Goal: Task Accomplishment & Management: Use online tool/utility

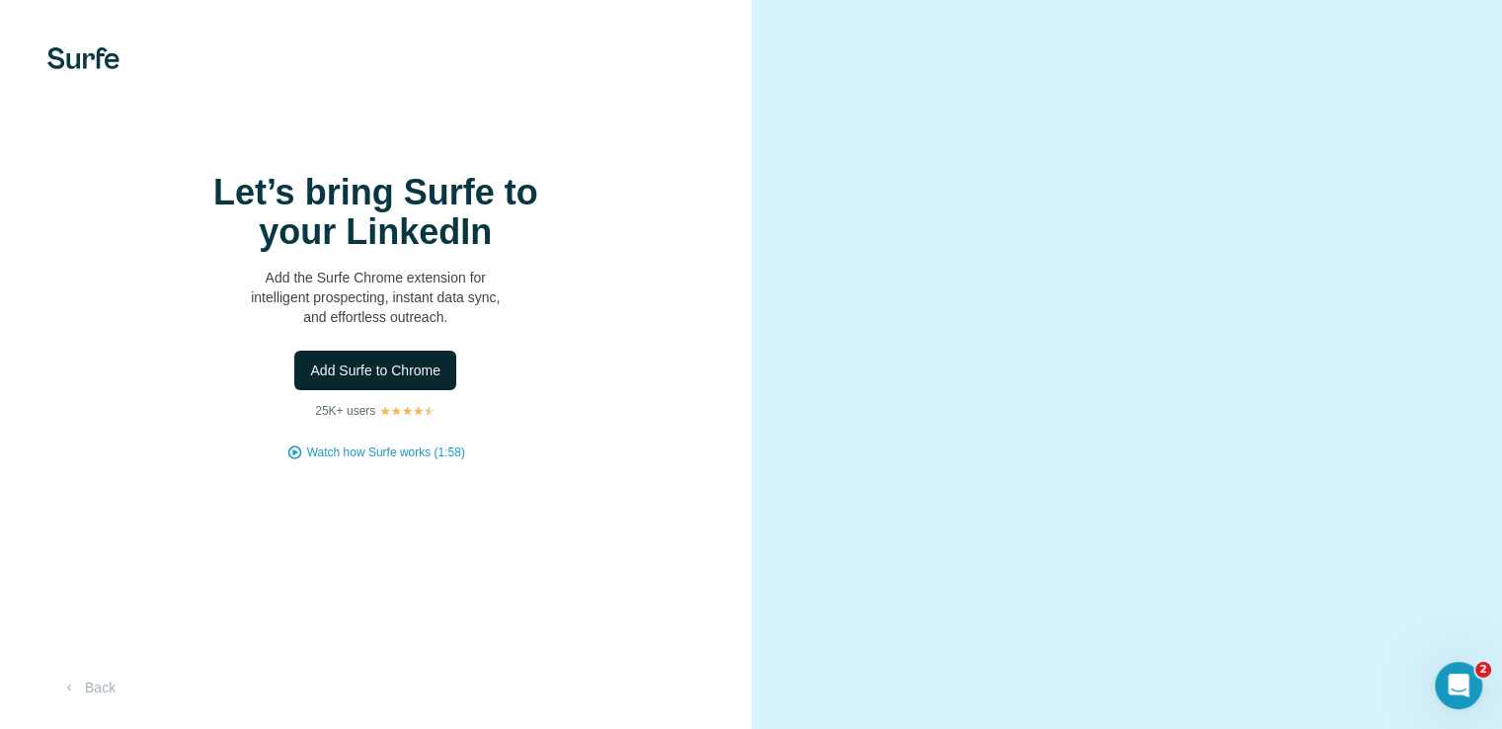
click at [402, 380] on span "Add Surfe to Chrome" at bounding box center [375, 371] width 130 height 20
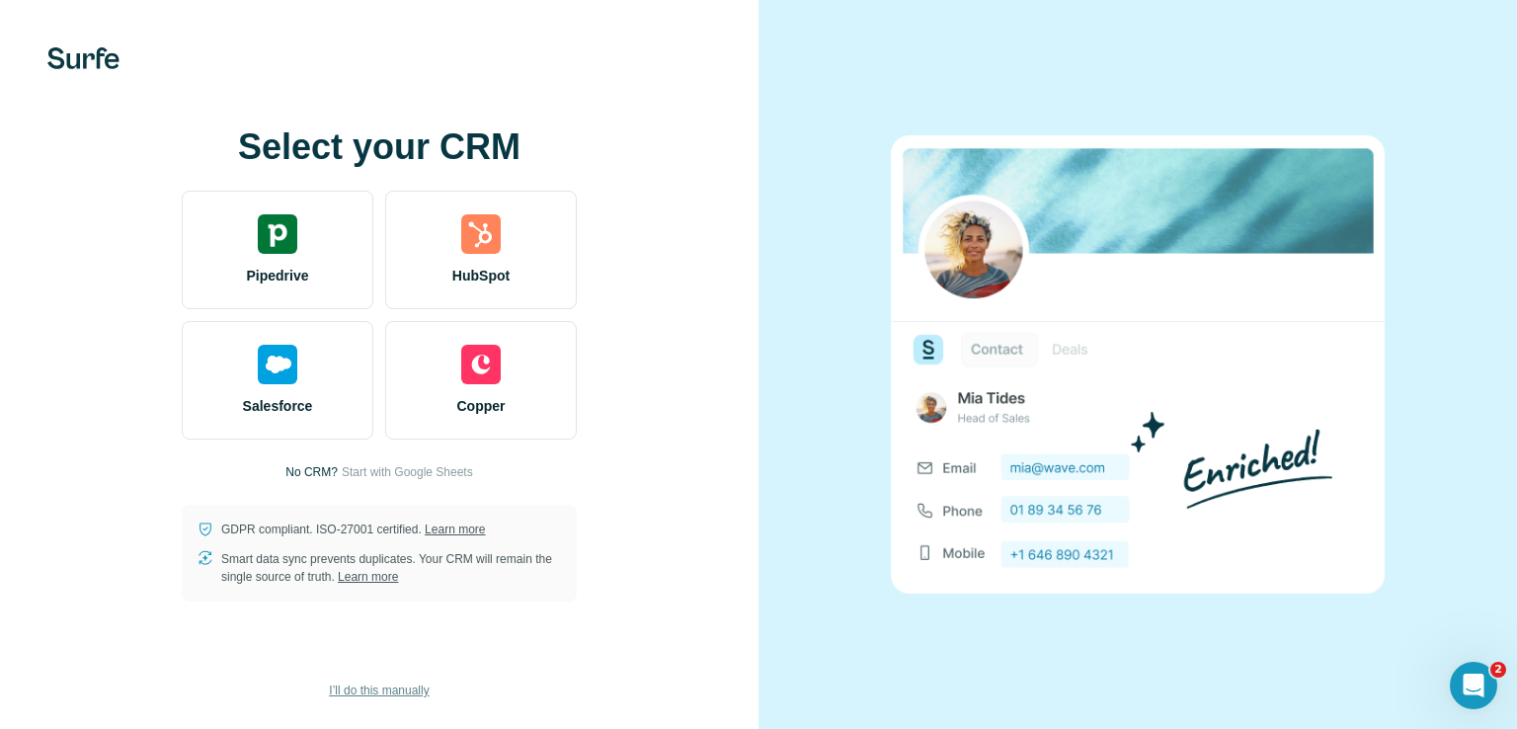
drag, startPoint x: 390, startPoint y: 686, endPoint x: 403, endPoint y: 682, distance: 13.4
click at [390, 687] on span "I’ll do this manually" at bounding box center [379, 691] width 100 height 18
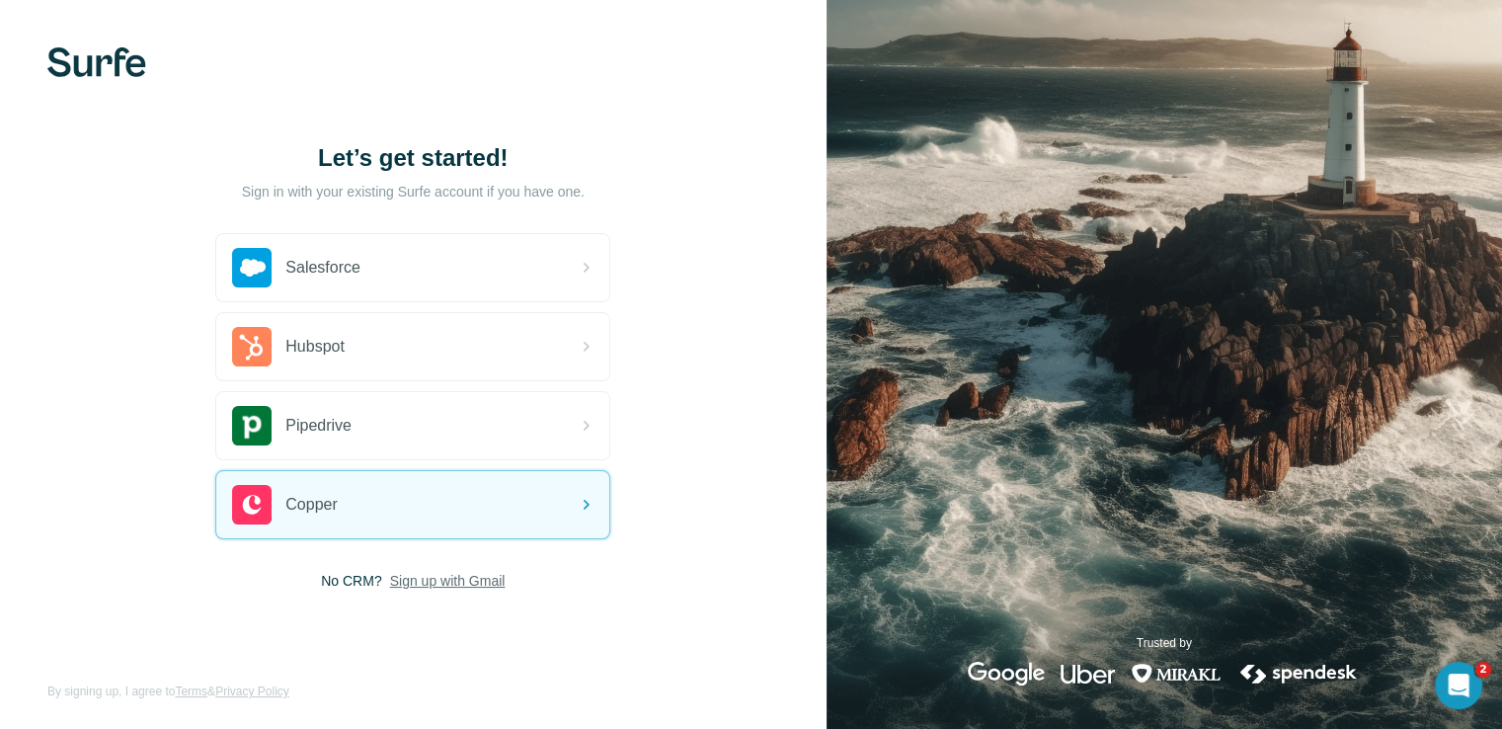
click at [446, 579] on span "Sign up with Gmail" at bounding box center [448, 581] width 116 height 20
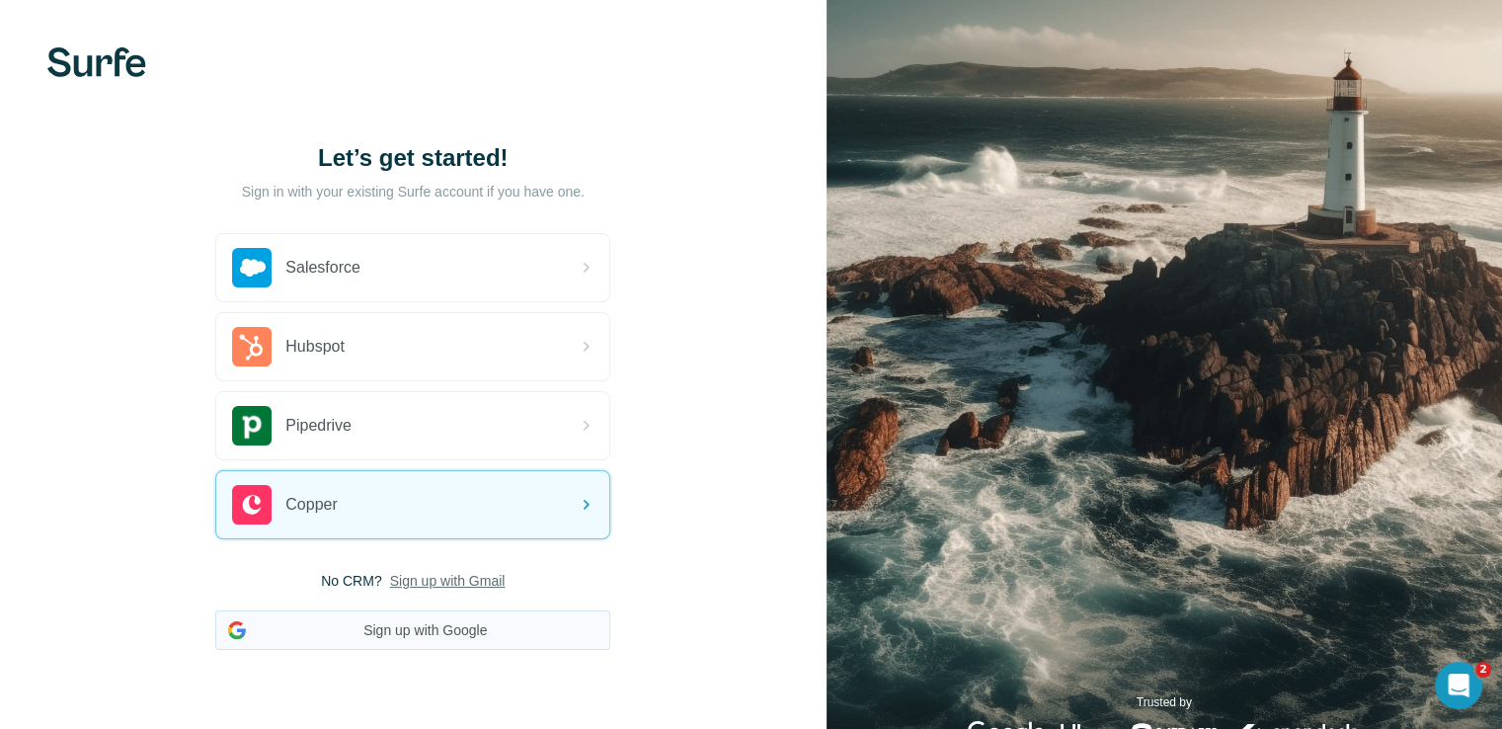
click at [412, 629] on button "Sign up with Google" at bounding box center [412, 630] width 395 height 40
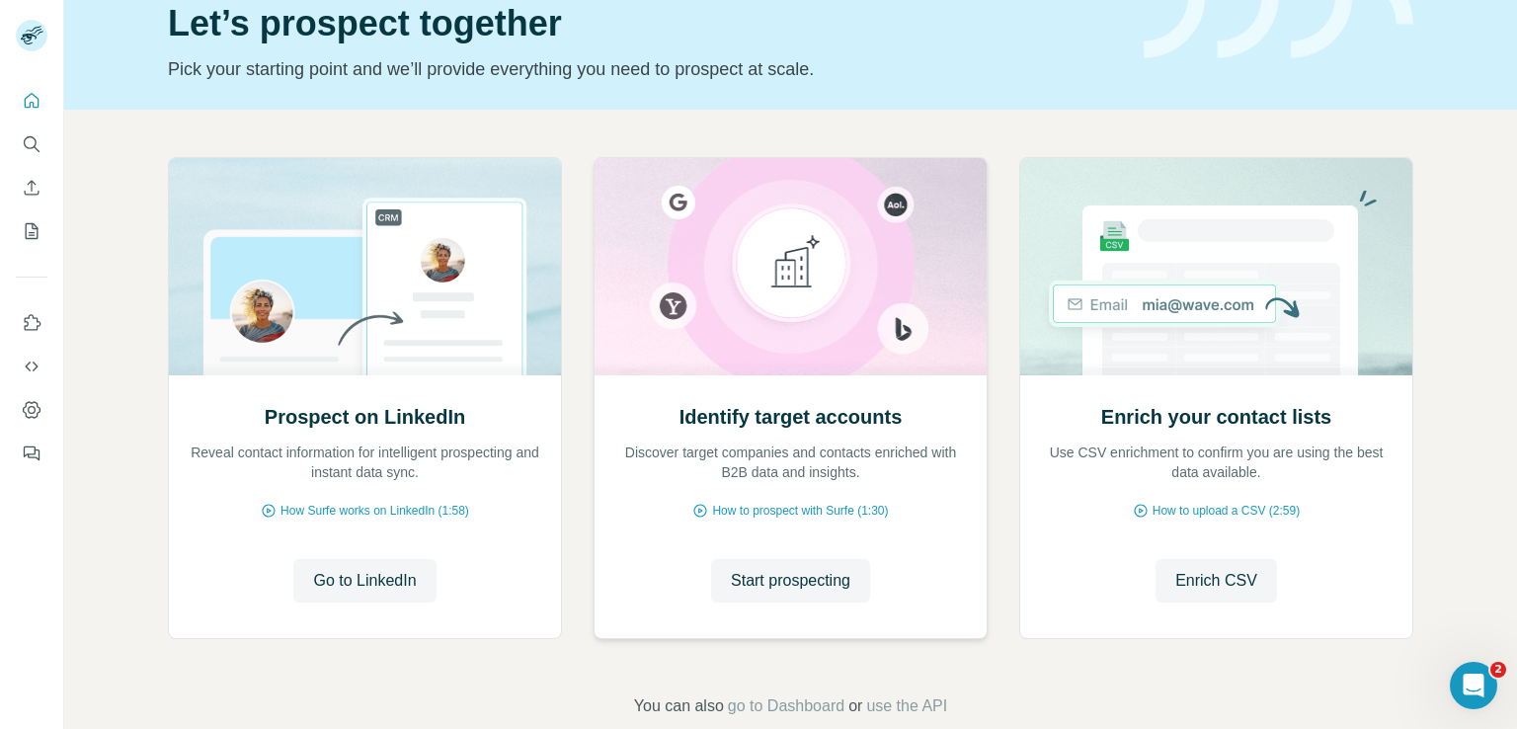
scroll to position [124, 0]
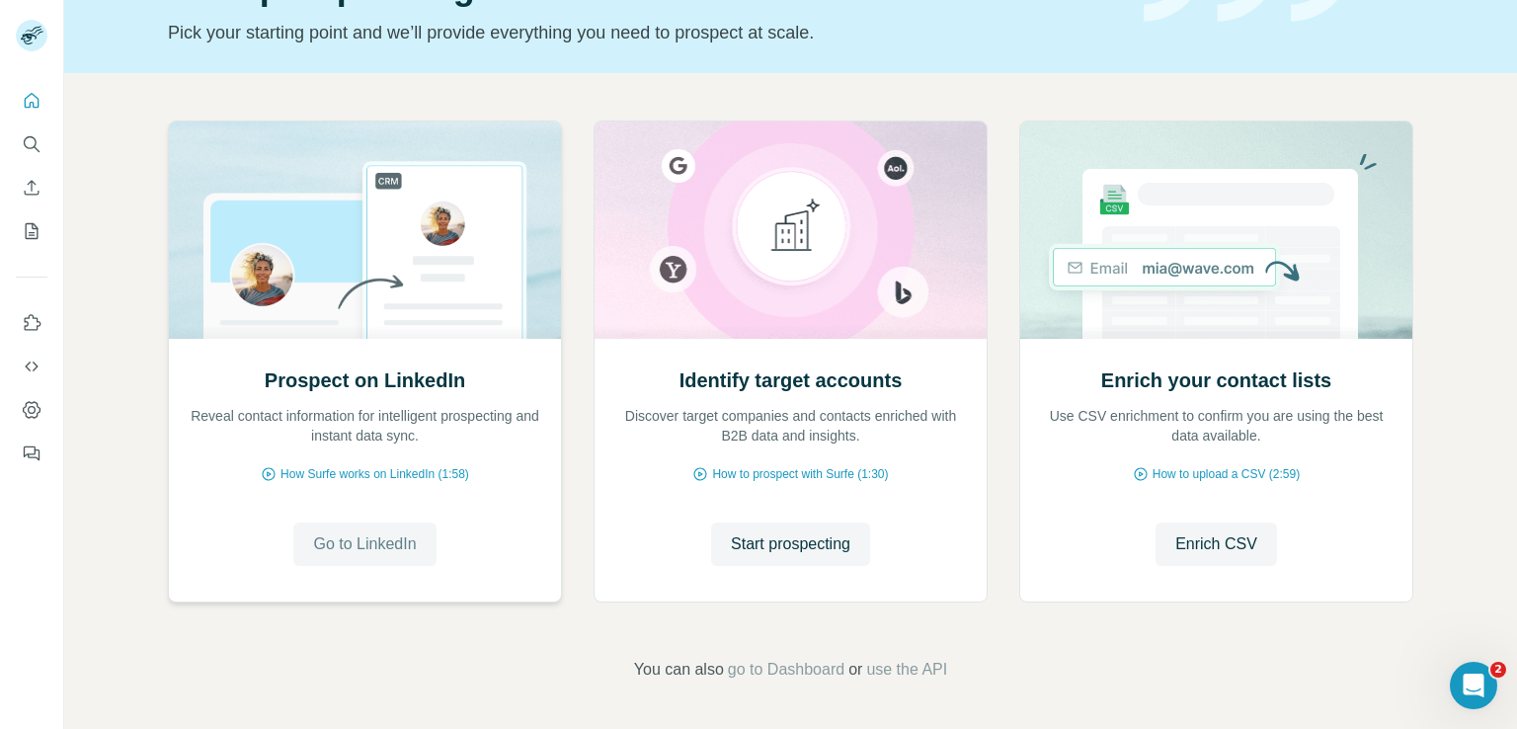
click at [379, 543] on span "Go to LinkedIn" at bounding box center [364, 544] width 103 height 24
click at [819, 548] on span "Start prospecting" at bounding box center [791, 544] width 120 height 24
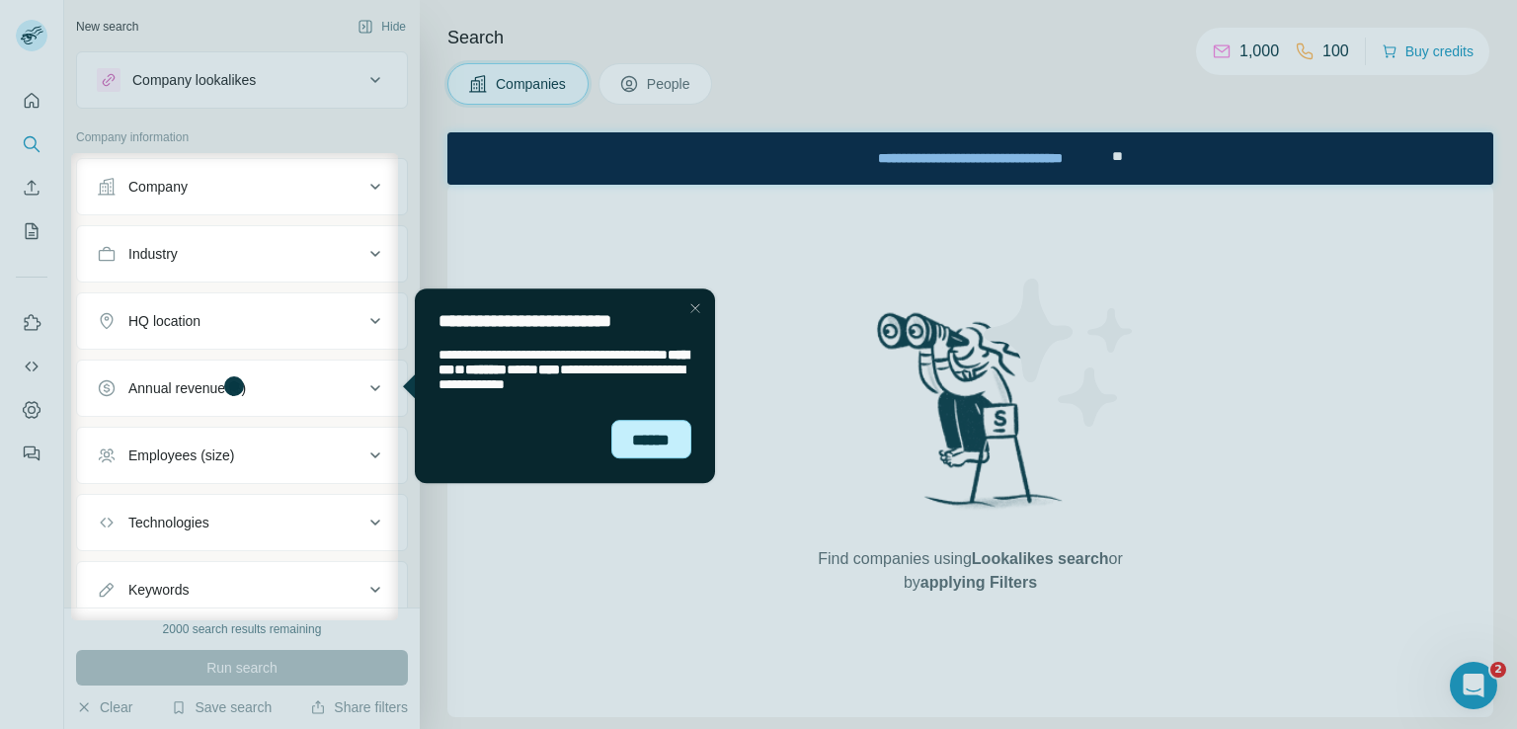
click at [633, 441] on div "******" at bounding box center [650, 439] width 81 height 39
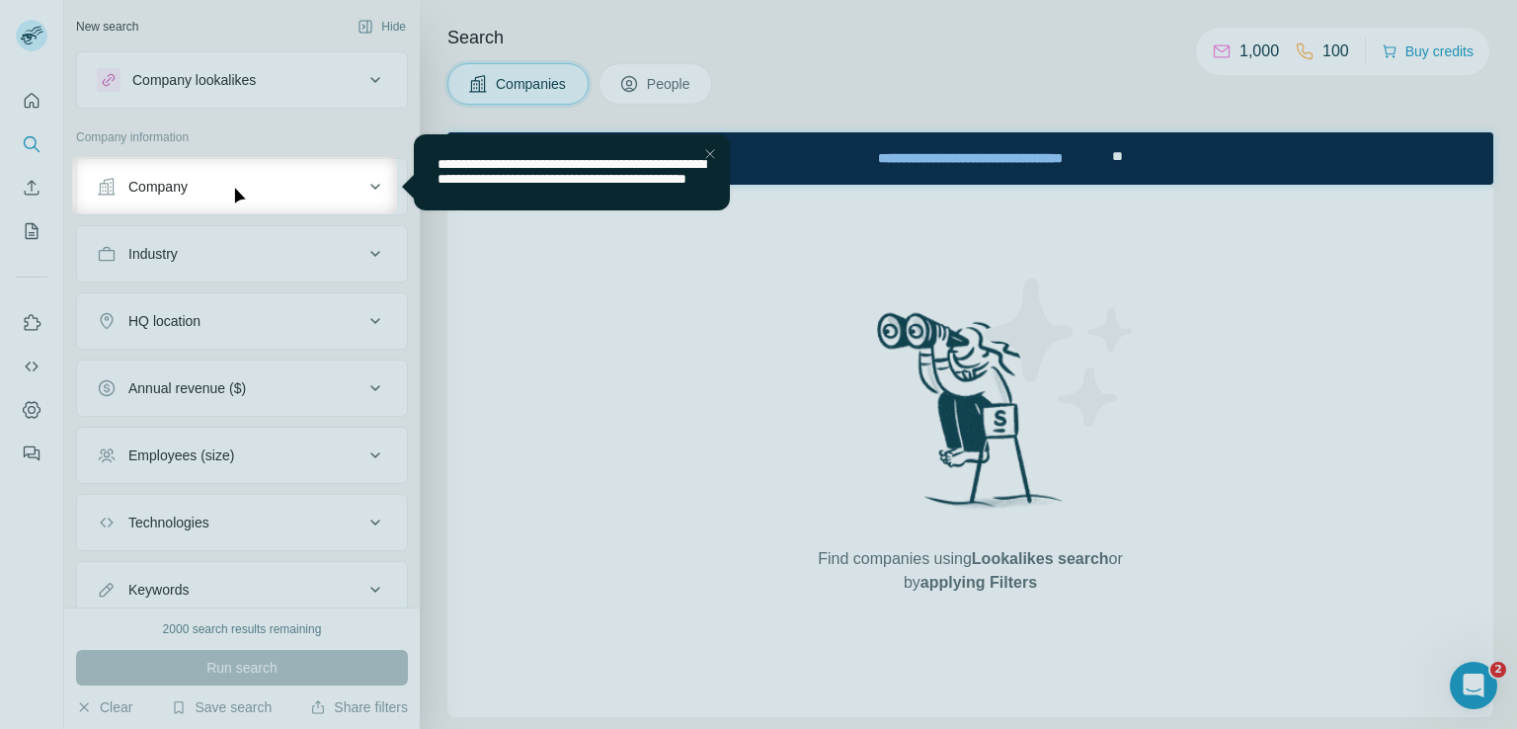
click at [717, 147] on div "Close Step" at bounding box center [709, 153] width 24 height 24
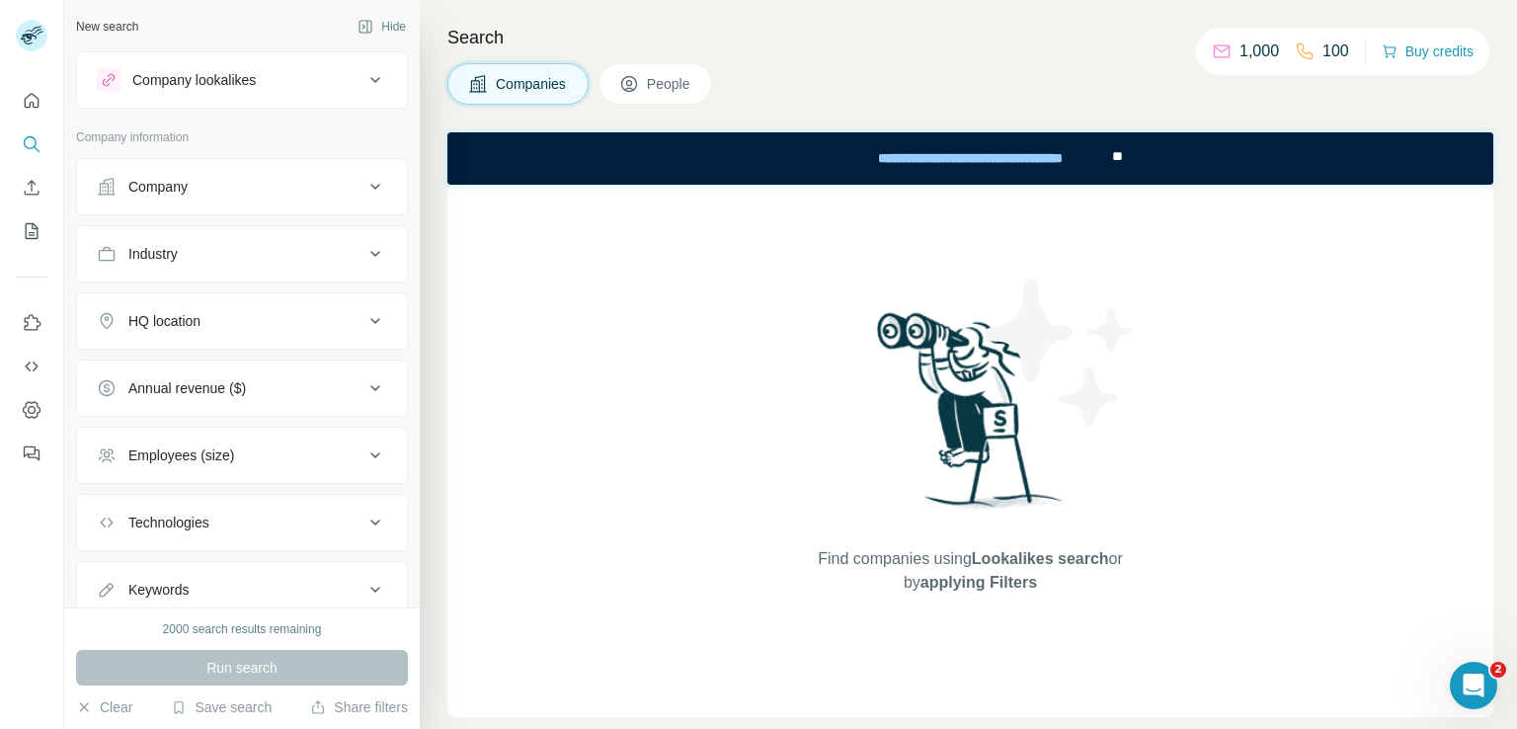
click at [188, 194] on div "Company" at bounding box center [157, 187] width 59 height 20
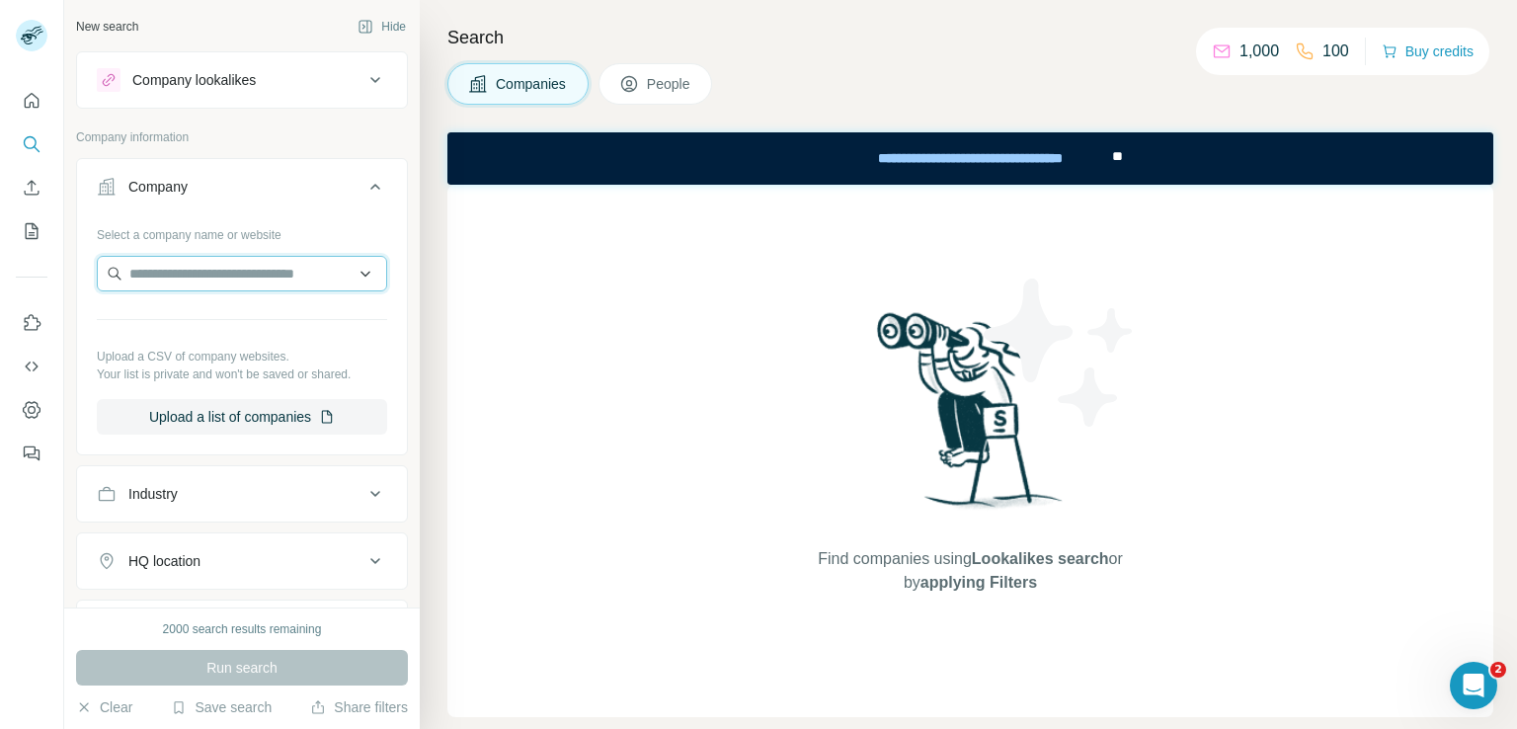
click at [225, 270] on input "text" at bounding box center [242, 274] width 290 height 36
click at [274, 506] on button "Industry" at bounding box center [242, 493] width 330 height 47
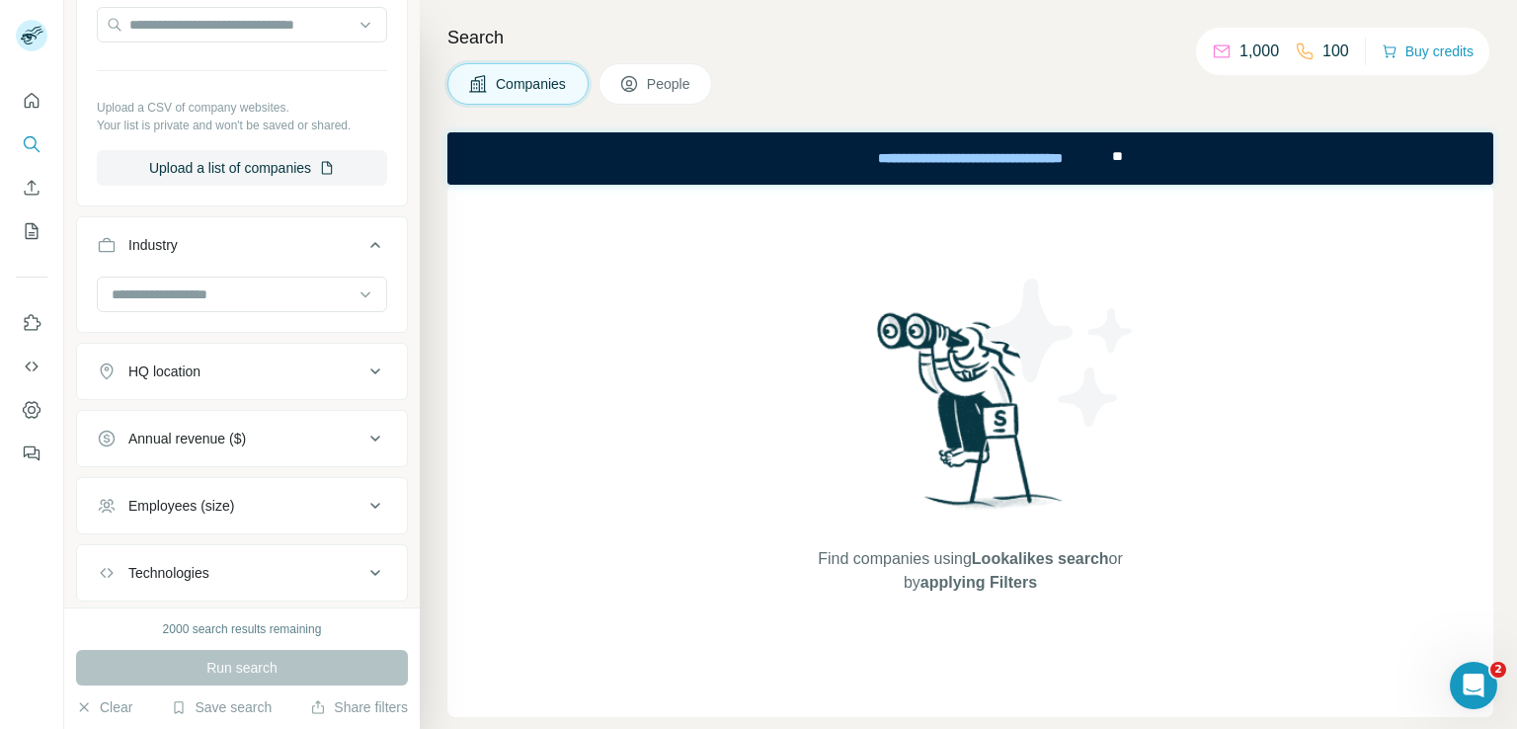
scroll to position [164, 0]
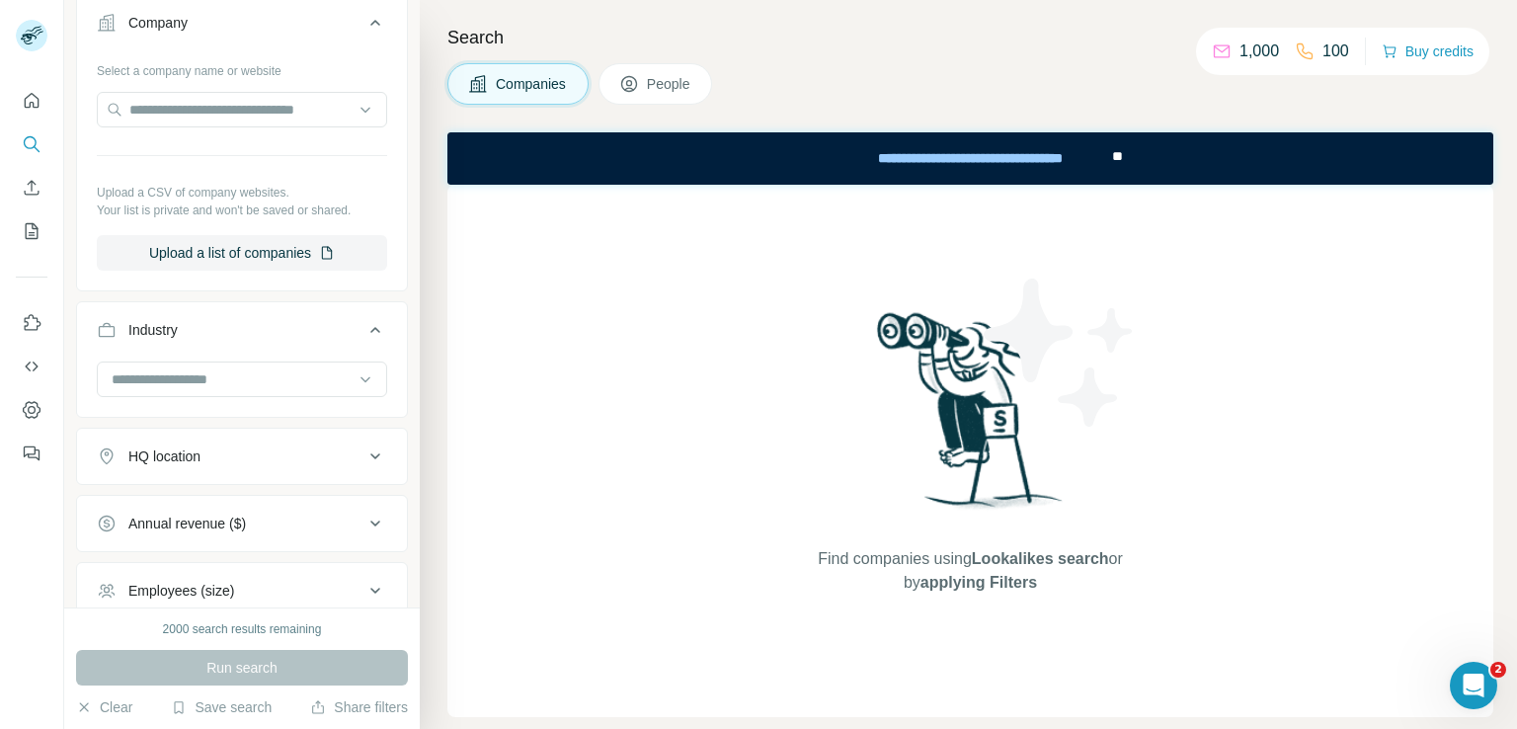
click at [639, 76] on icon at bounding box center [629, 84] width 20 height 20
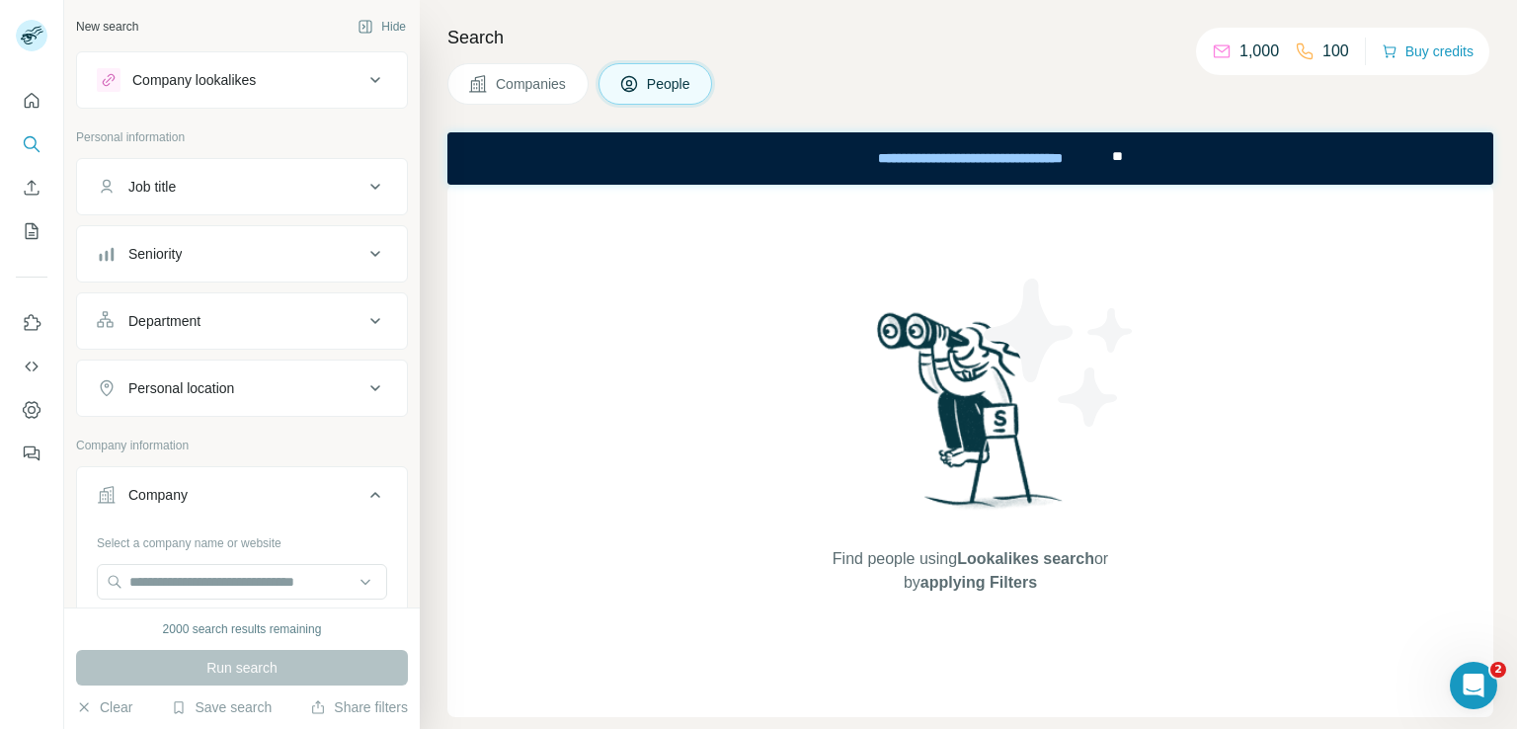
click at [264, 204] on button "Job title" at bounding box center [242, 186] width 330 height 47
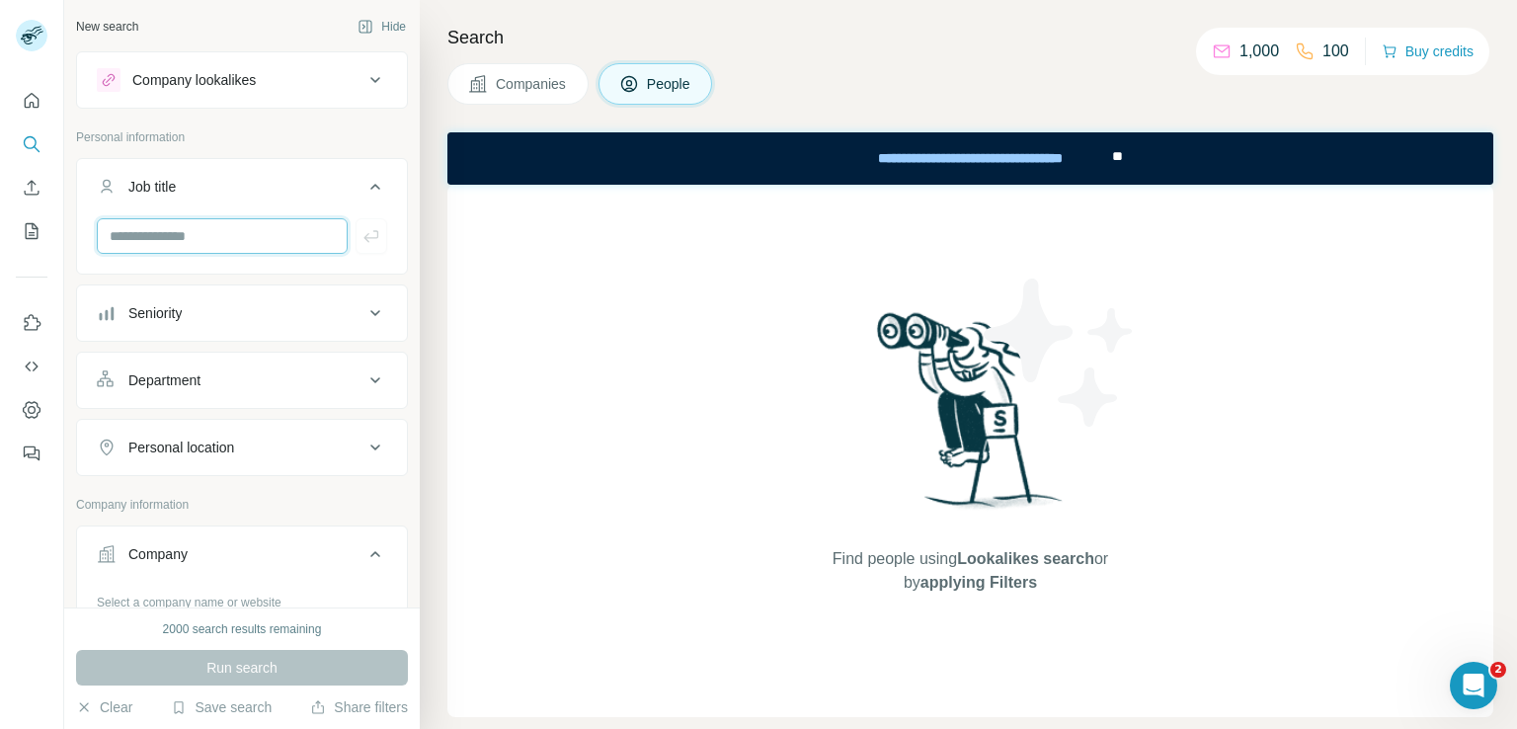
click at [202, 241] on input "text" at bounding box center [222, 236] width 251 height 36
type input "**********"
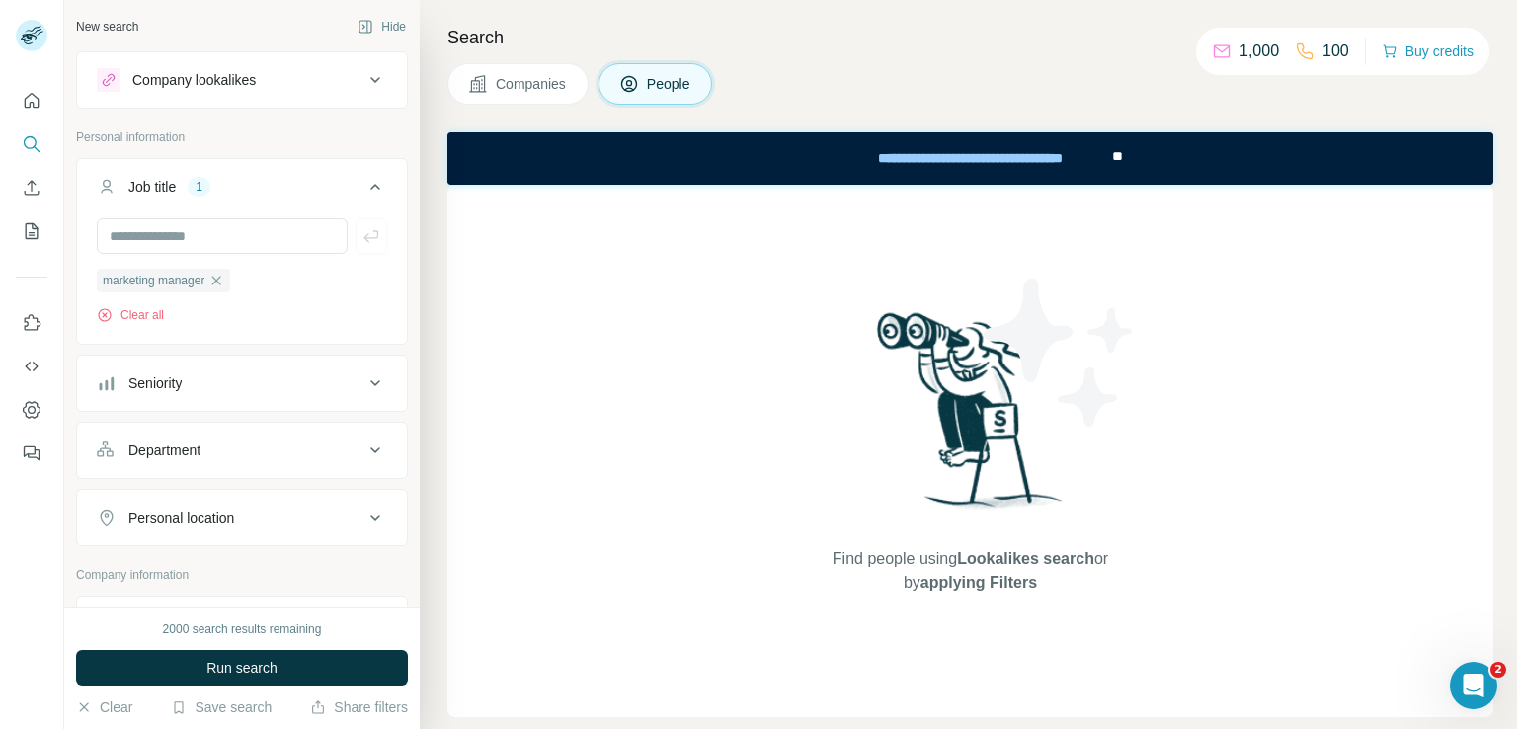
click at [259, 388] on div "Seniority" at bounding box center [230, 383] width 267 height 20
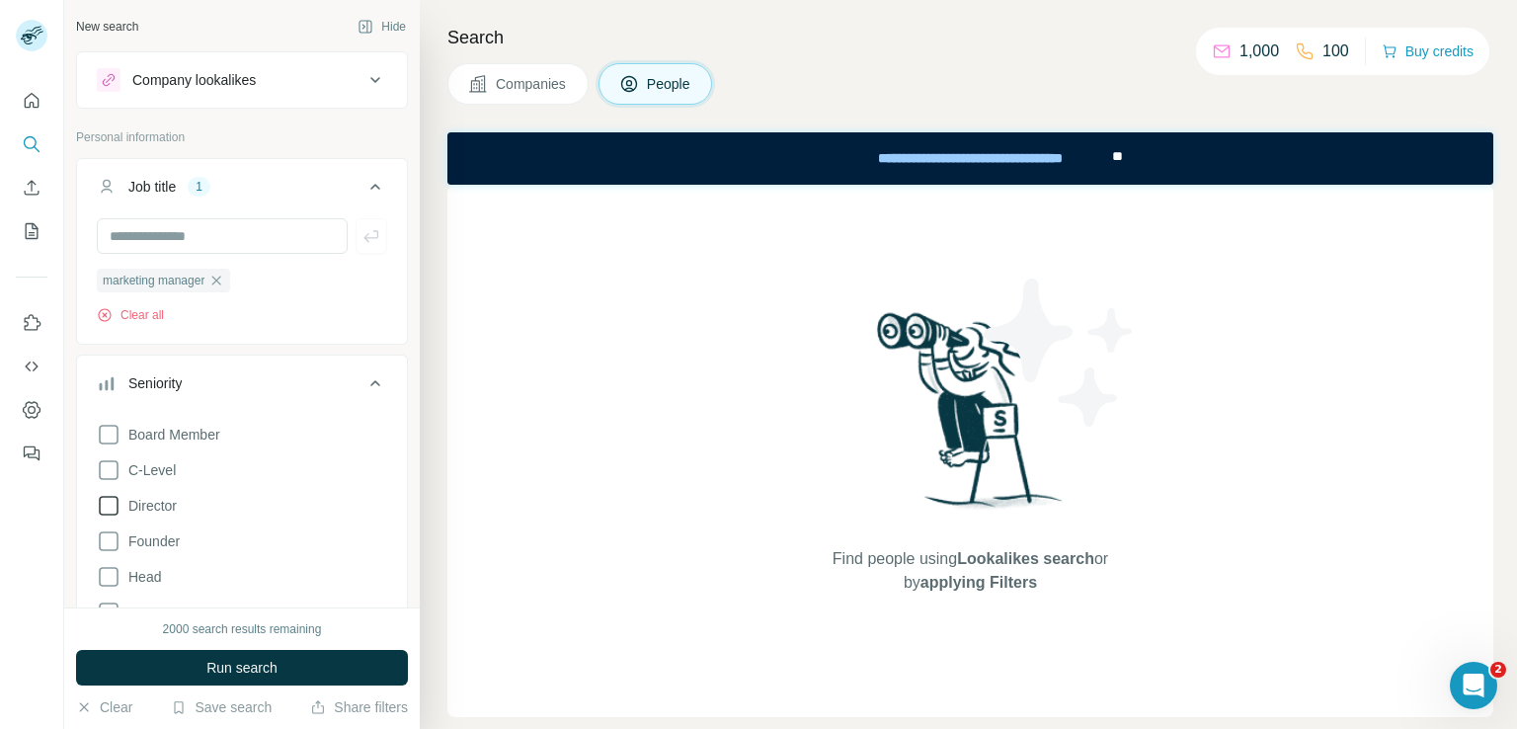
click at [161, 507] on span "Director" at bounding box center [148, 506] width 56 height 20
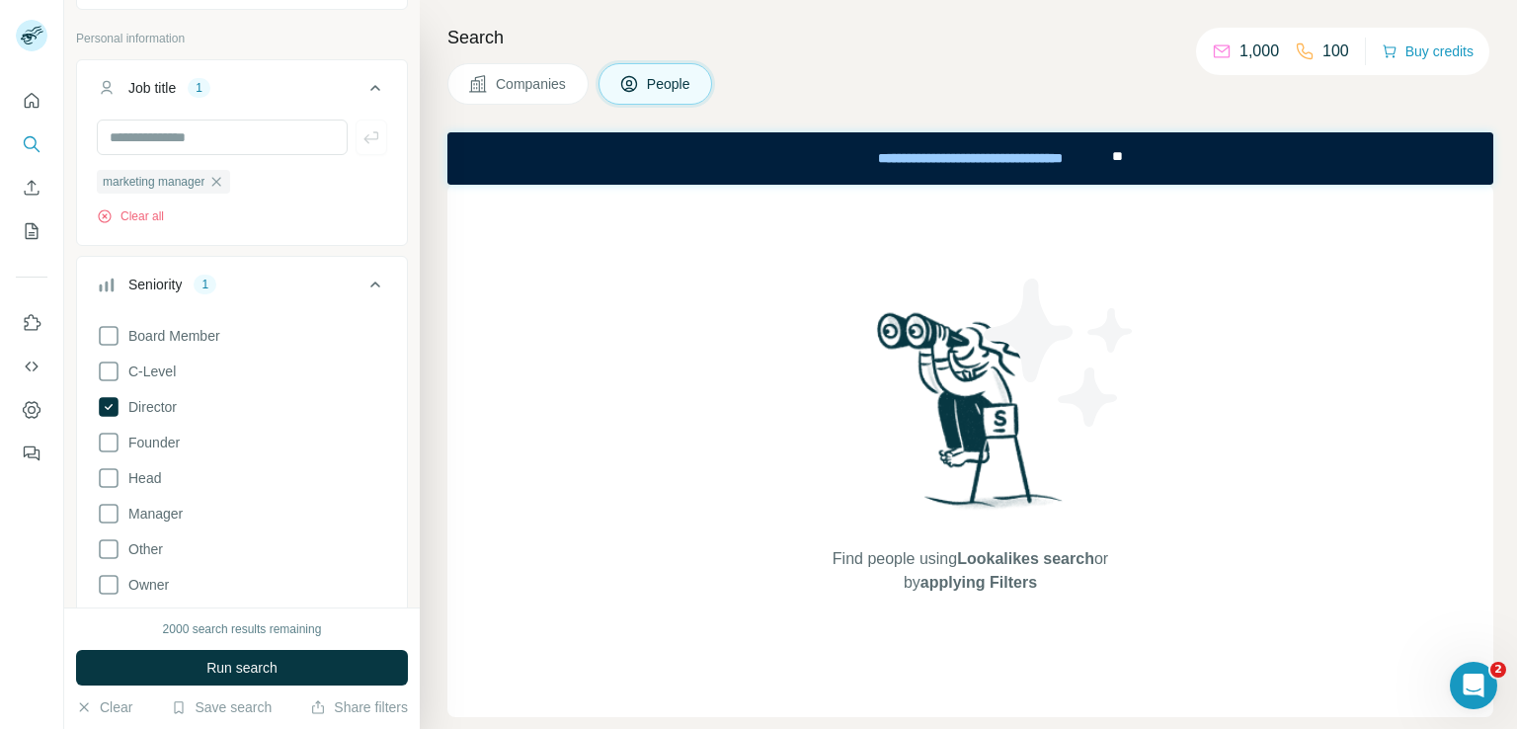
scroll to position [198, 0]
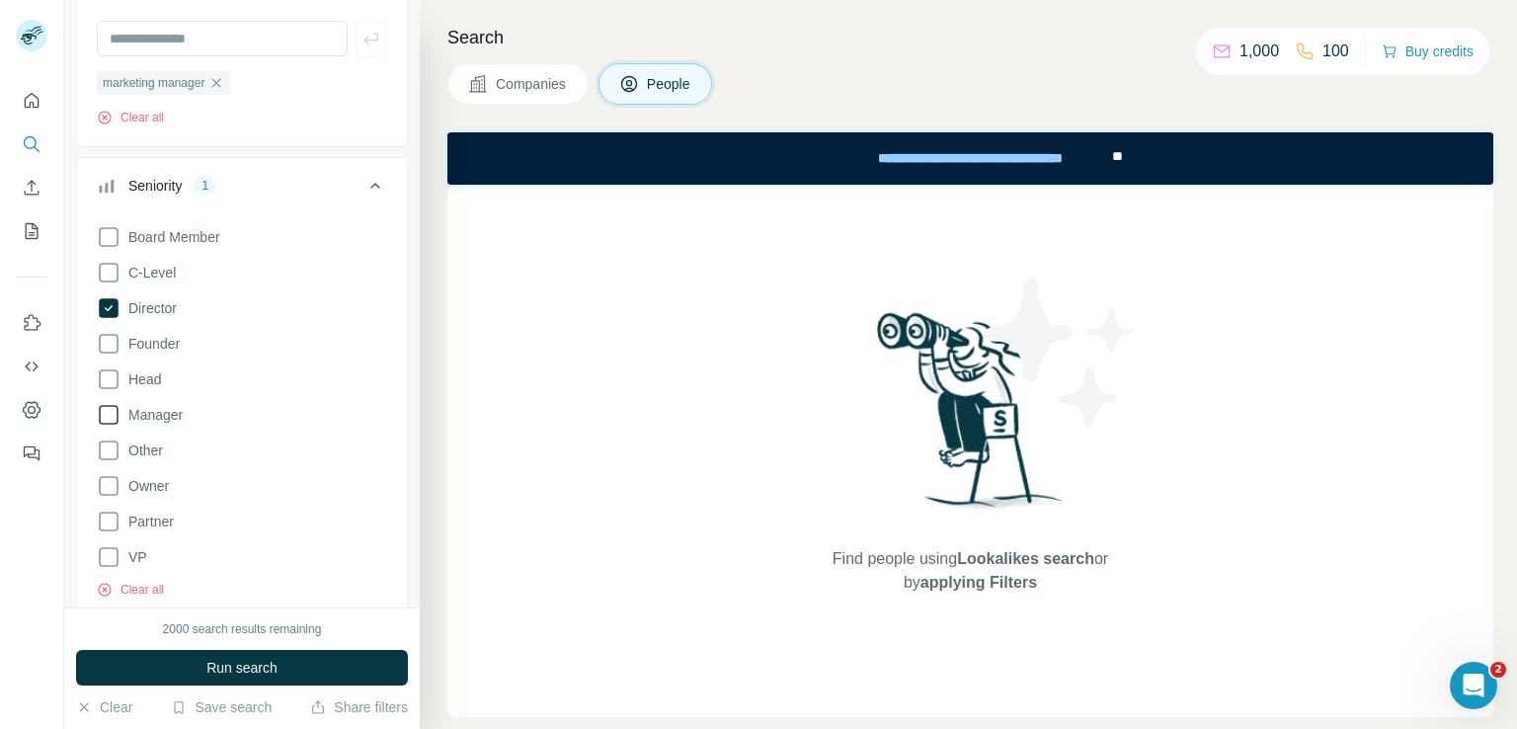
click at [172, 407] on span "Manager" at bounding box center [151, 415] width 62 height 20
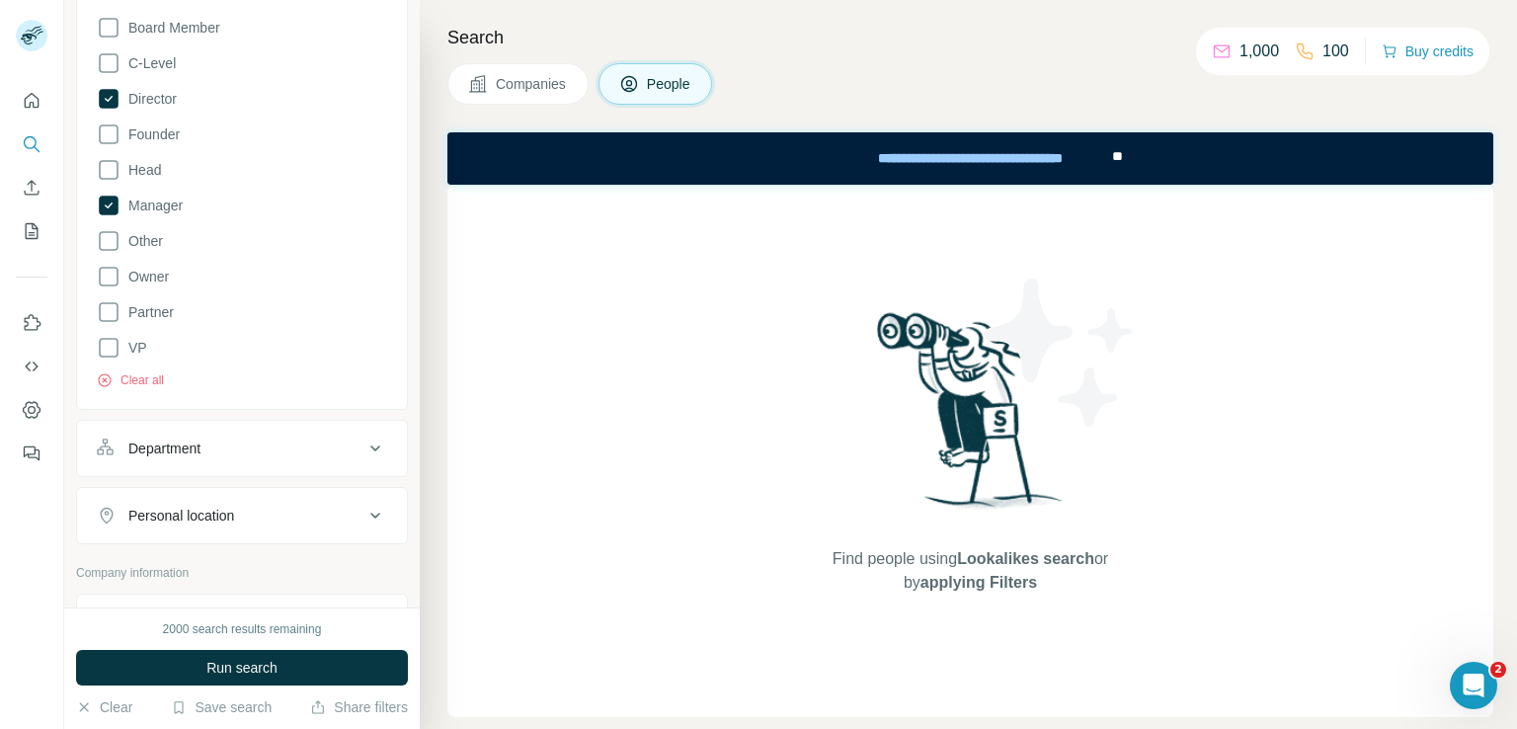
scroll to position [494, 0]
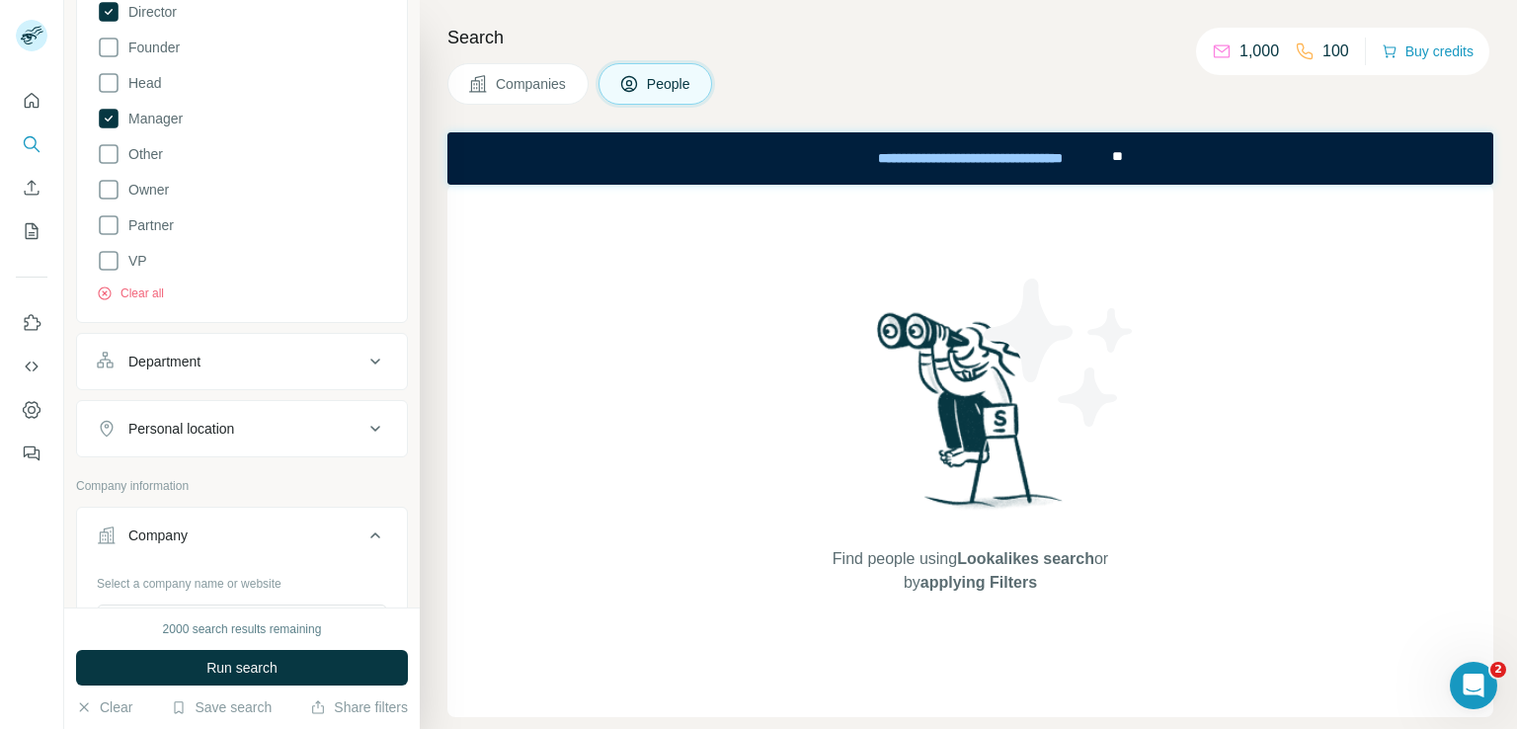
click at [241, 372] on button "Department" at bounding box center [242, 361] width 330 height 47
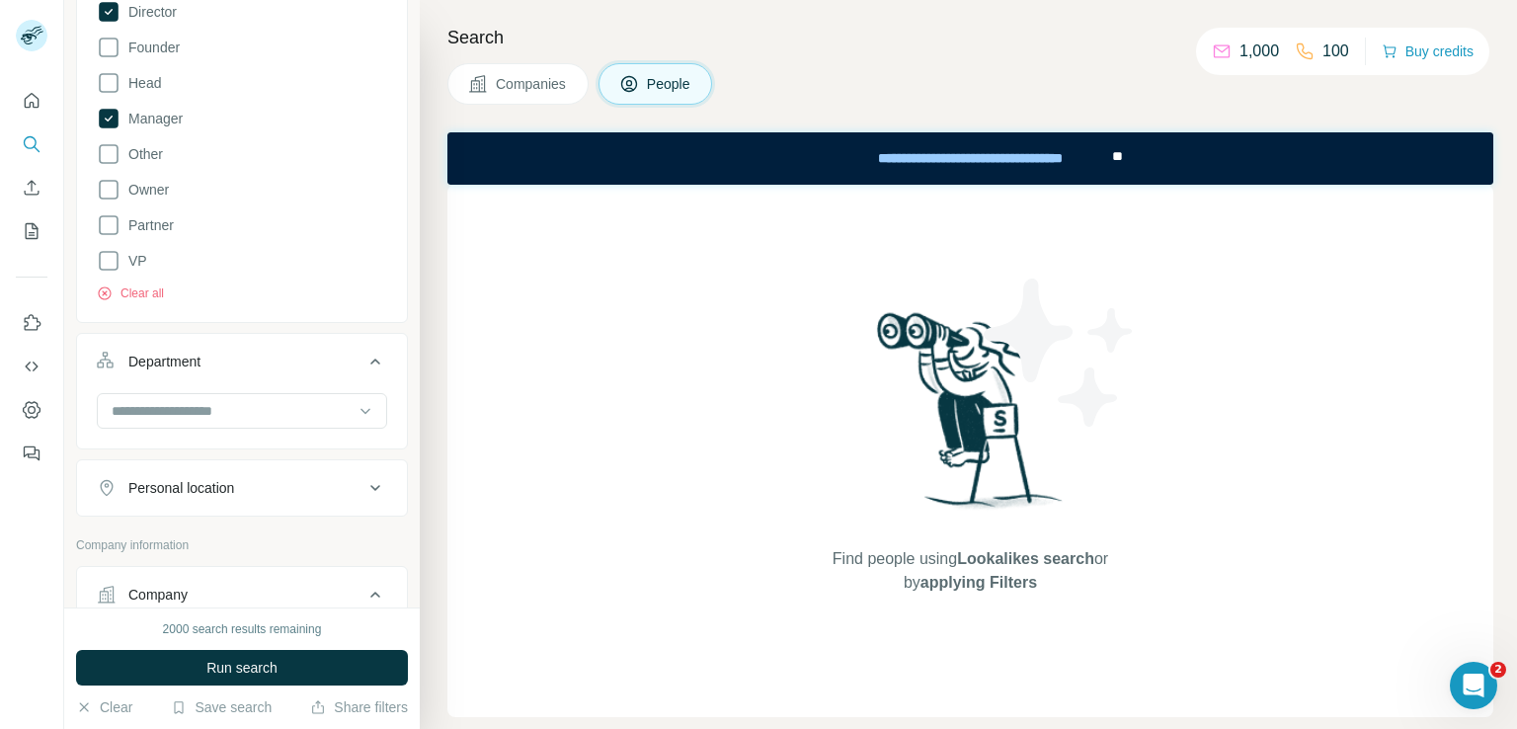
click at [241, 372] on button "Department" at bounding box center [242, 365] width 330 height 55
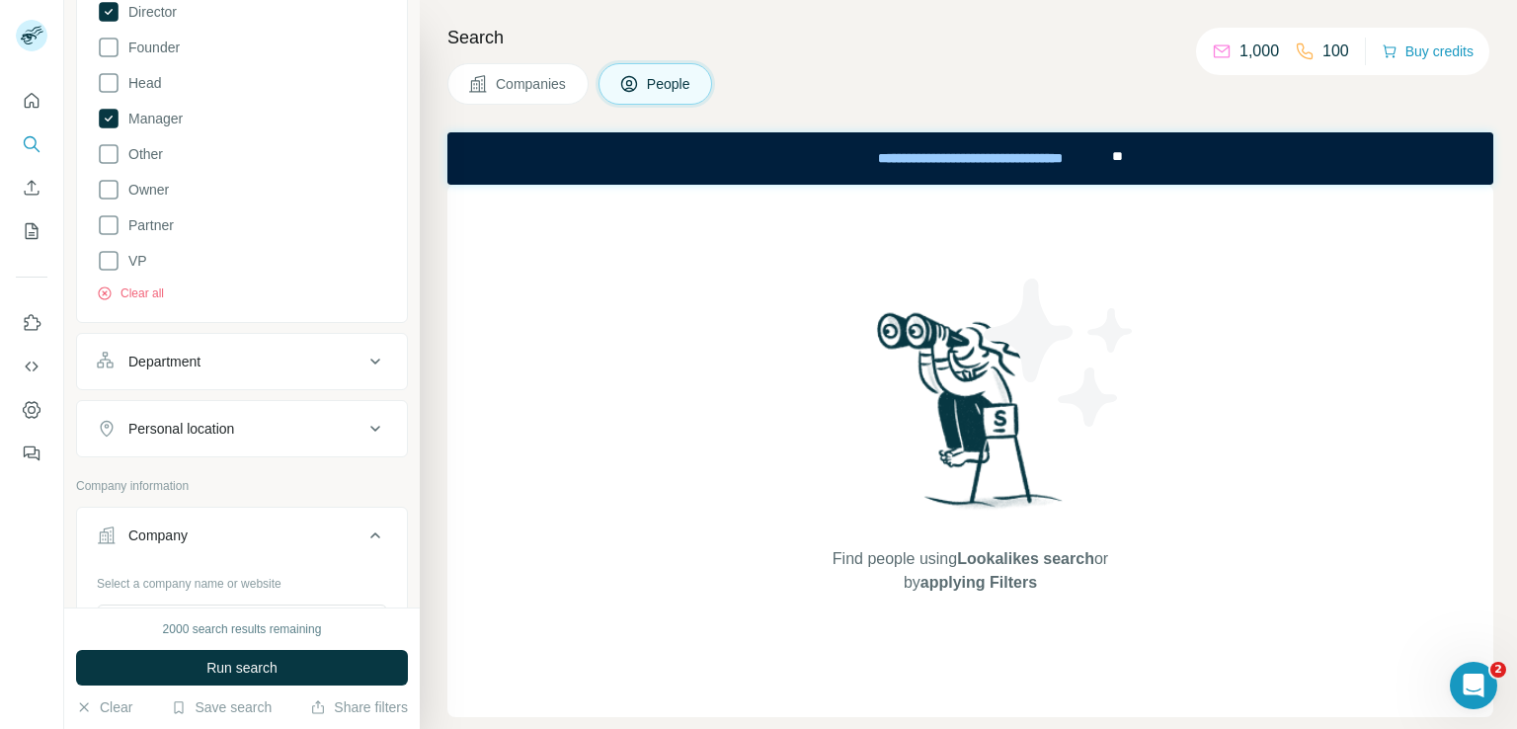
click at [249, 430] on div "Personal location" at bounding box center [230, 429] width 267 height 20
click at [222, 480] on input "text" at bounding box center [242, 478] width 290 height 36
type input "*******"
click at [398, 418] on div "New search Hide Company lookalikes Personal information Job title 1 marketing m…" at bounding box center [242, 303] width 356 height 607
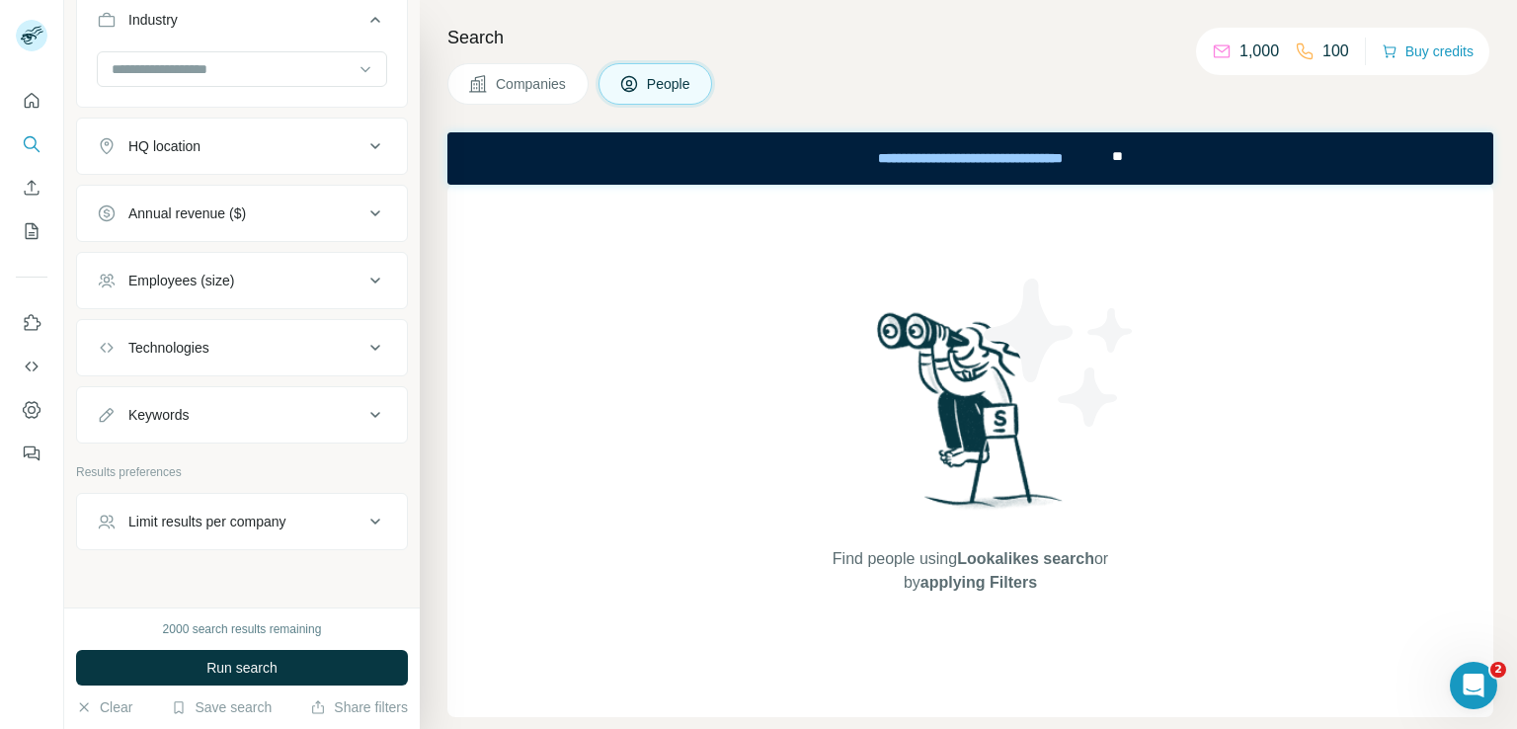
scroll to position [1476, 0]
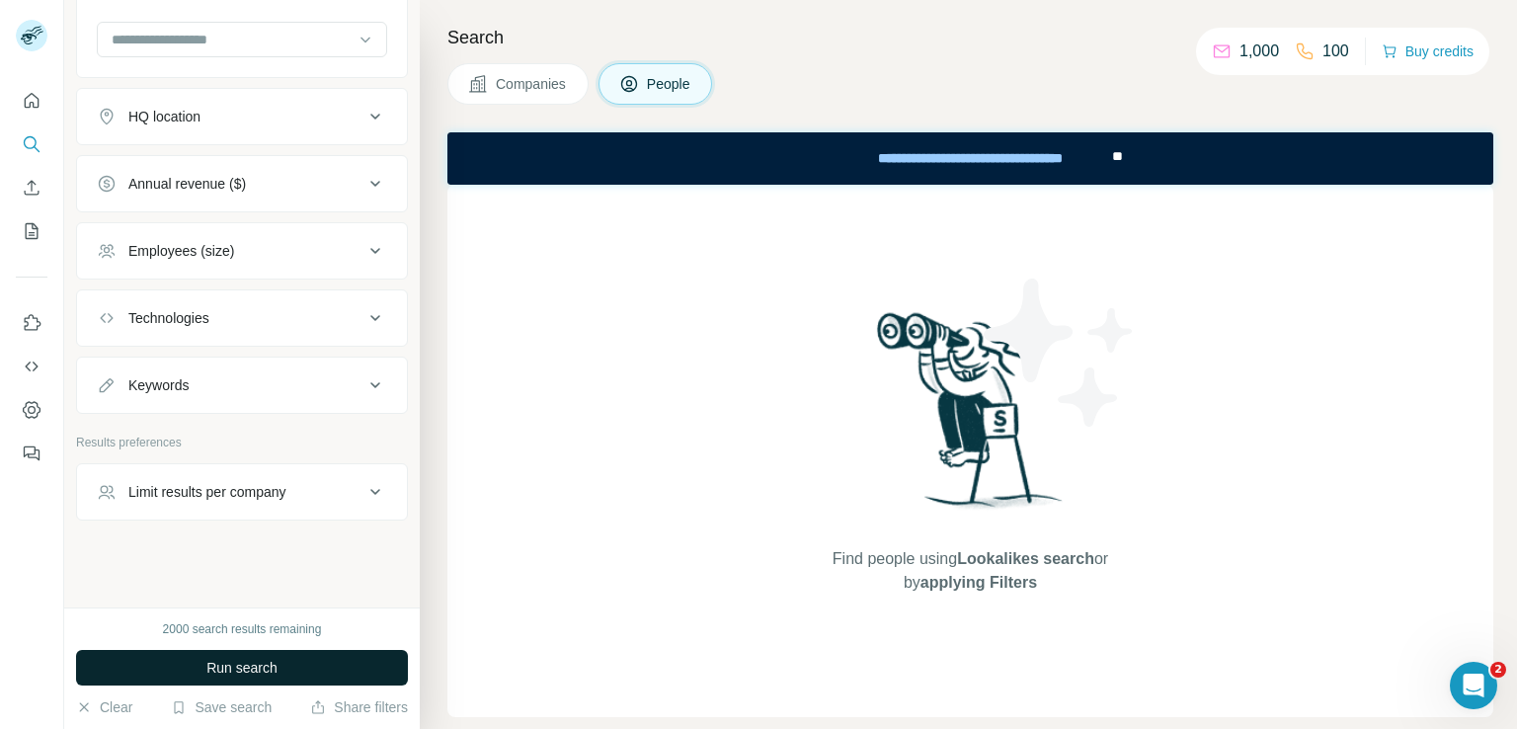
click at [237, 669] on span "Run search" at bounding box center [241, 668] width 71 height 20
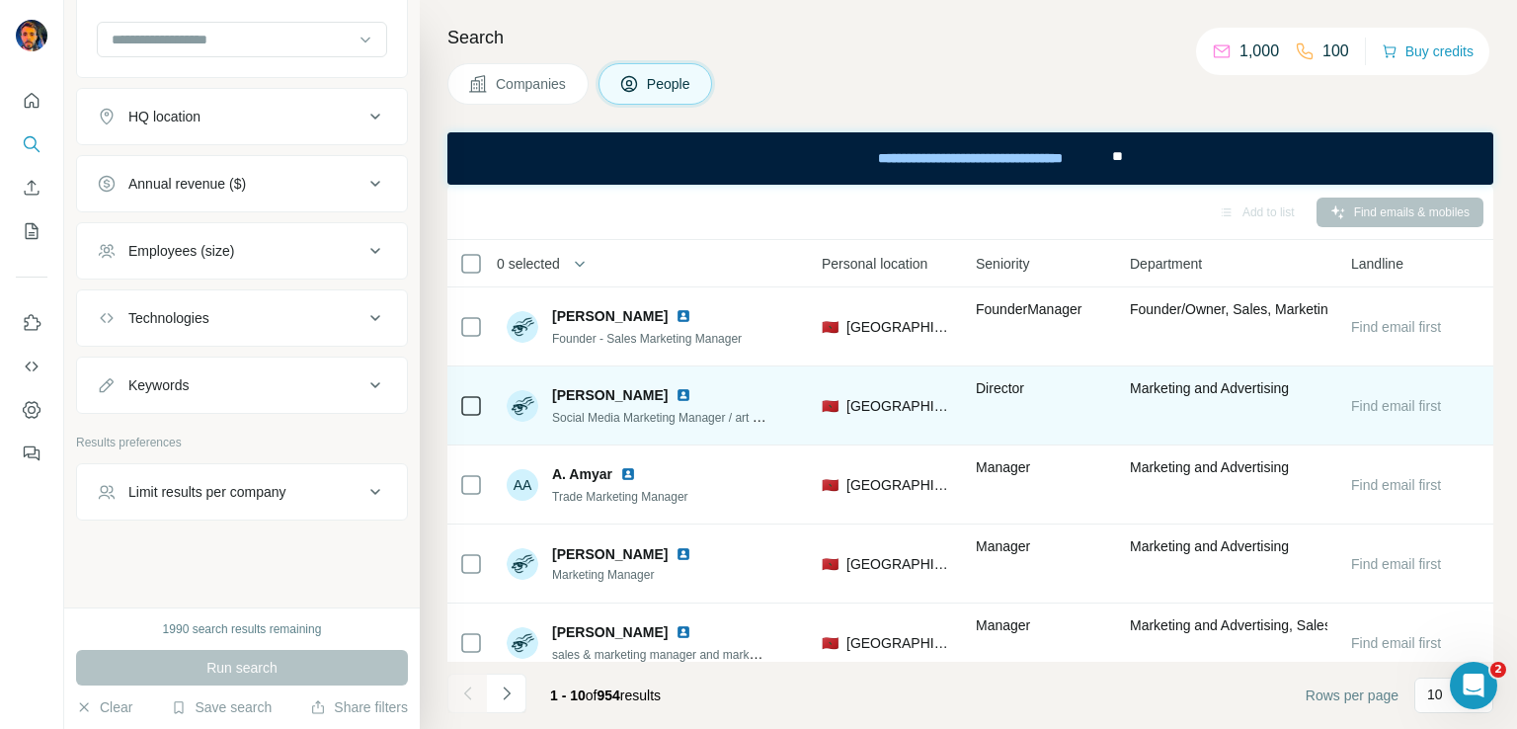
scroll to position [0, 663]
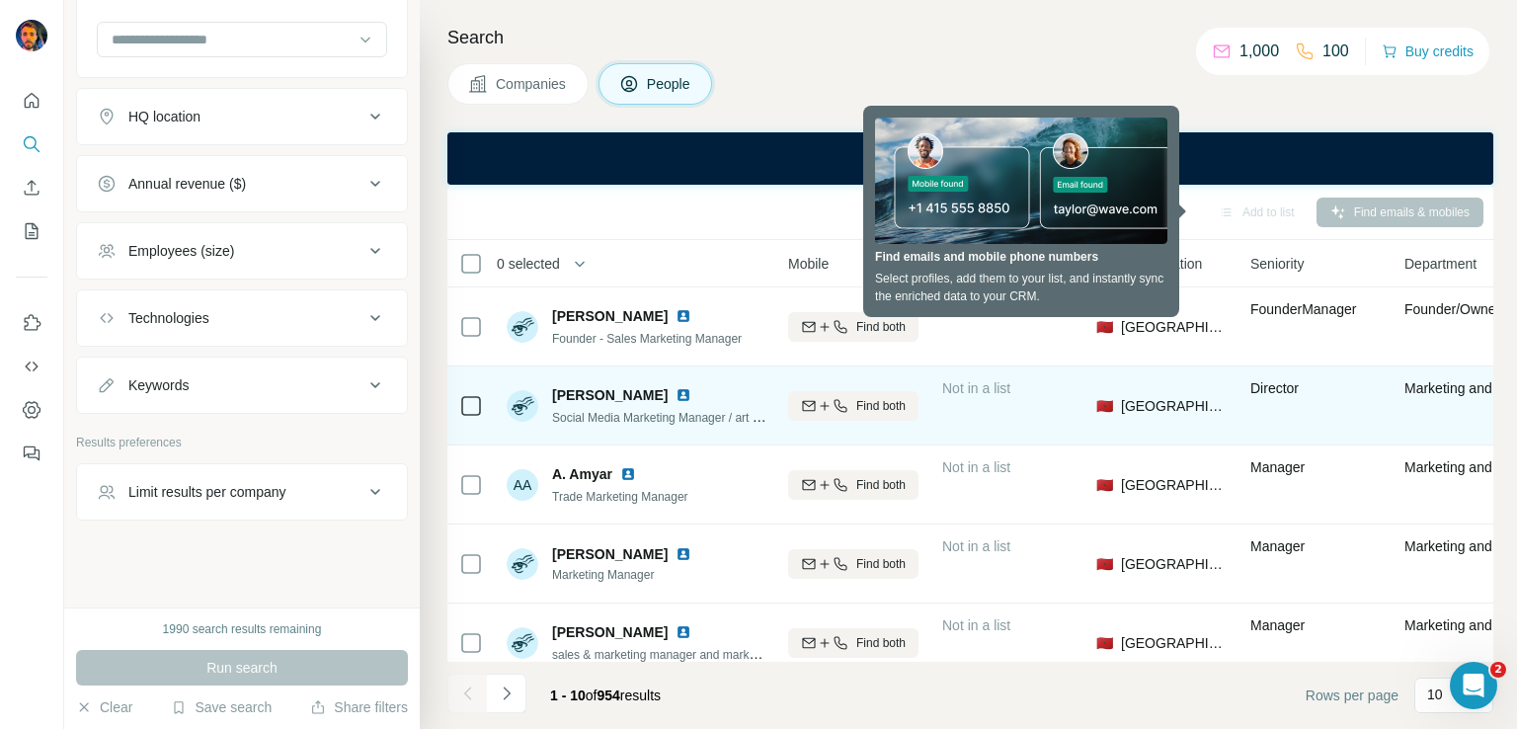
drag, startPoint x: 959, startPoint y: 444, endPoint x: 999, endPoint y: 441, distance: 39.6
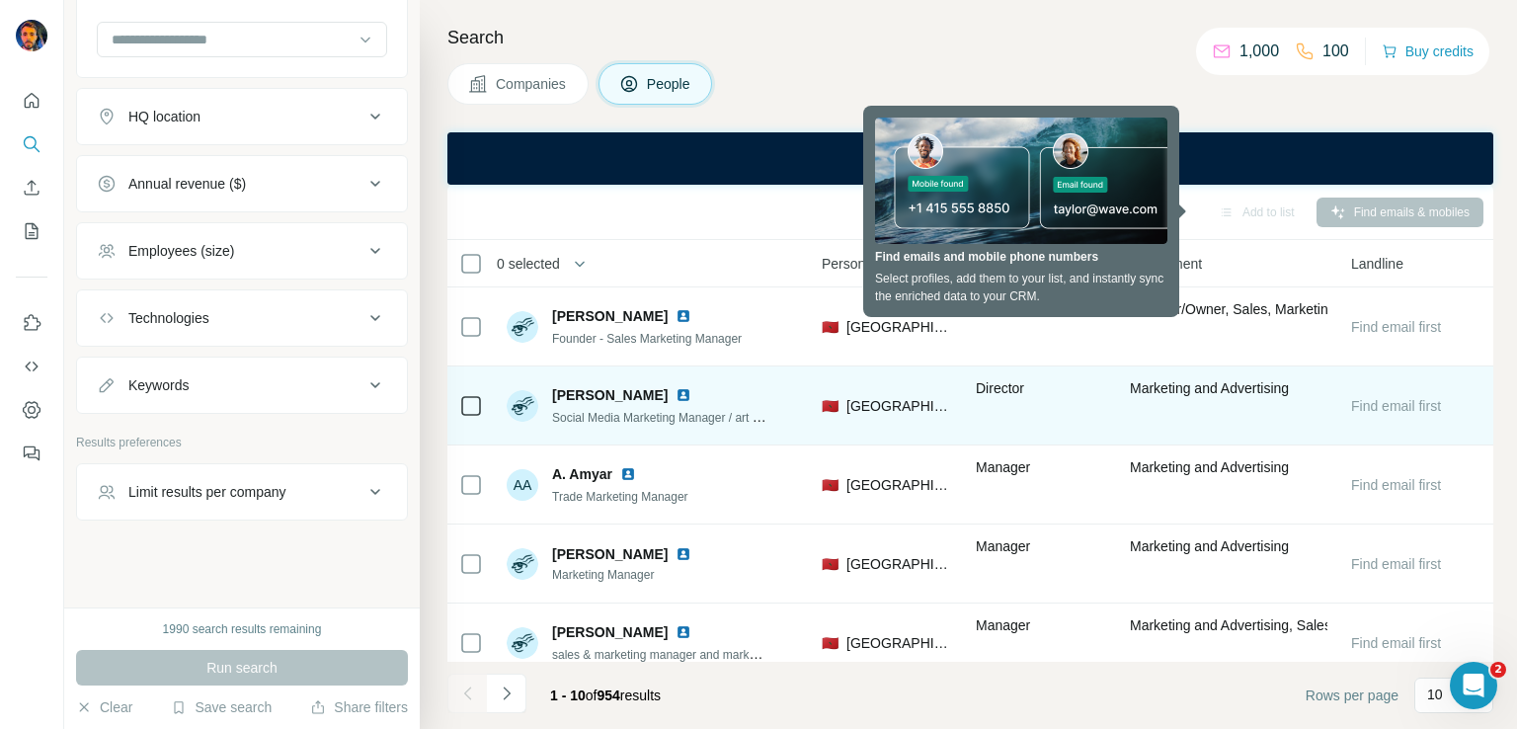
drag, startPoint x: 1000, startPoint y: 395, endPoint x: 1188, endPoint y: 391, distance: 188.7
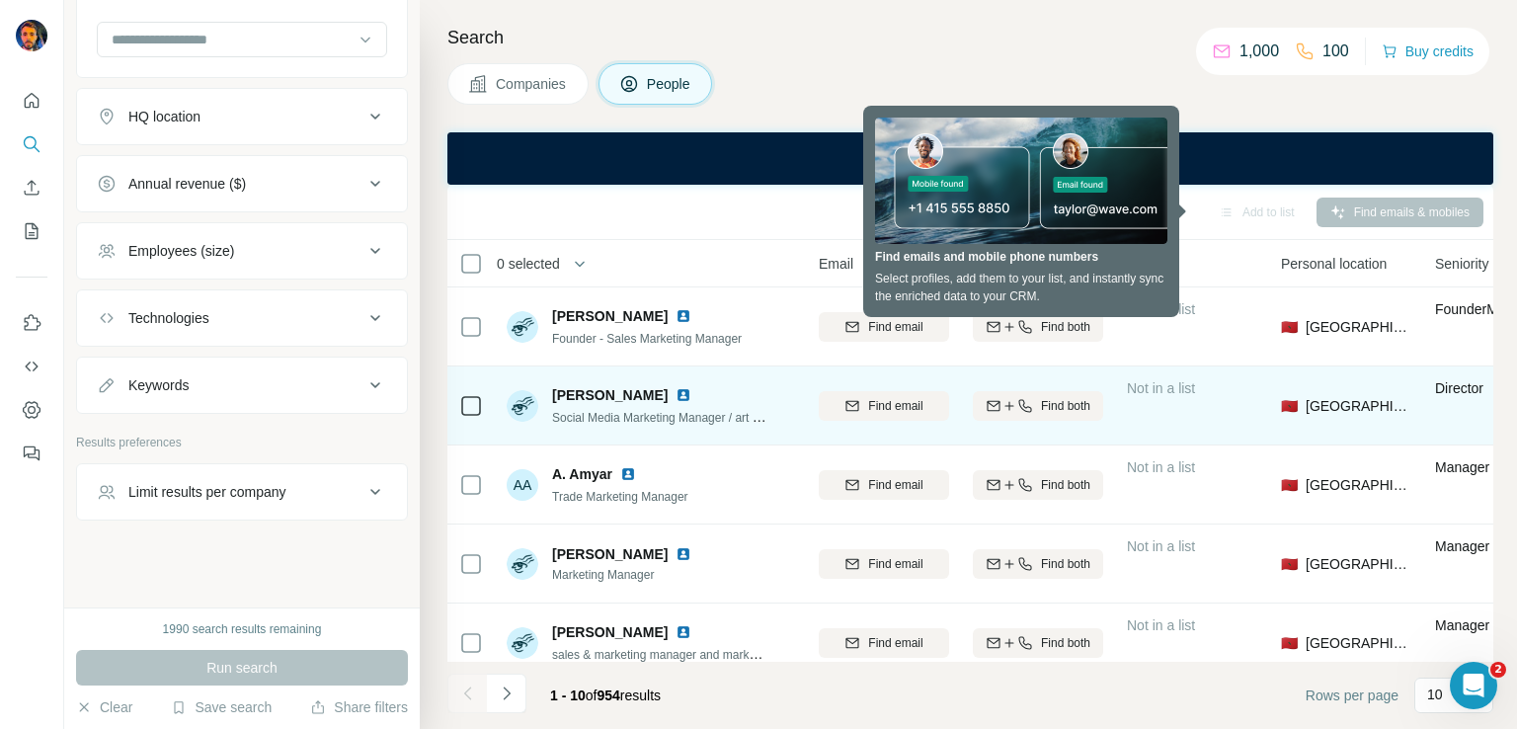
scroll to position [0, 0]
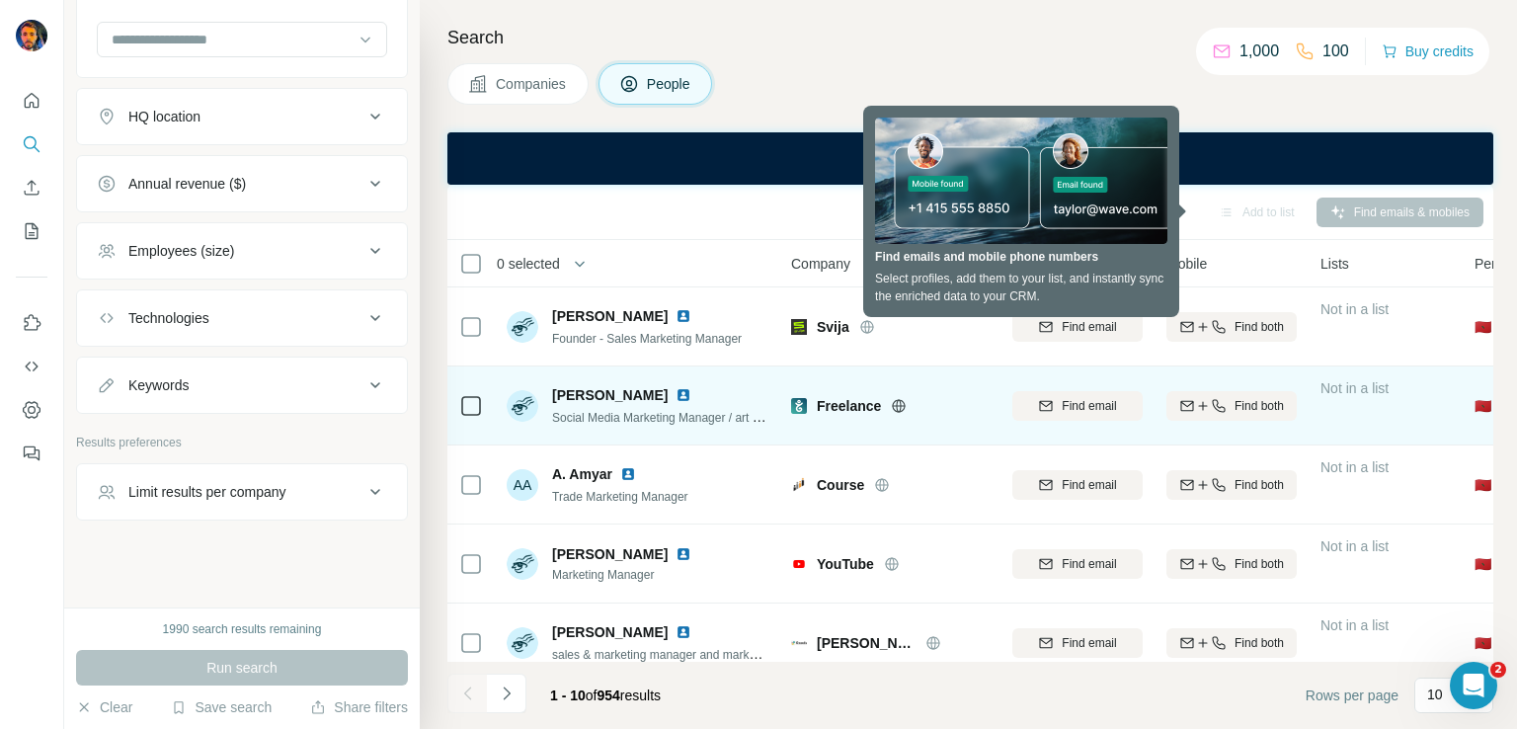
drag, startPoint x: 883, startPoint y: 435, endPoint x: 699, endPoint y: 441, distance: 183.8
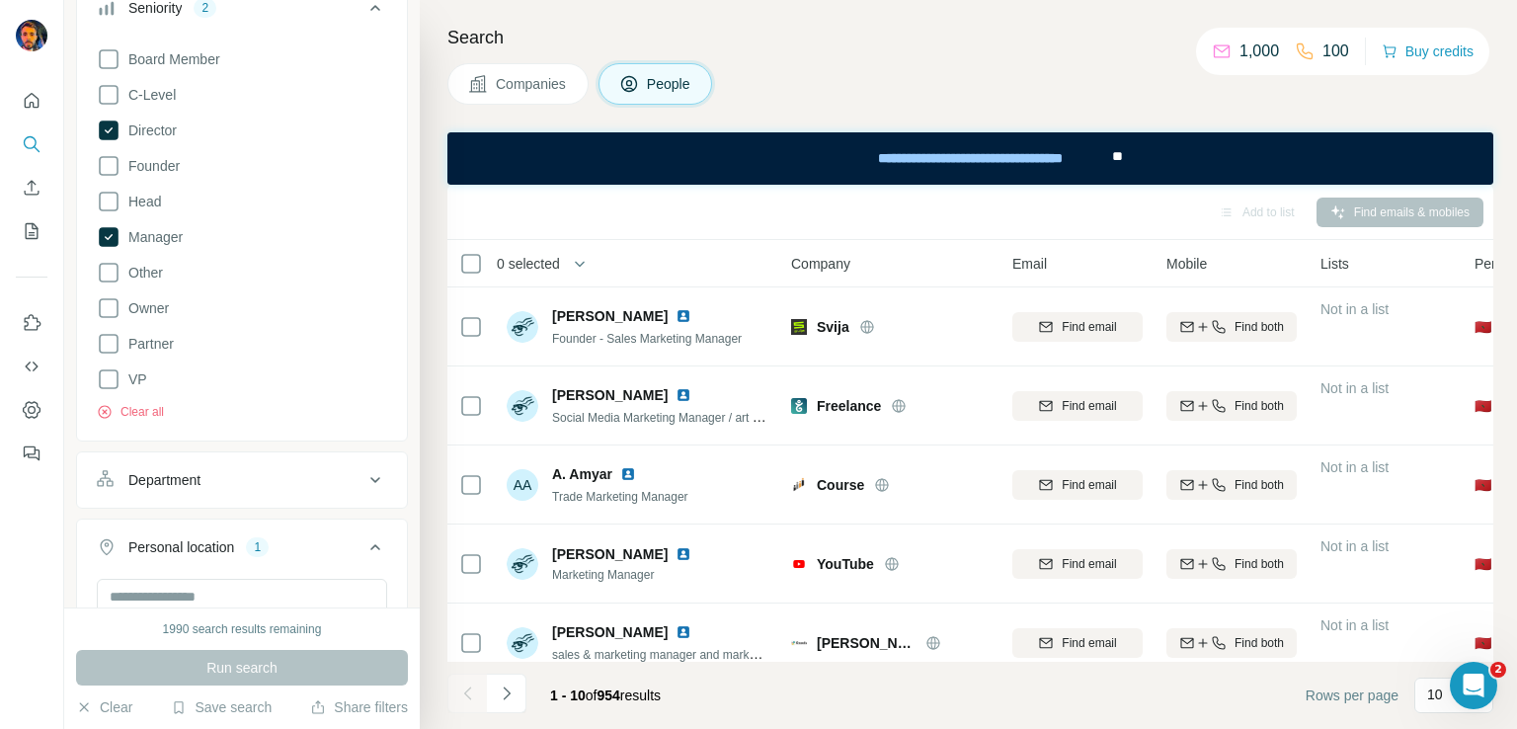
scroll to position [290, 0]
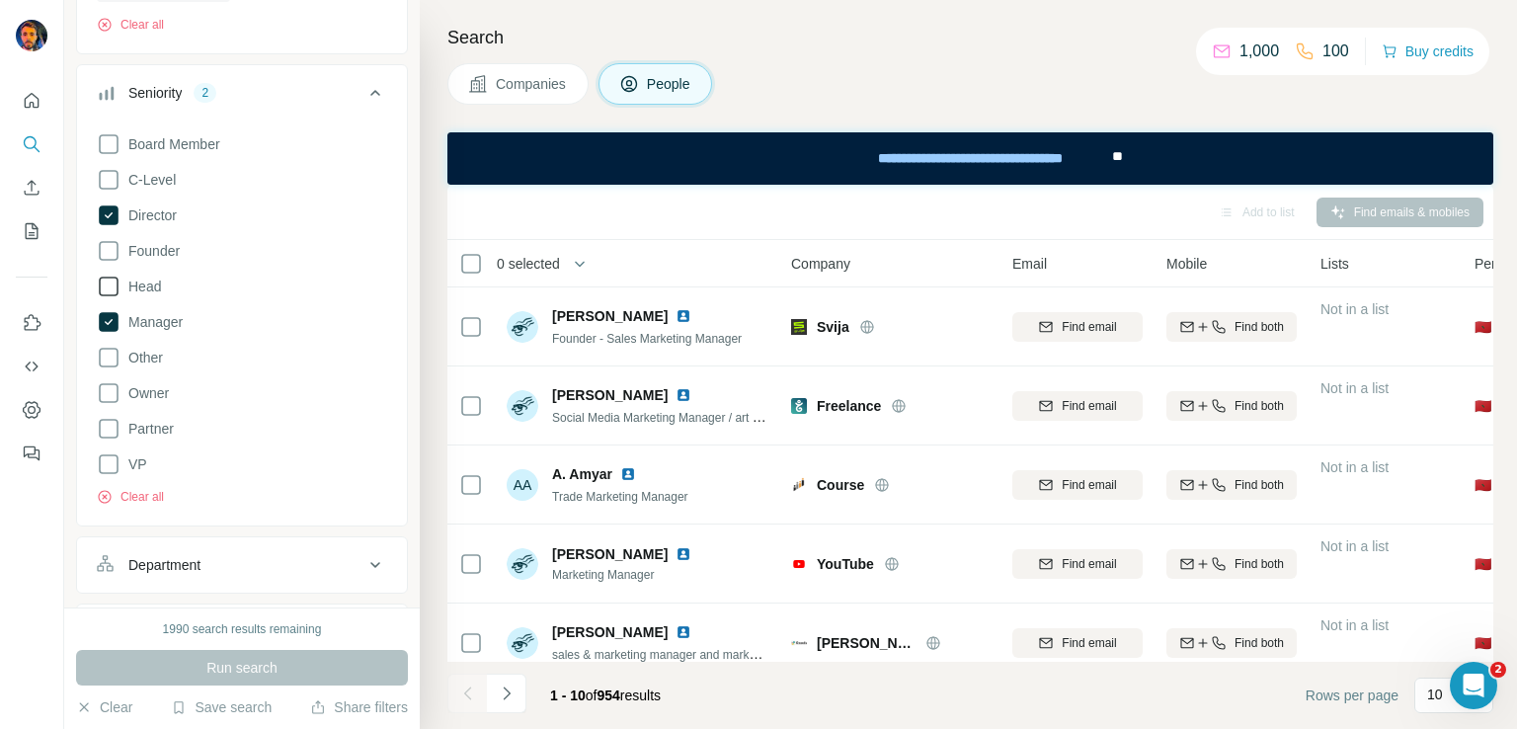
click at [110, 293] on icon at bounding box center [109, 287] width 20 height 20
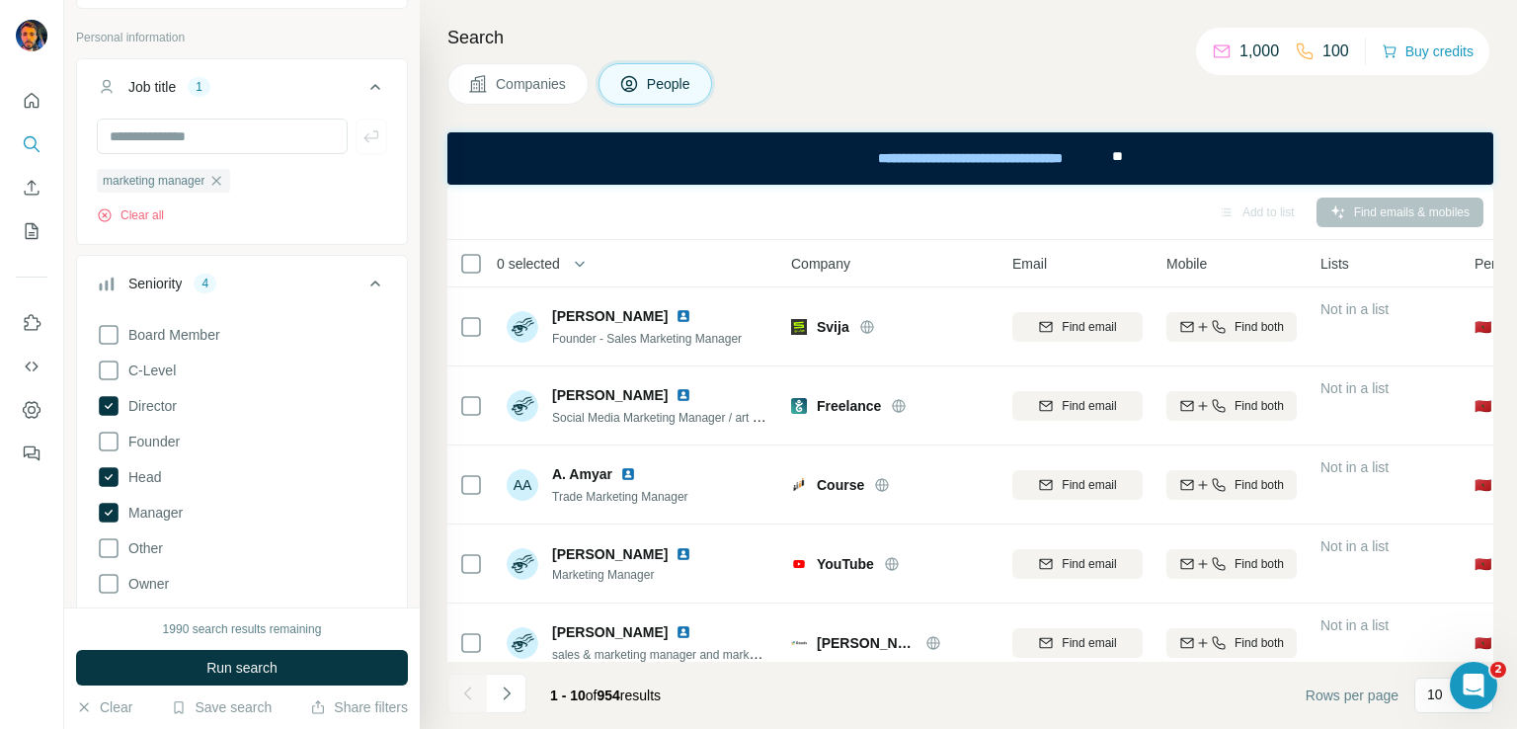
scroll to position [93, 0]
click at [115, 374] on icon at bounding box center [109, 377] width 24 height 24
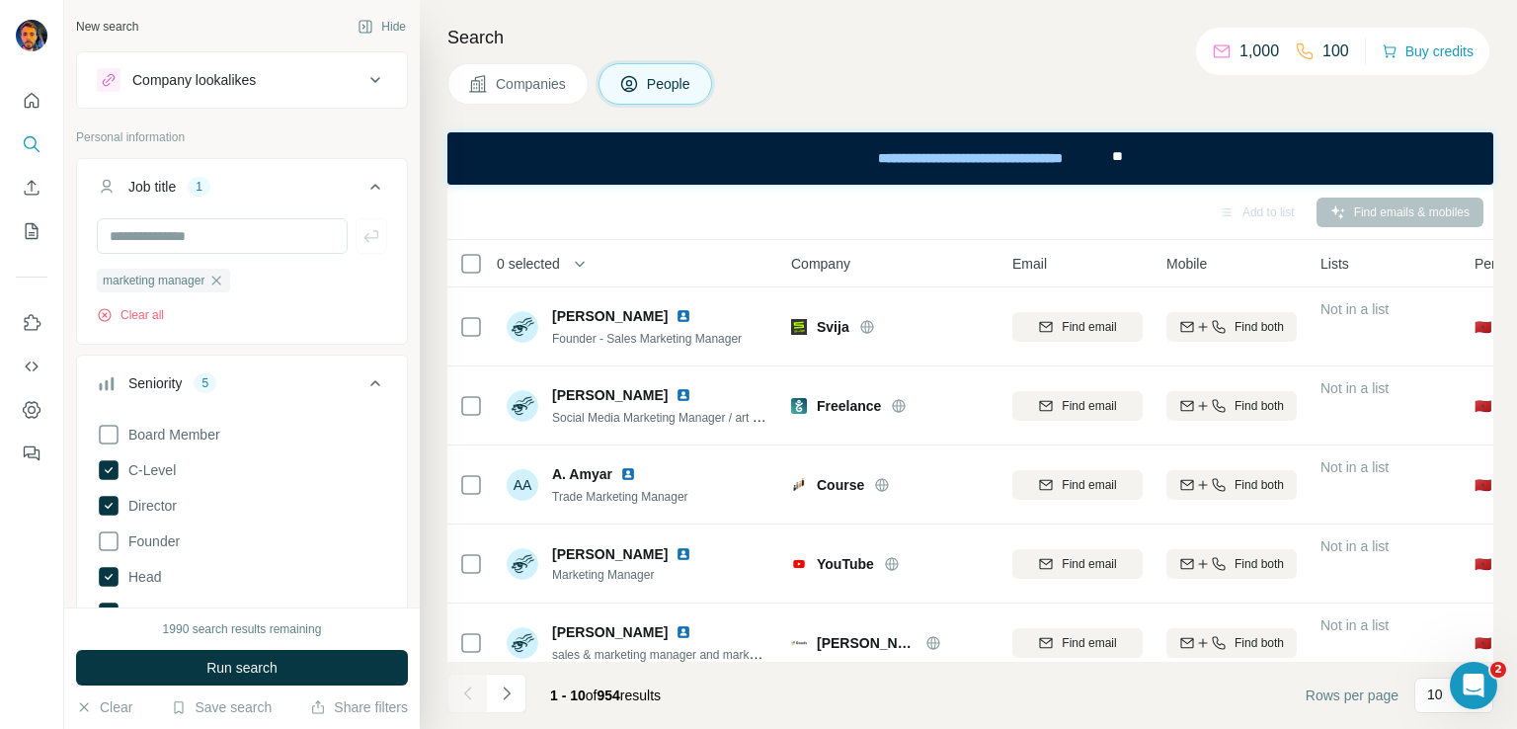
scroll to position [494, 0]
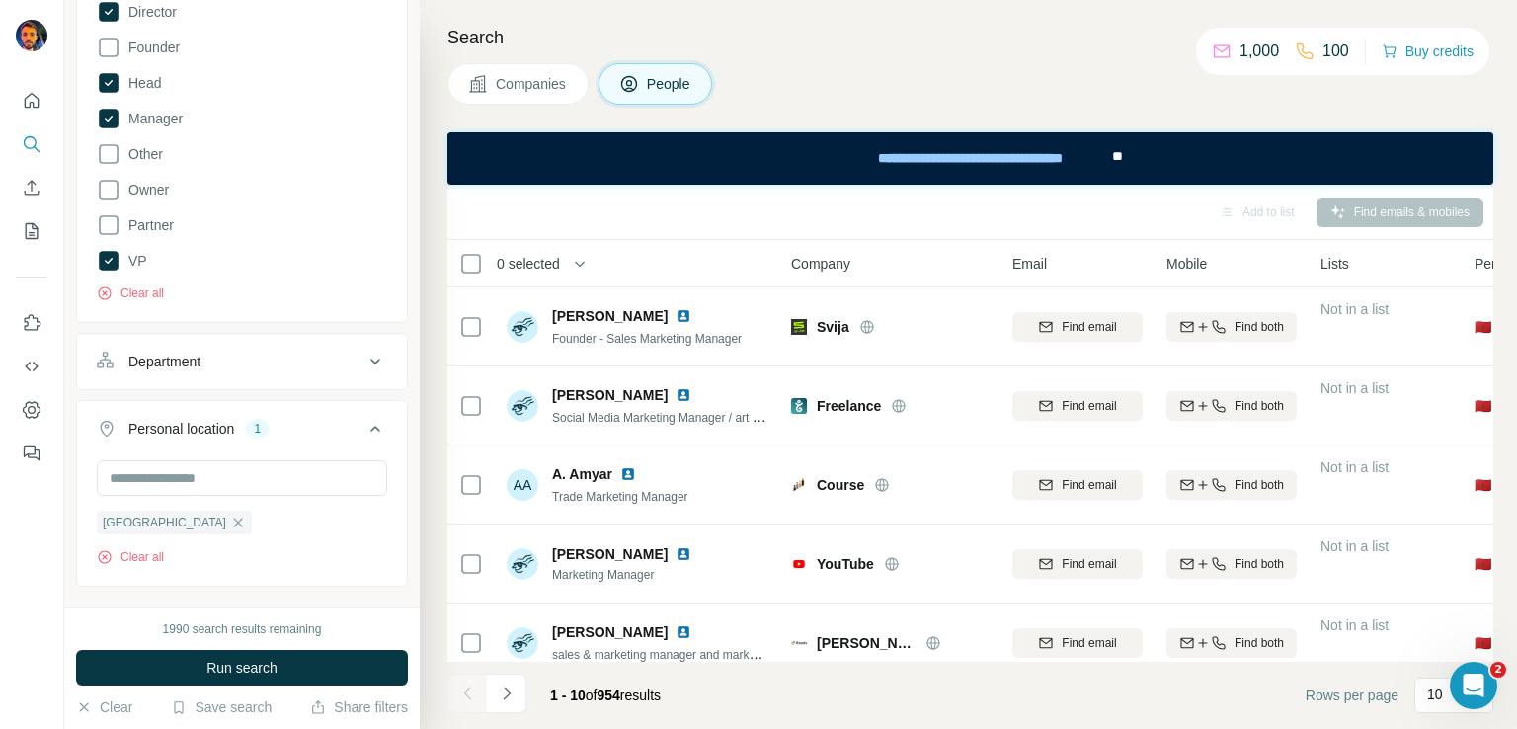
click at [185, 374] on button "Department" at bounding box center [242, 361] width 330 height 47
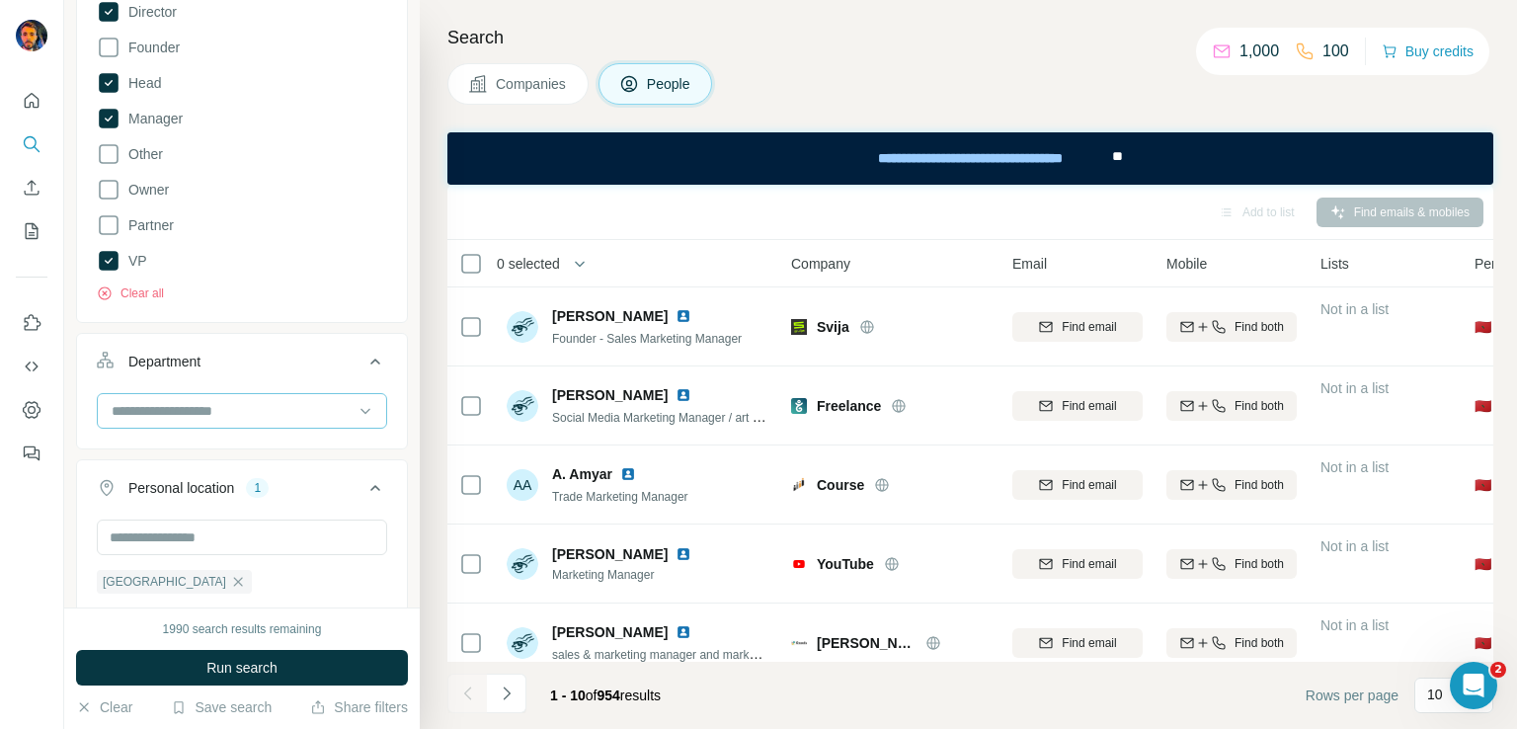
click at [203, 416] on input at bounding box center [232, 411] width 244 height 22
click at [229, 412] on input at bounding box center [232, 411] width 244 height 22
click at [243, 412] on input at bounding box center [232, 411] width 244 height 22
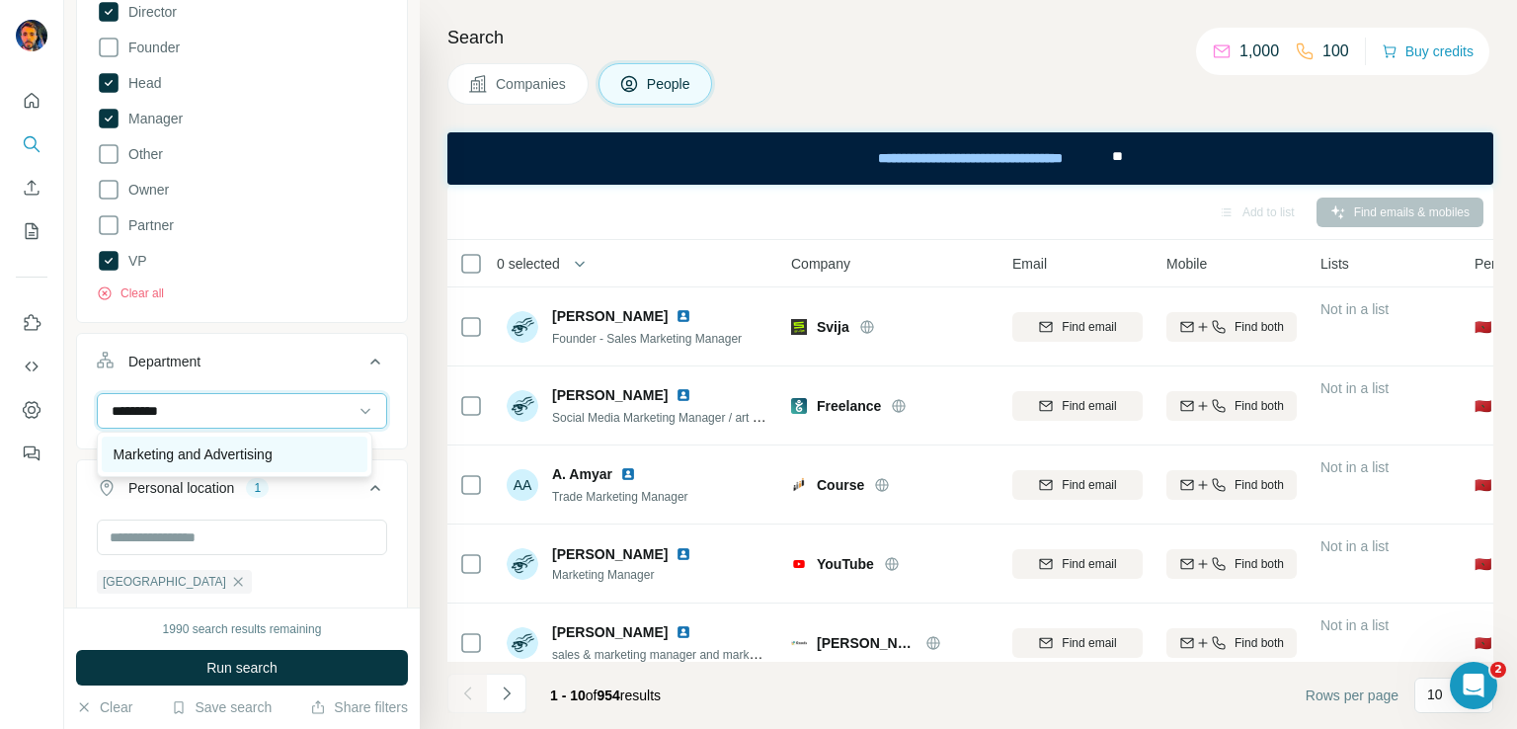
type input "*********"
click at [217, 452] on p "Marketing and Advertising" at bounding box center [193, 454] width 159 height 20
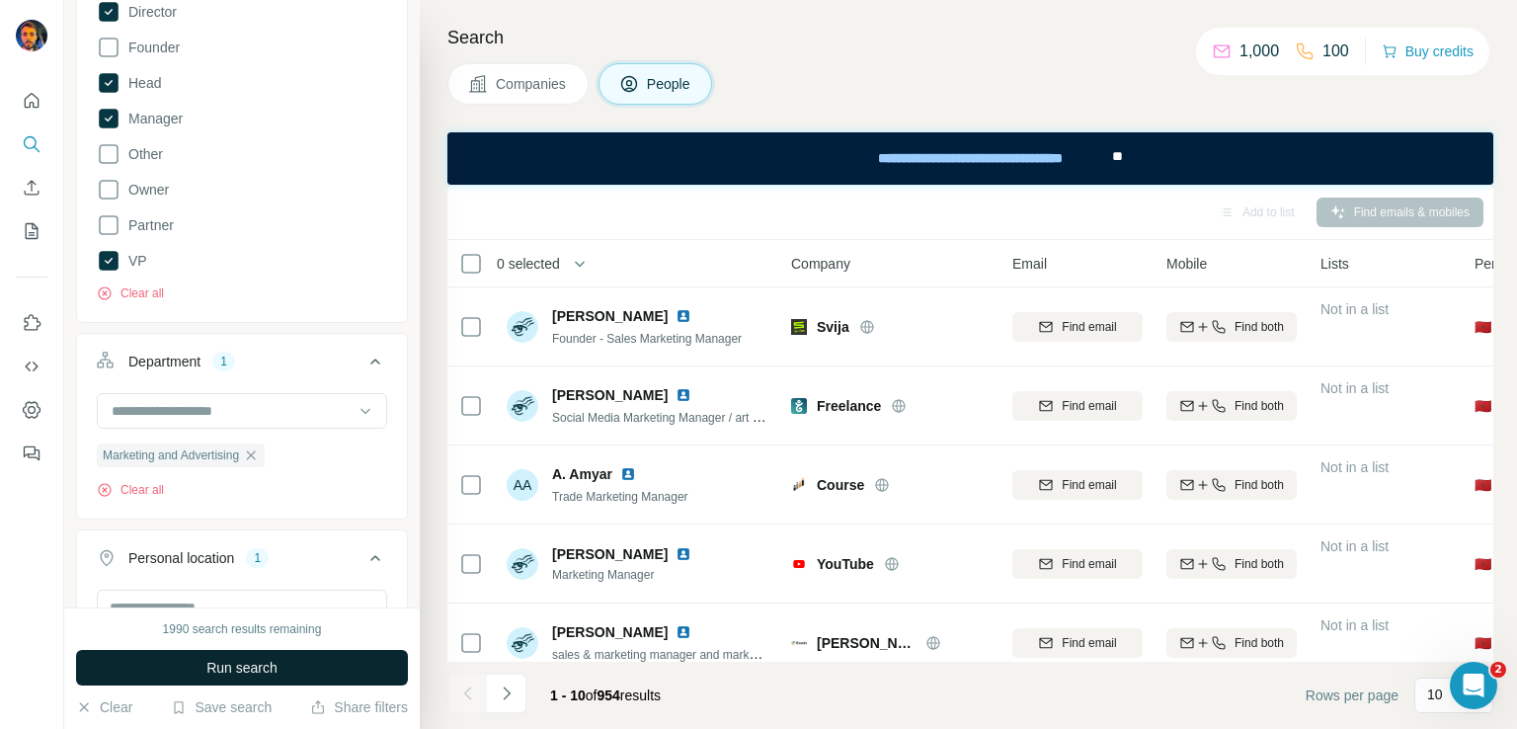
click at [216, 676] on span "Run search" at bounding box center [241, 668] width 71 height 20
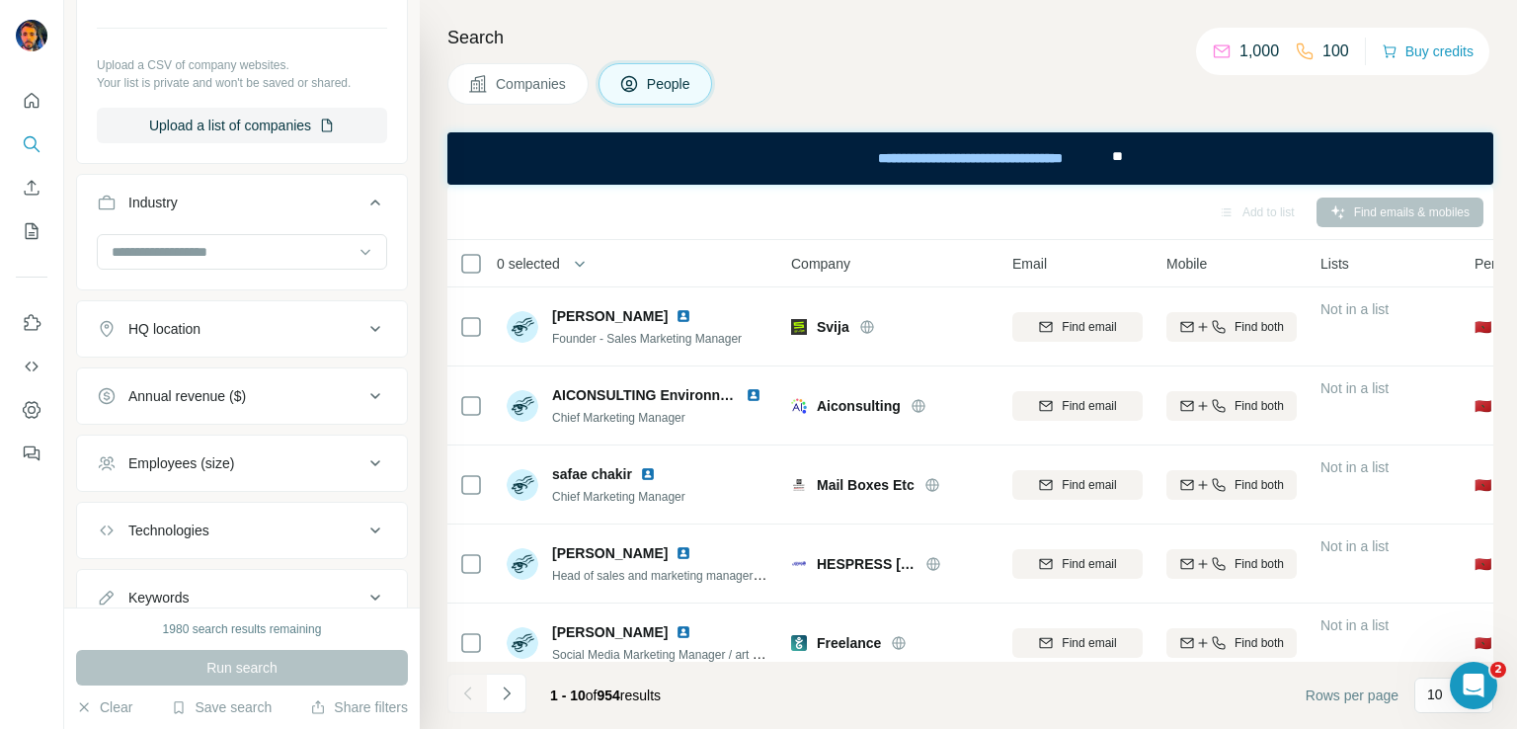
scroll to position [1482, 0]
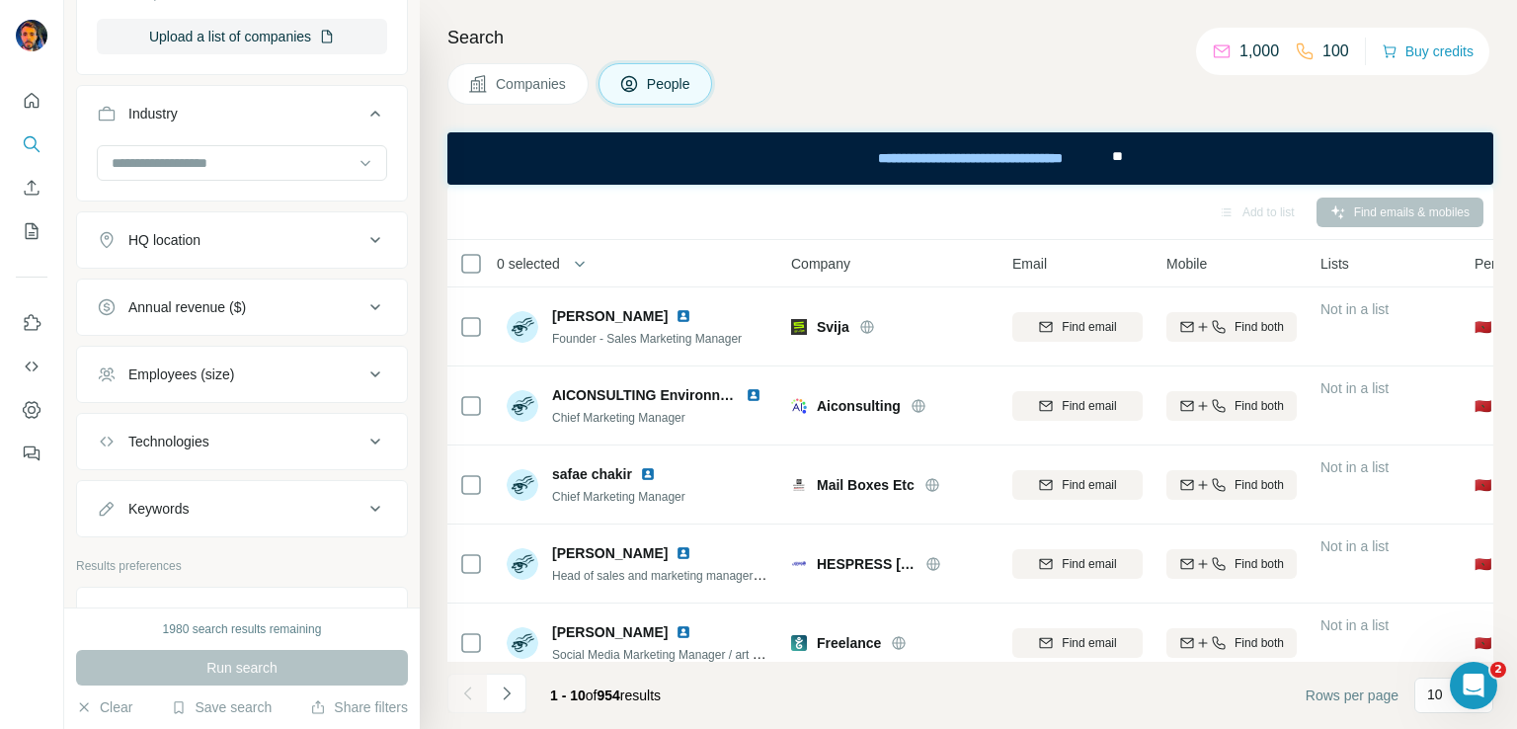
click at [259, 237] on div "HQ location" at bounding box center [230, 240] width 267 height 20
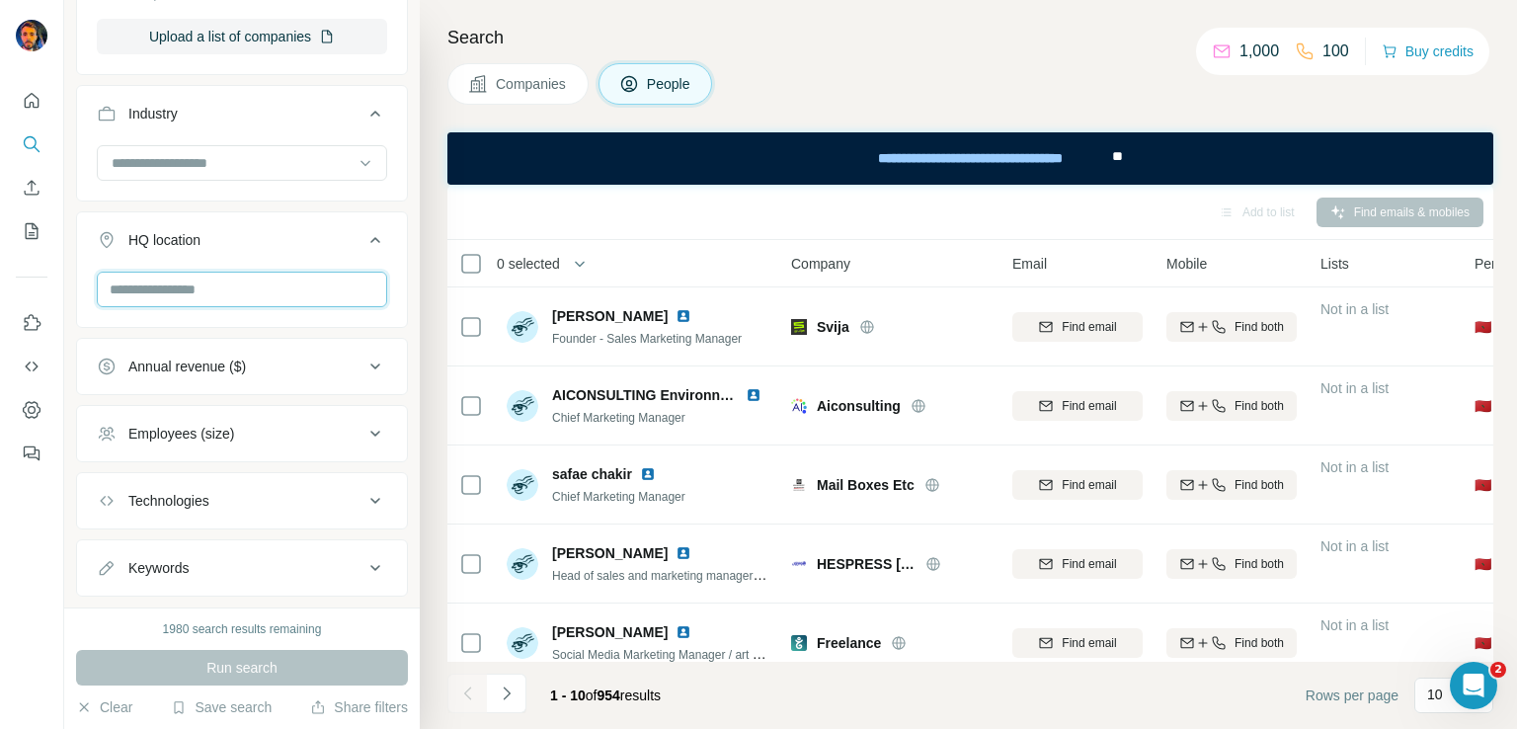
click at [196, 294] on input "text" at bounding box center [242, 290] width 290 height 36
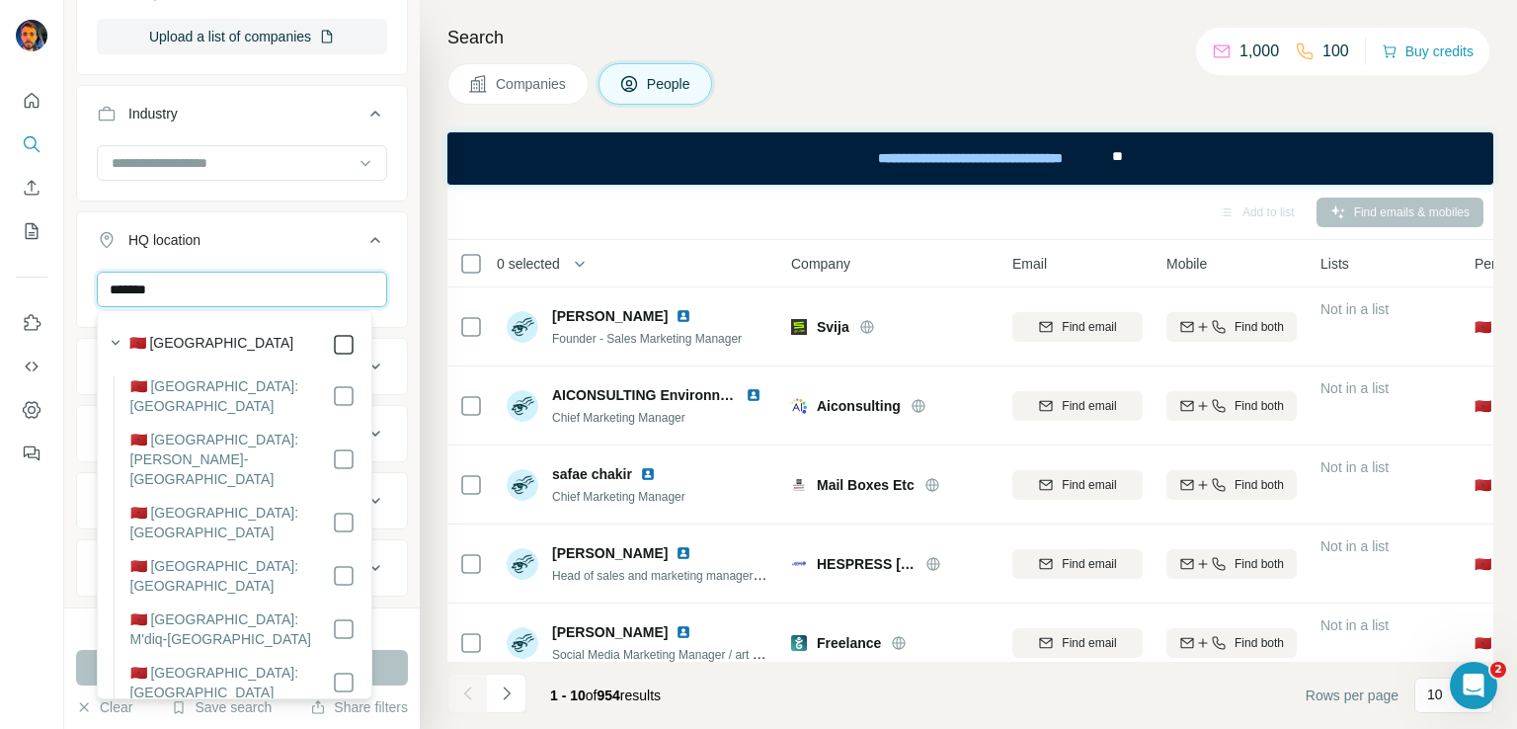
type input "*******"
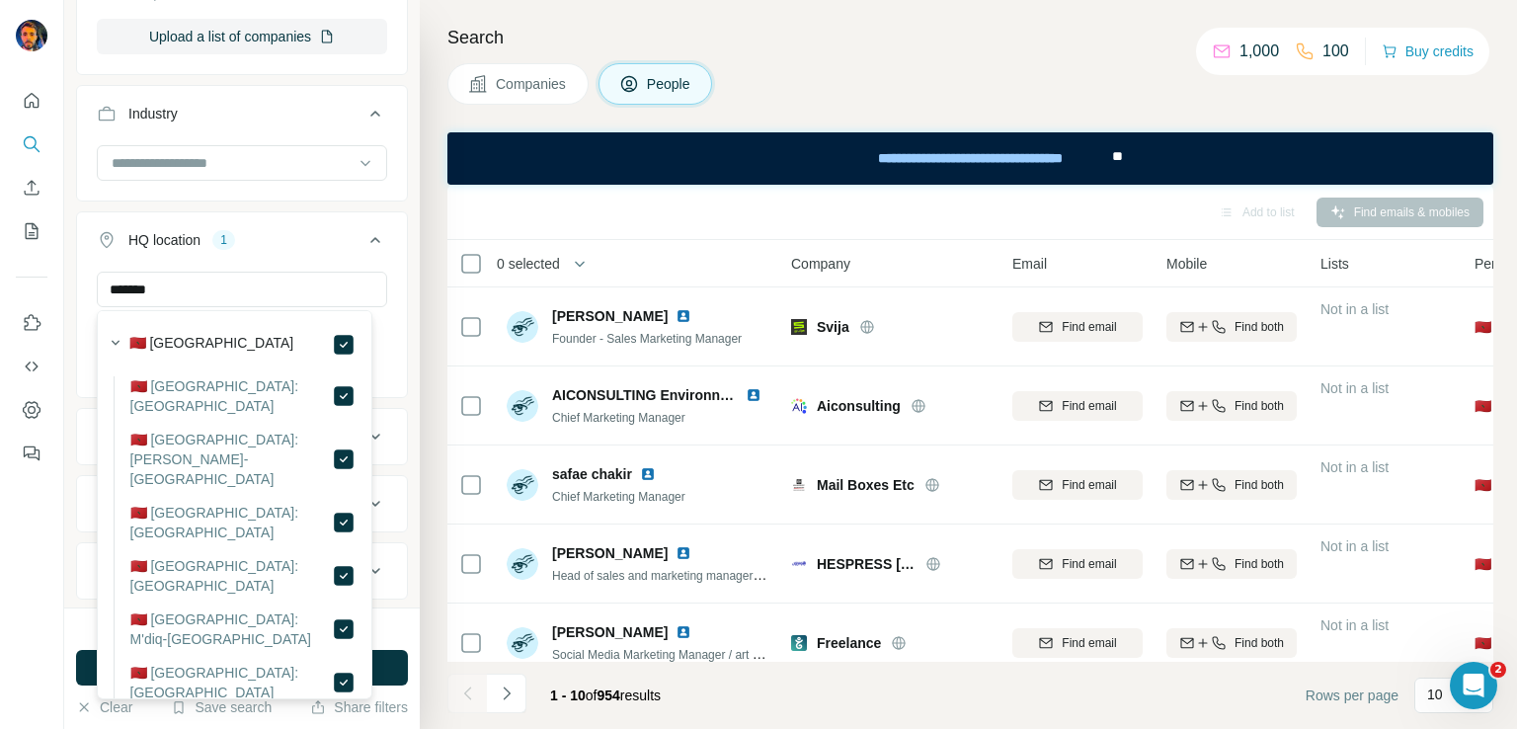
click at [390, 276] on div "******* [GEOGRAPHIC_DATA] Clear all" at bounding box center [242, 332] width 330 height 121
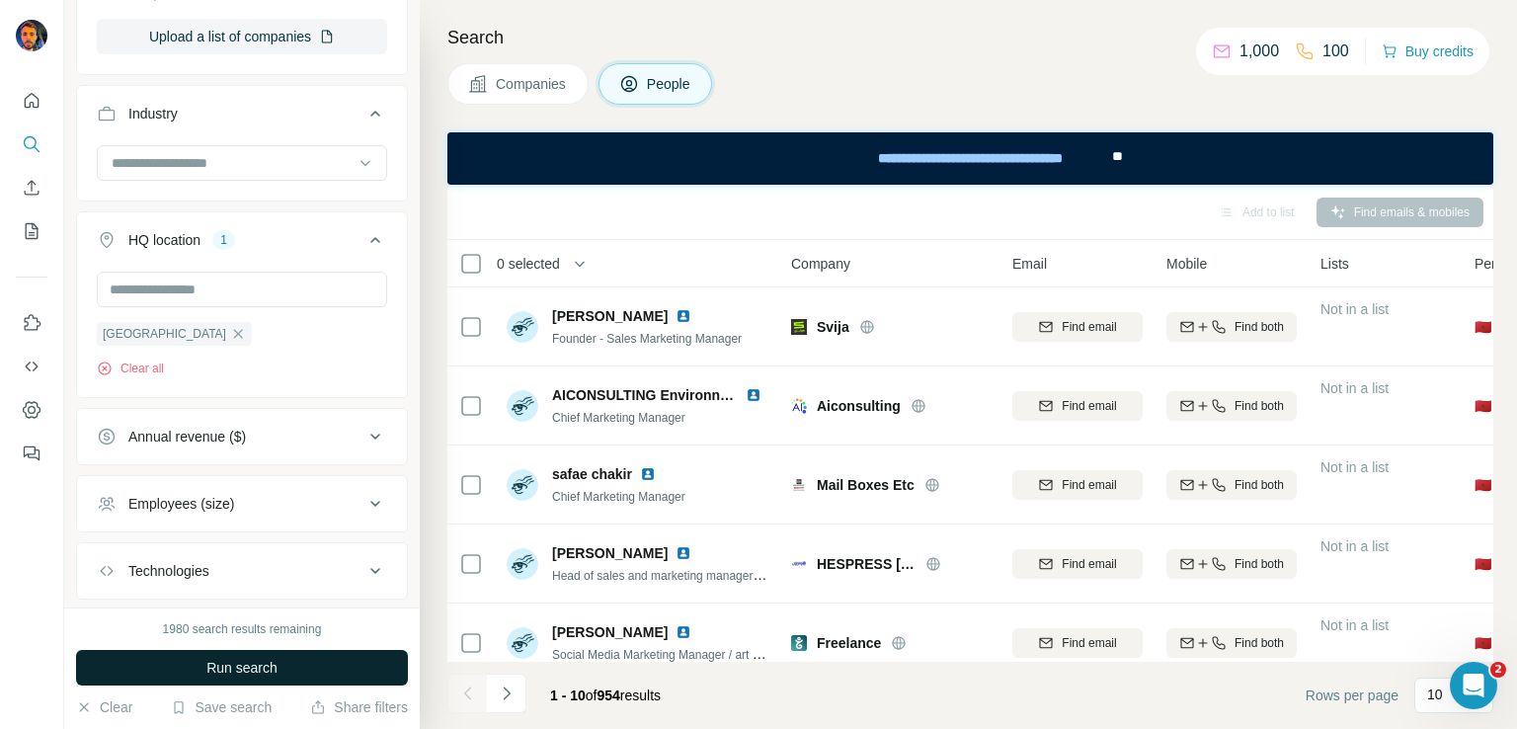
click at [308, 657] on button "Run search" at bounding box center [242, 668] width 332 height 36
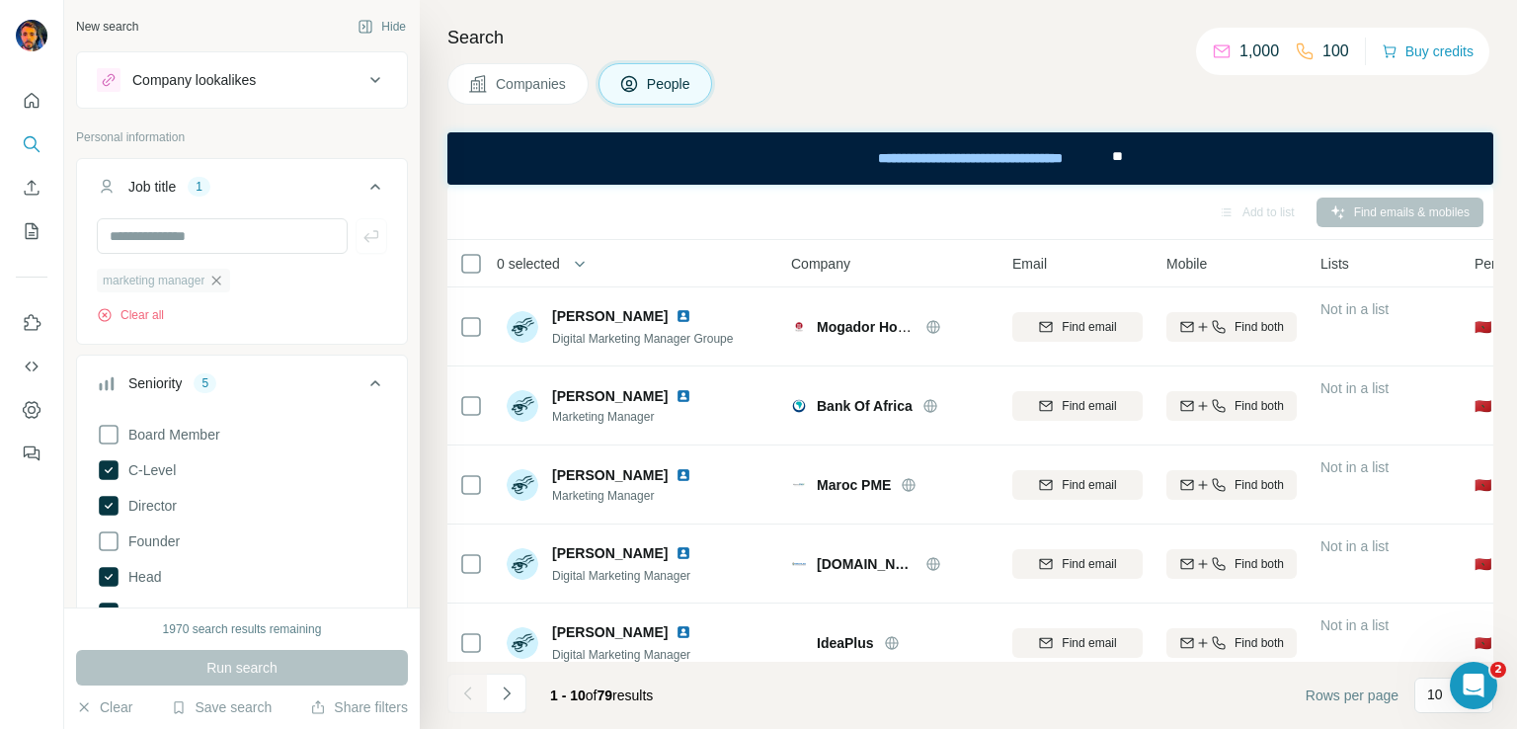
click at [219, 280] on icon "button" at bounding box center [216, 281] width 16 height 16
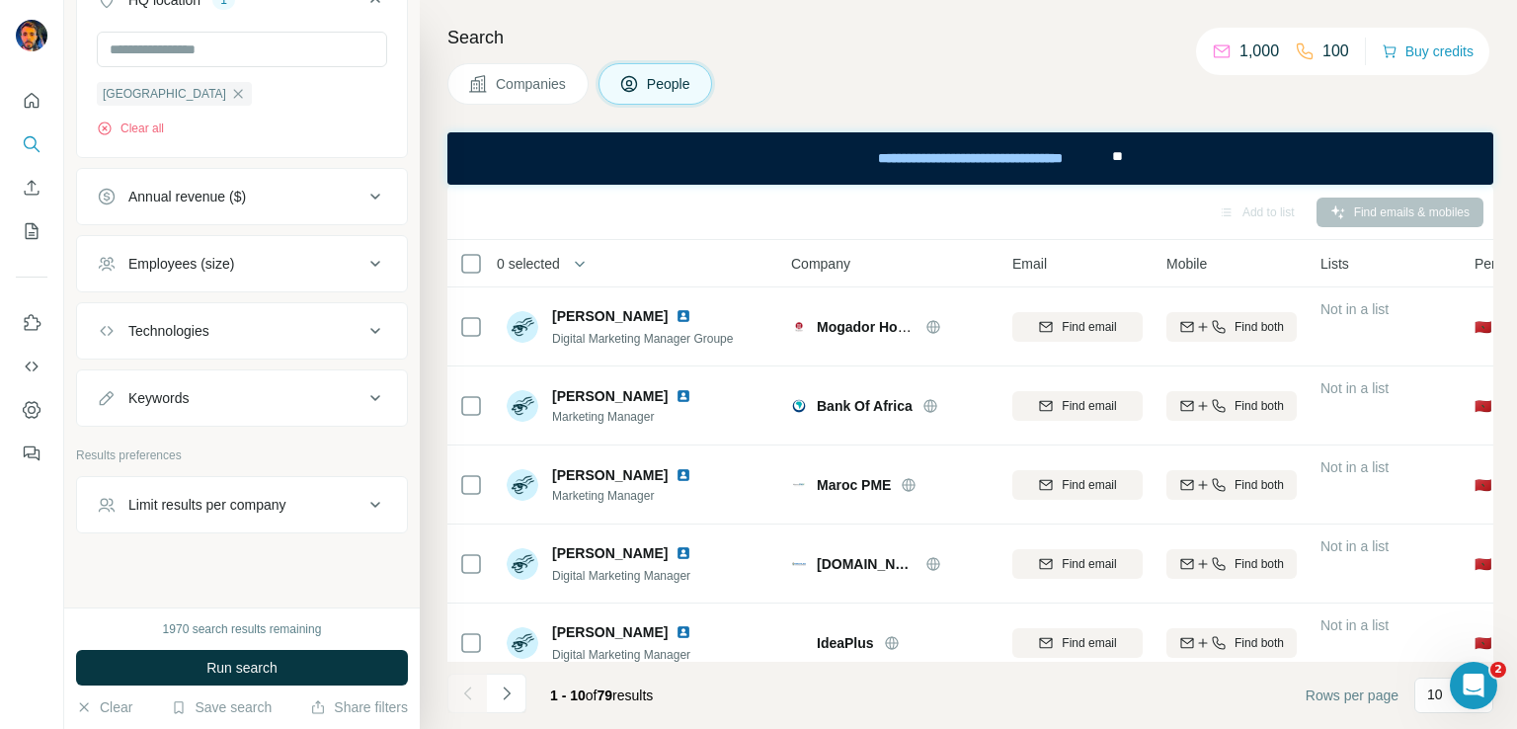
scroll to position [1664, 0]
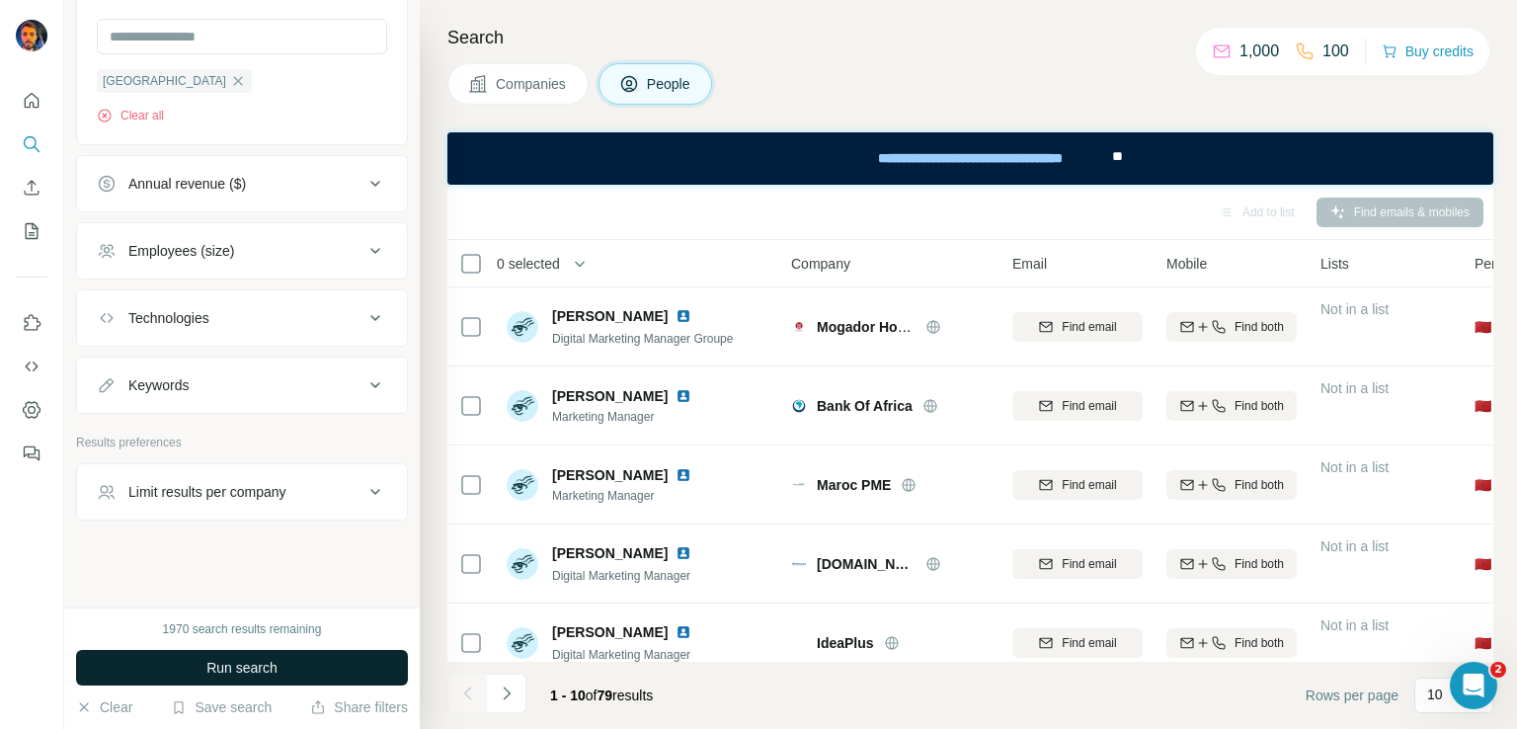
click at [233, 668] on span "Run search" at bounding box center [241, 668] width 71 height 20
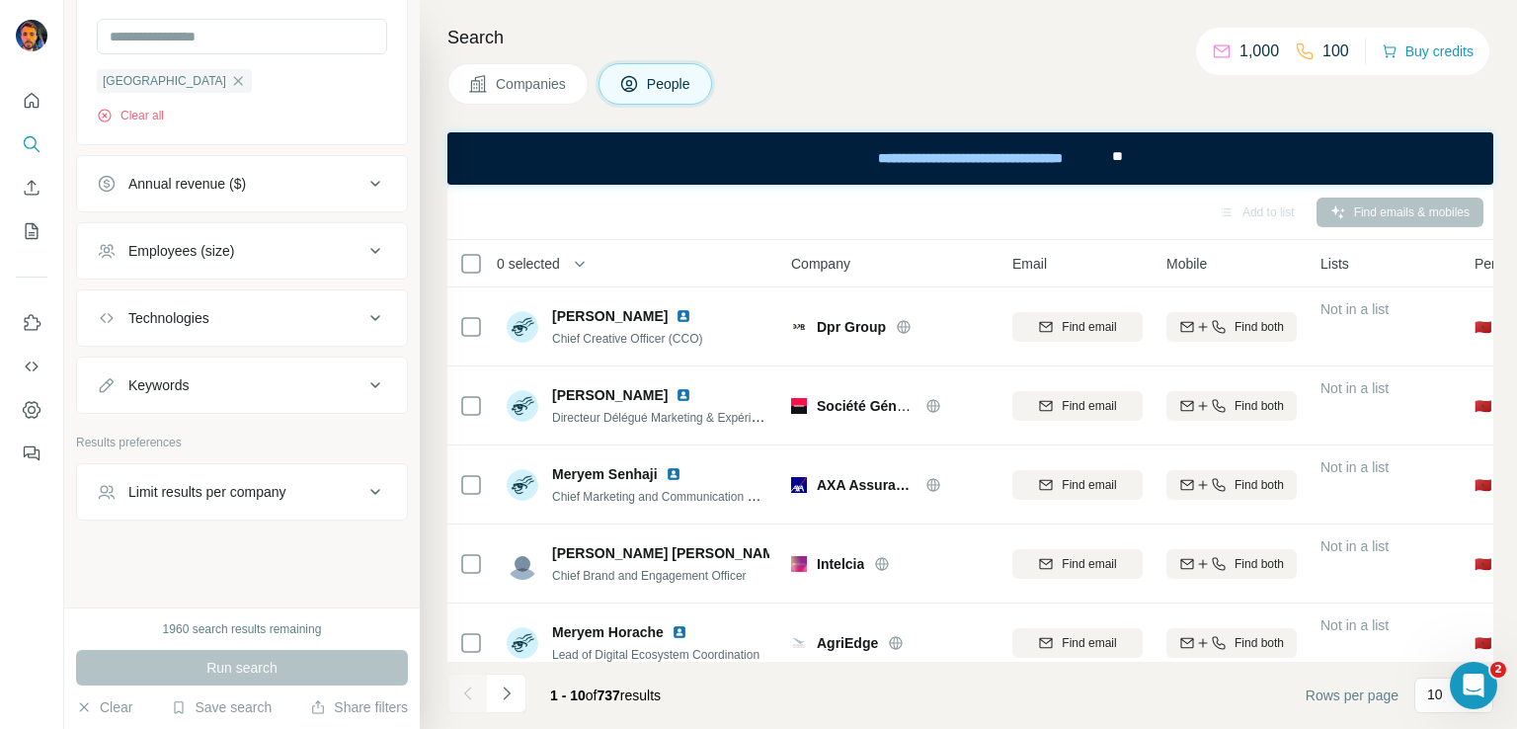
click at [234, 246] on div "Employees (size)" at bounding box center [181, 251] width 106 height 20
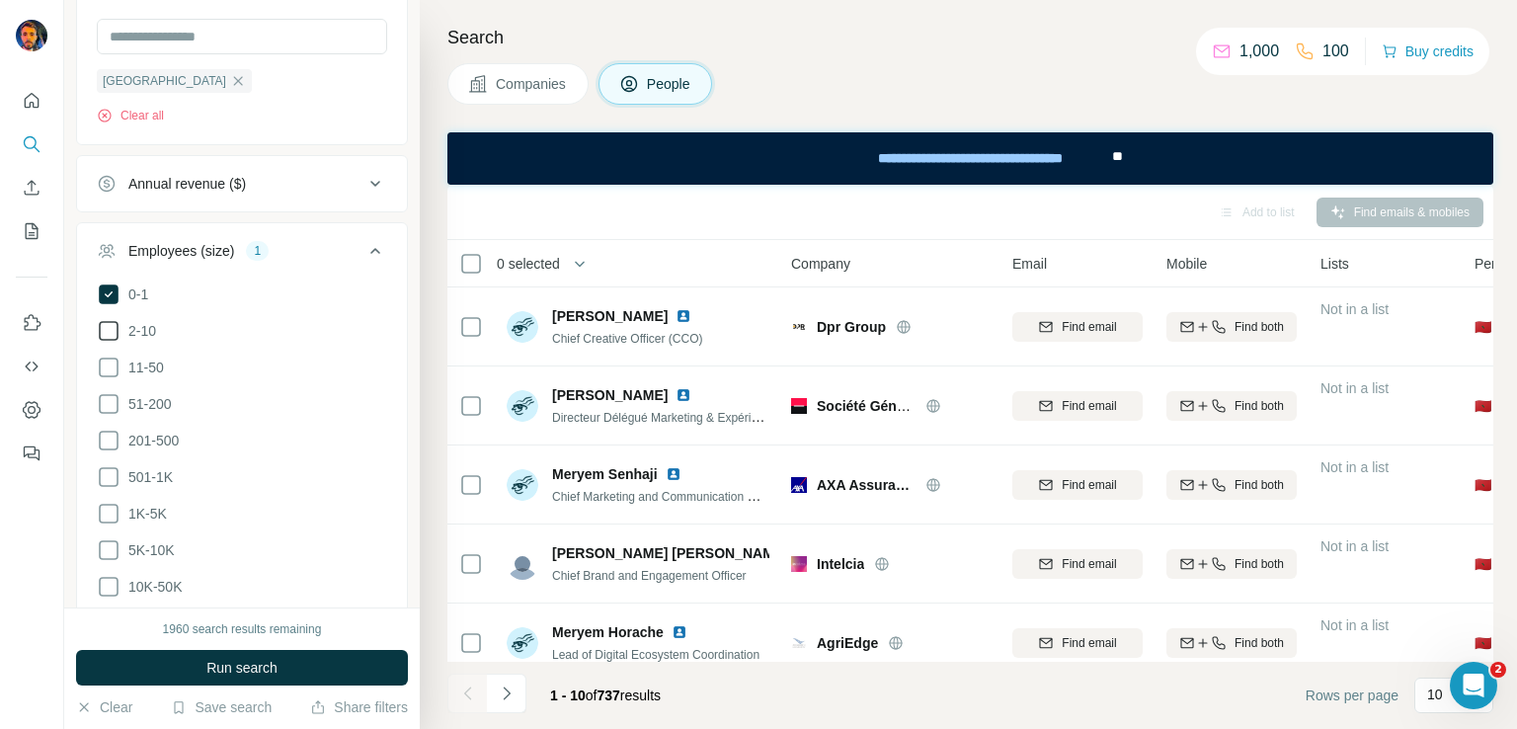
click at [109, 329] on icon at bounding box center [109, 331] width 24 height 24
click at [107, 372] on icon at bounding box center [109, 368] width 20 height 20
click at [272, 667] on span "Run search" at bounding box center [241, 668] width 71 height 20
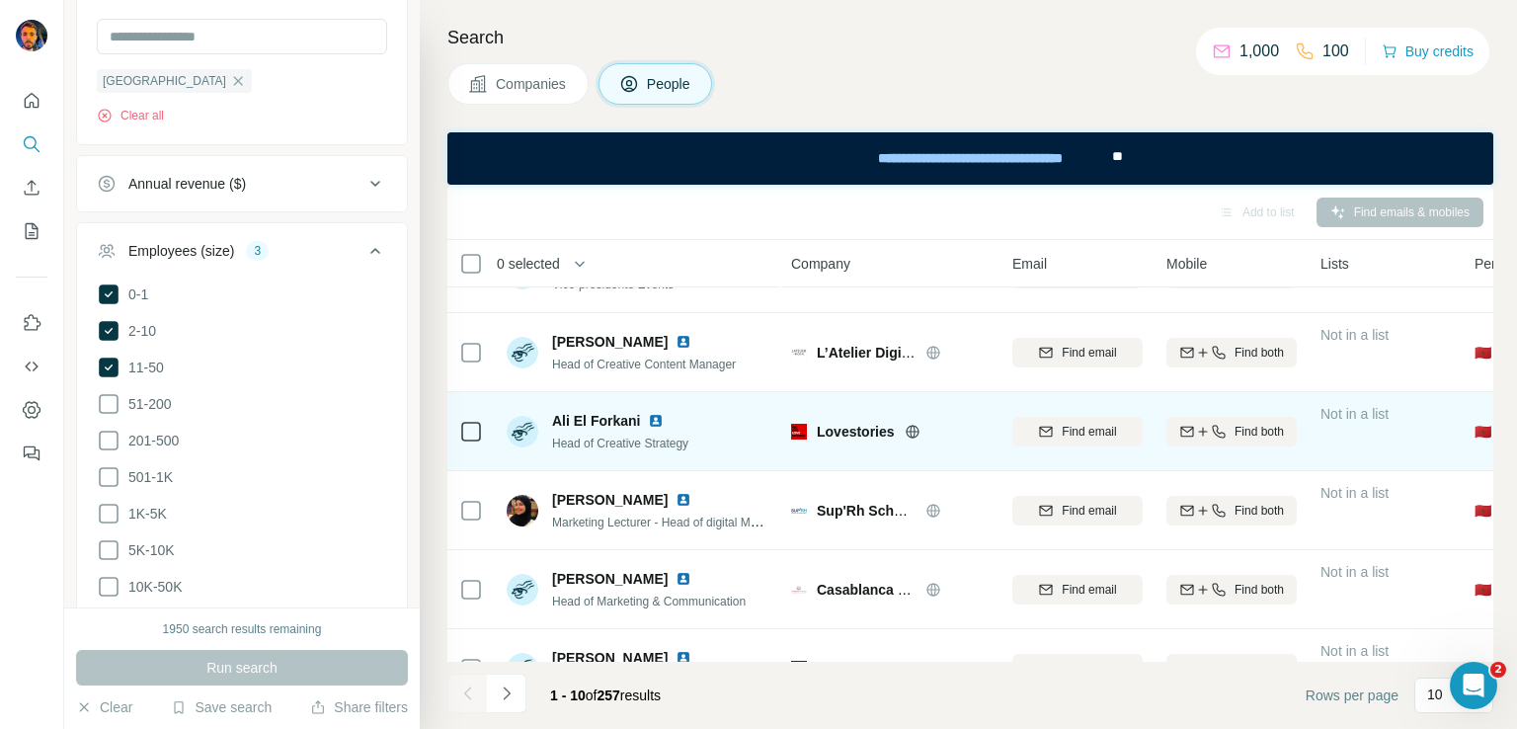
scroll to position [99, 0]
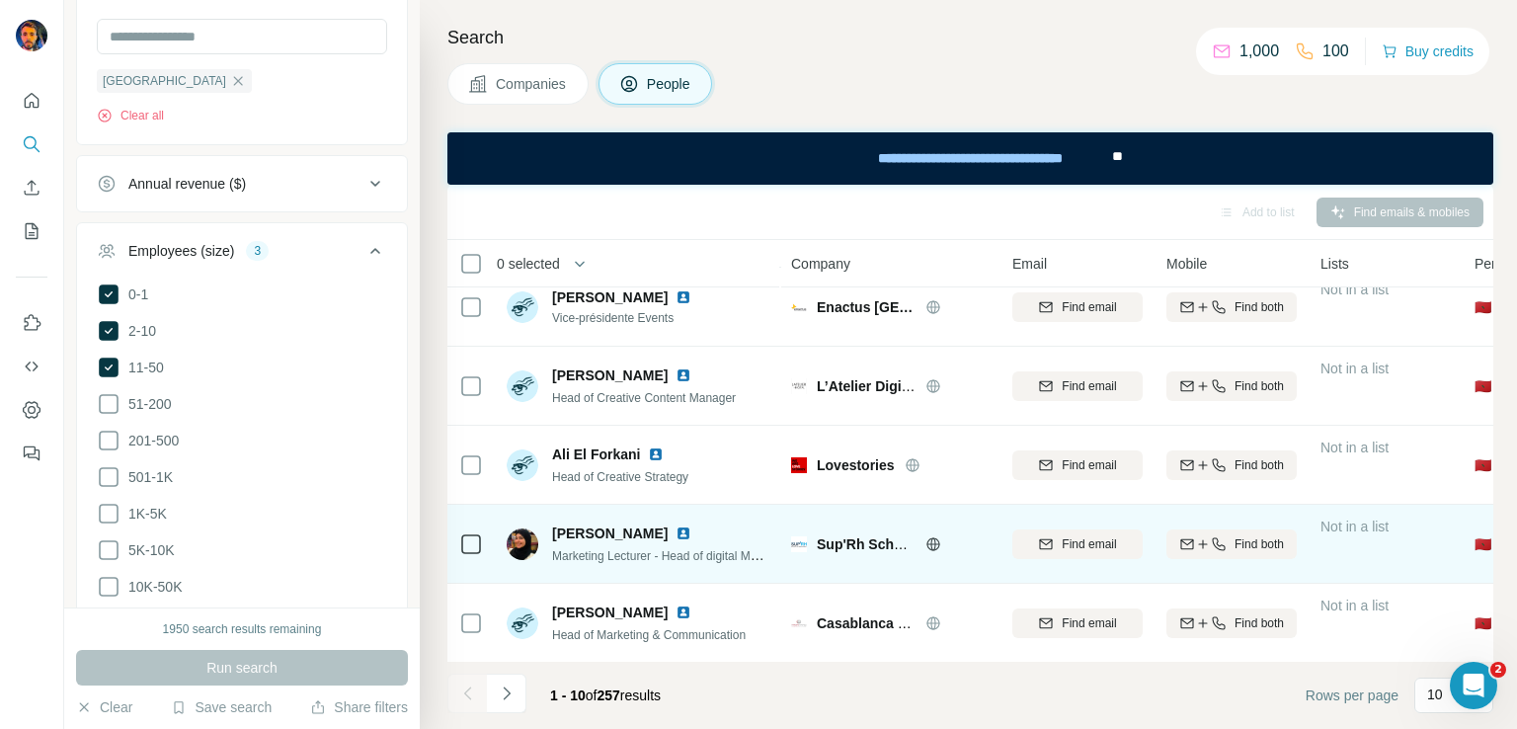
click at [676, 528] on img at bounding box center [684, 533] width 16 height 16
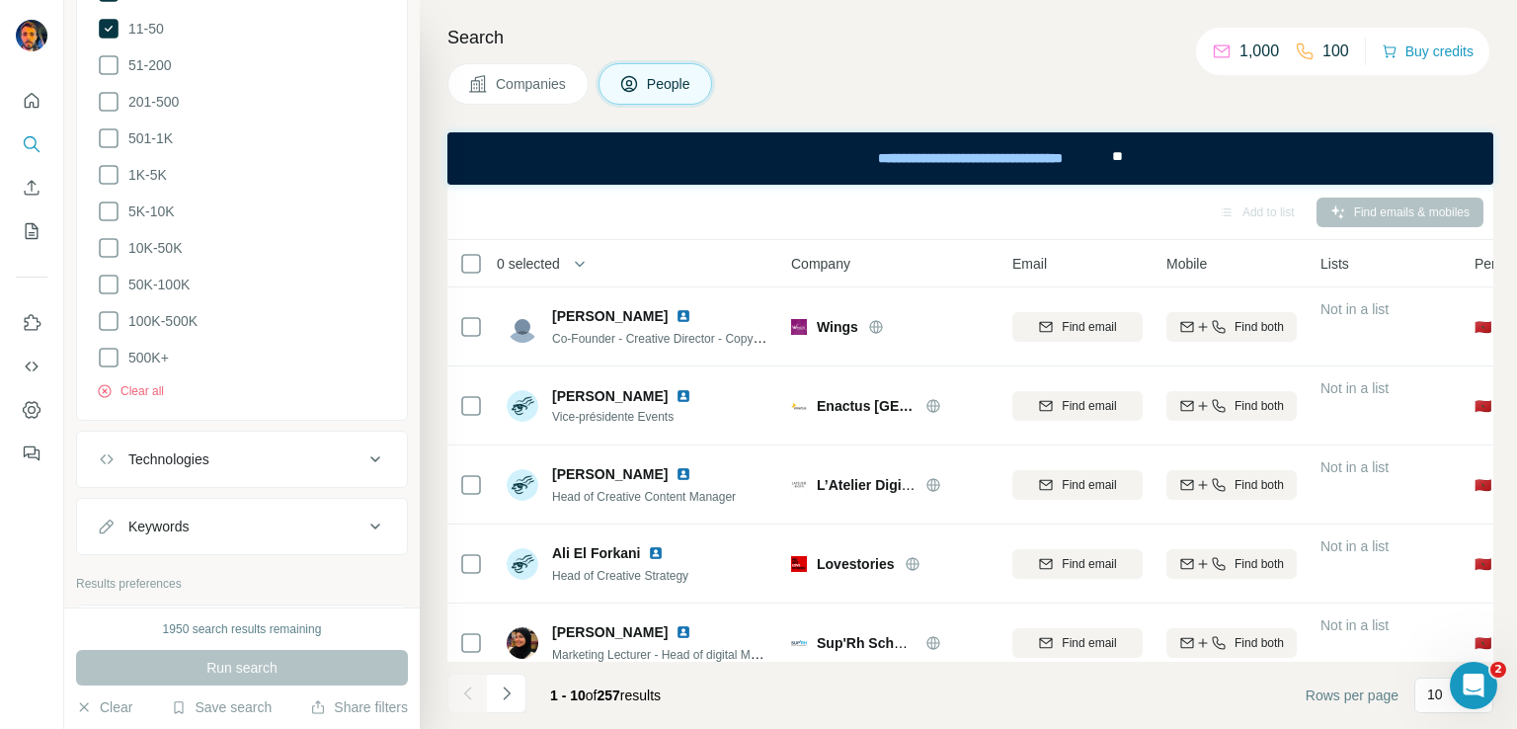
scroll to position [2142, 0]
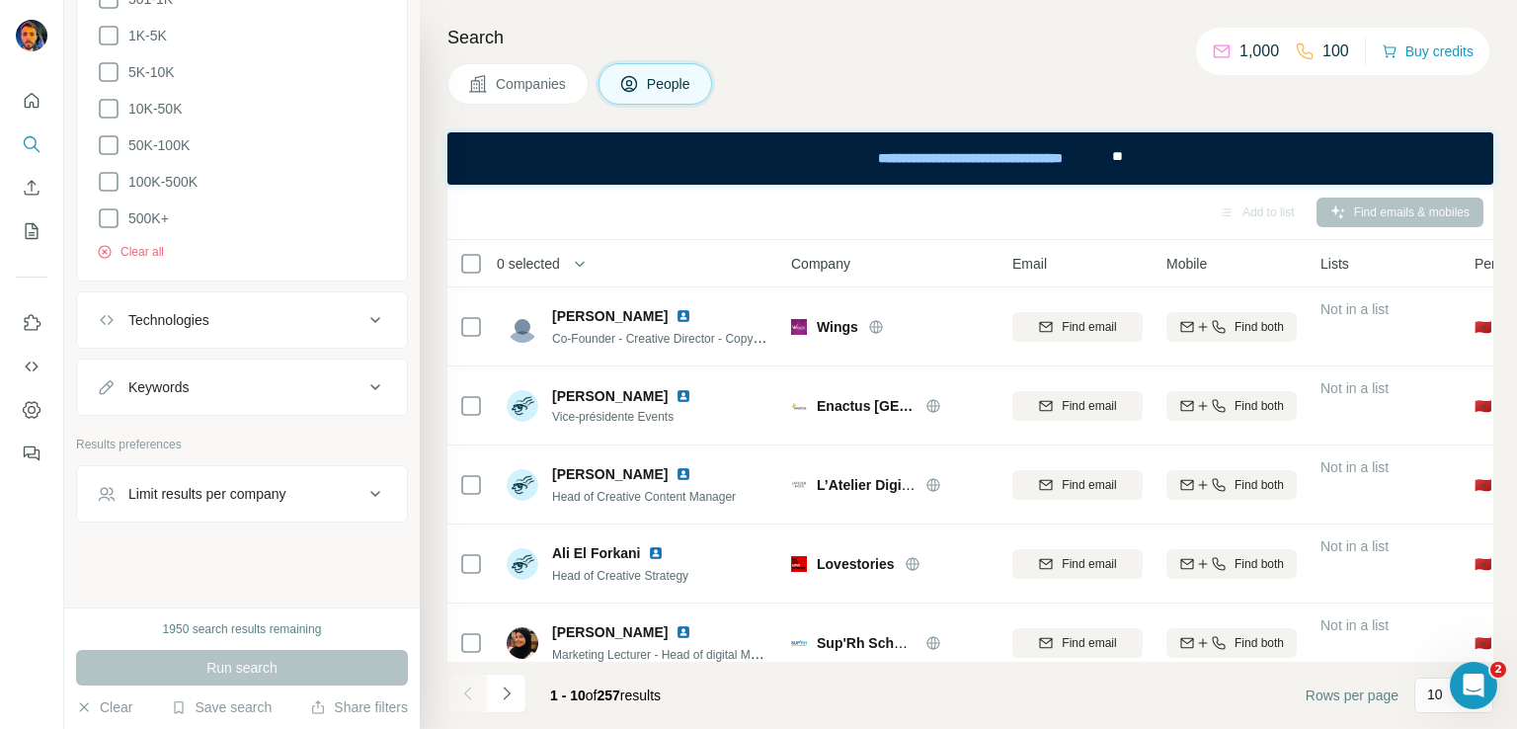
click at [296, 491] on div "Limit results per company" at bounding box center [230, 494] width 267 height 20
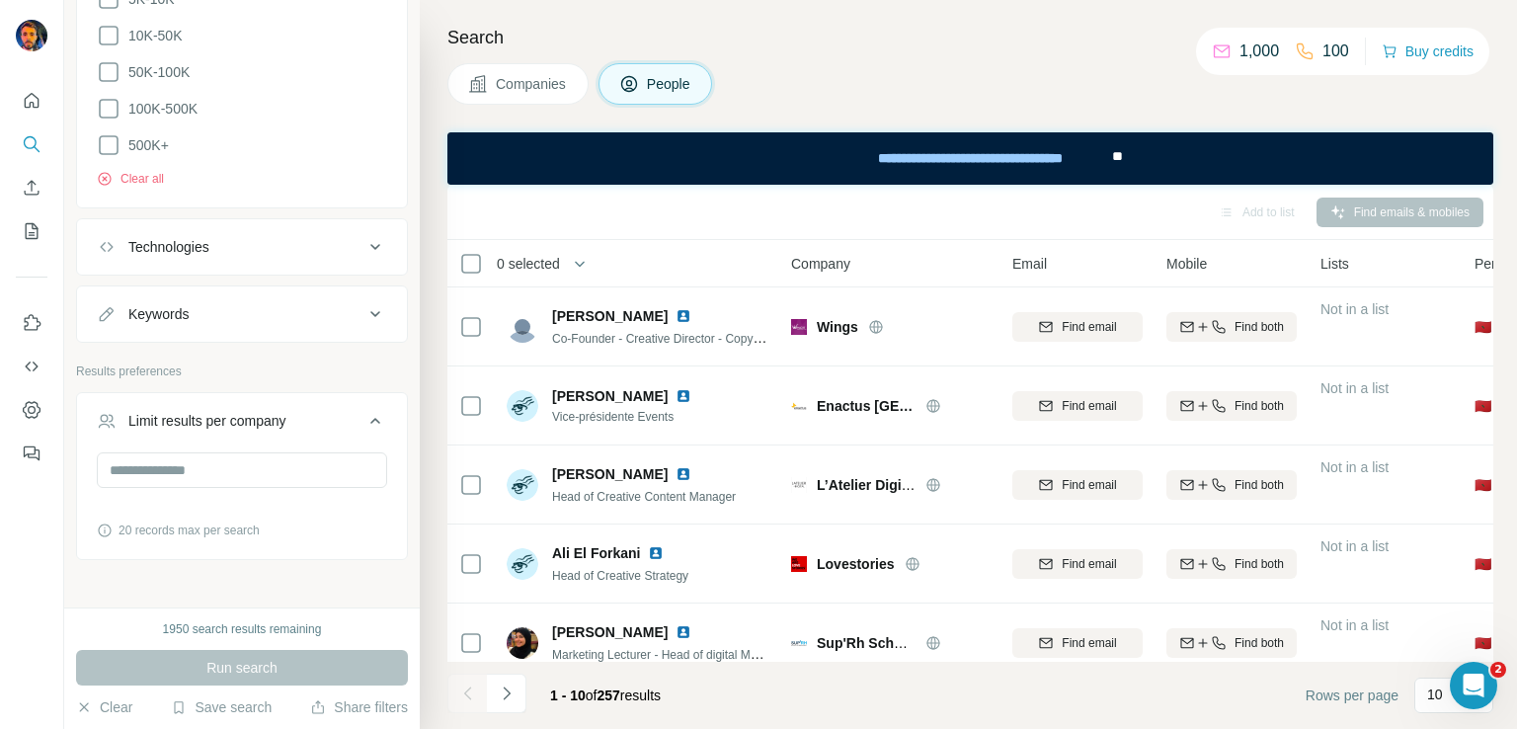
scroll to position [2253, 0]
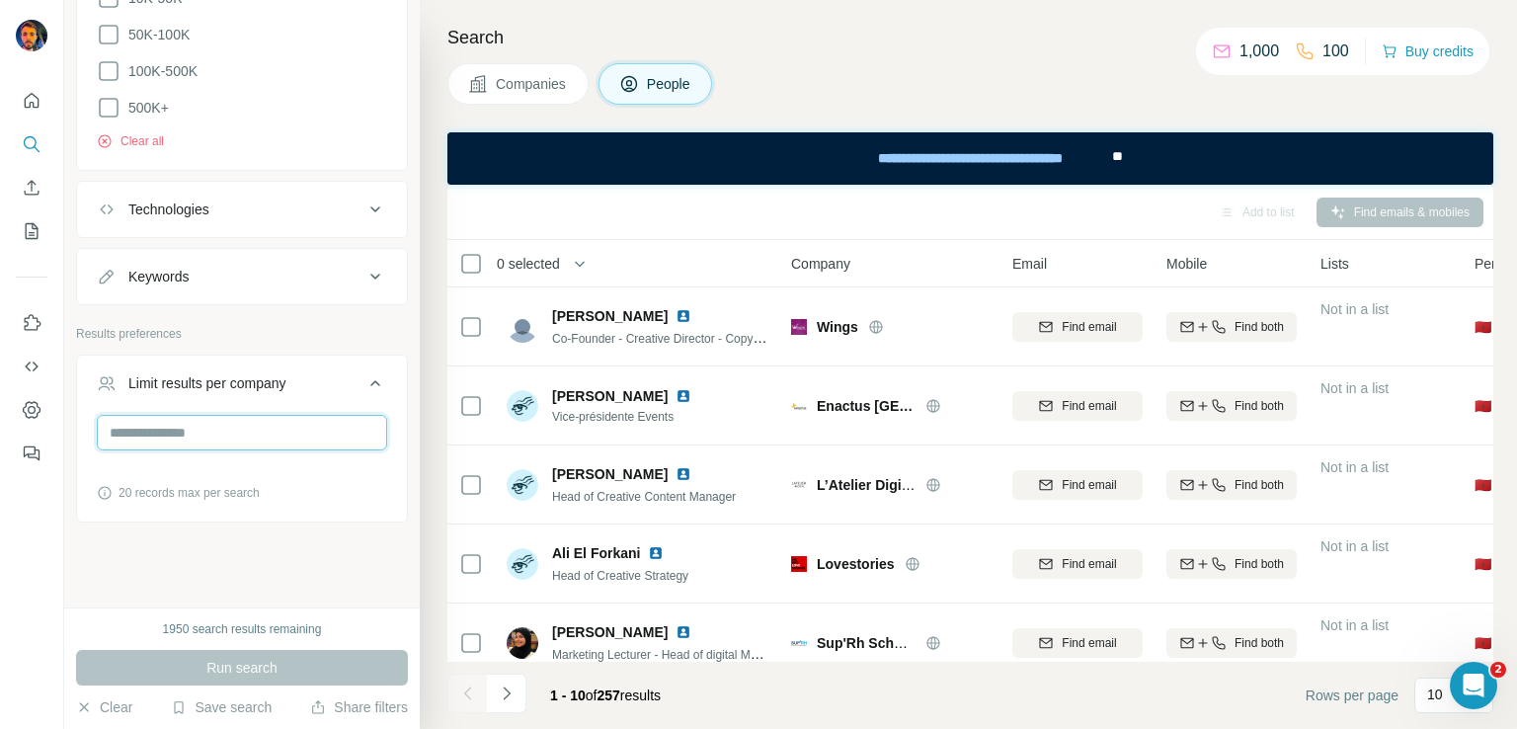
click at [206, 428] on input "number" at bounding box center [242, 433] width 290 height 36
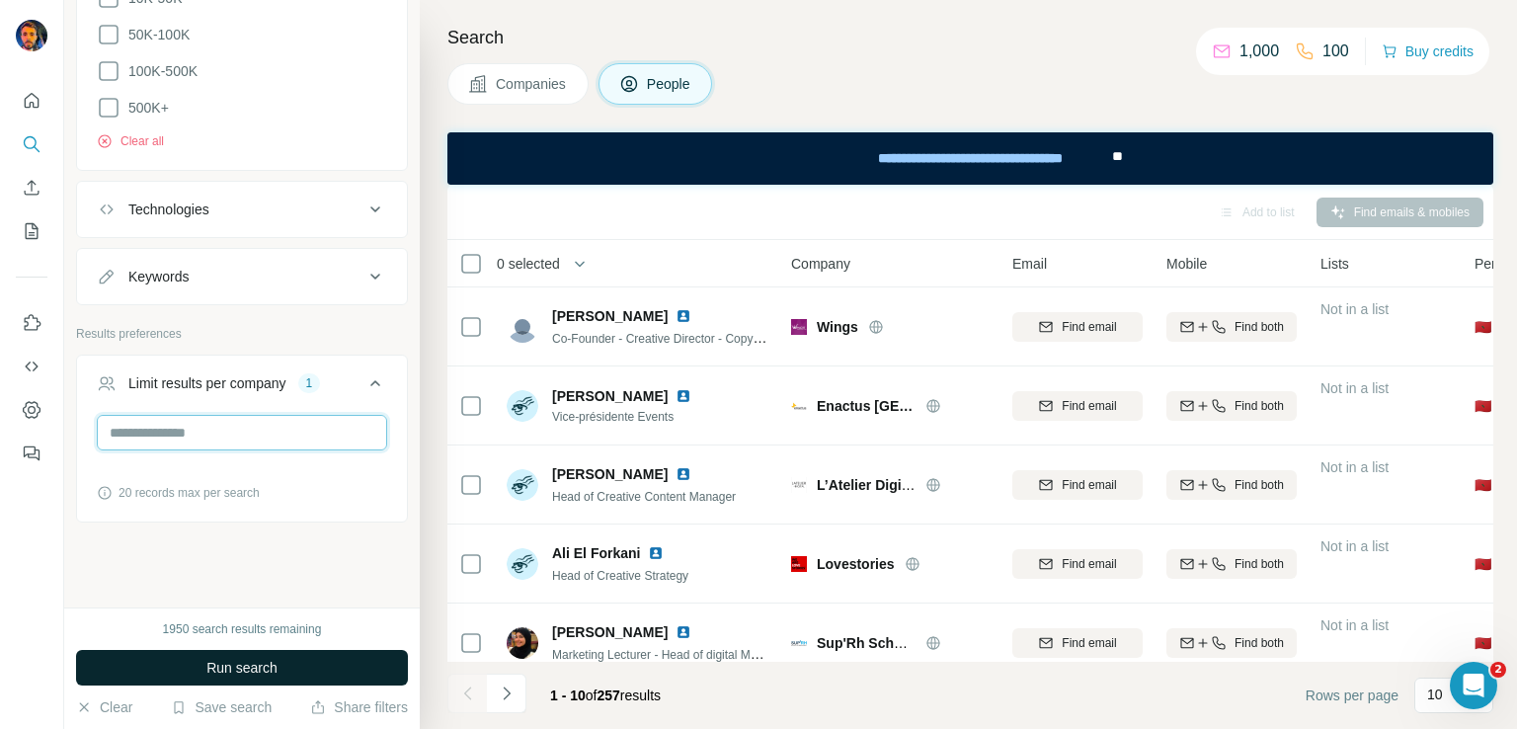
type input "*"
click at [269, 670] on span "Run search" at bounding box center [241, 668] width 71 height 20
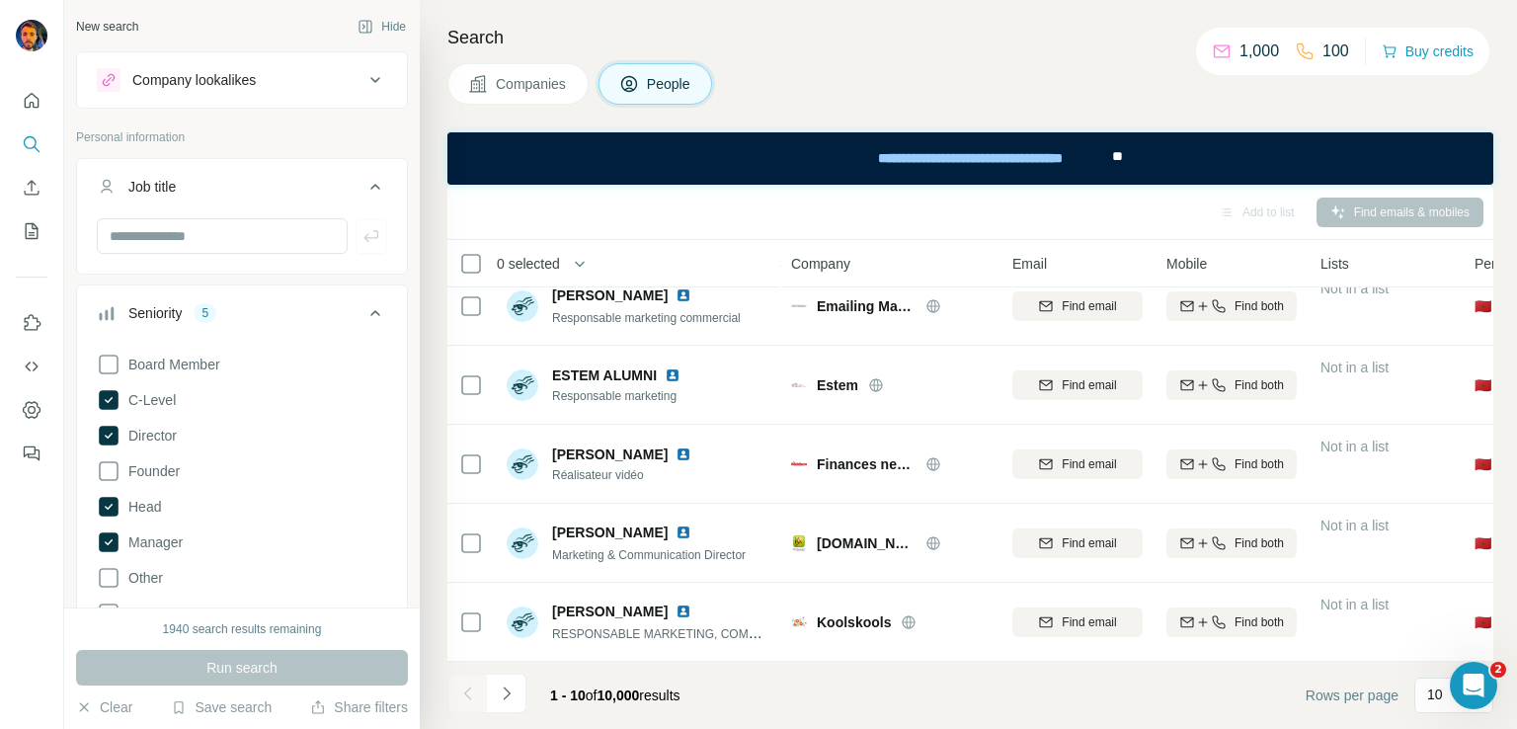
click at [363, 77] on icon at bounding box center [375, 80] width 24 height 24
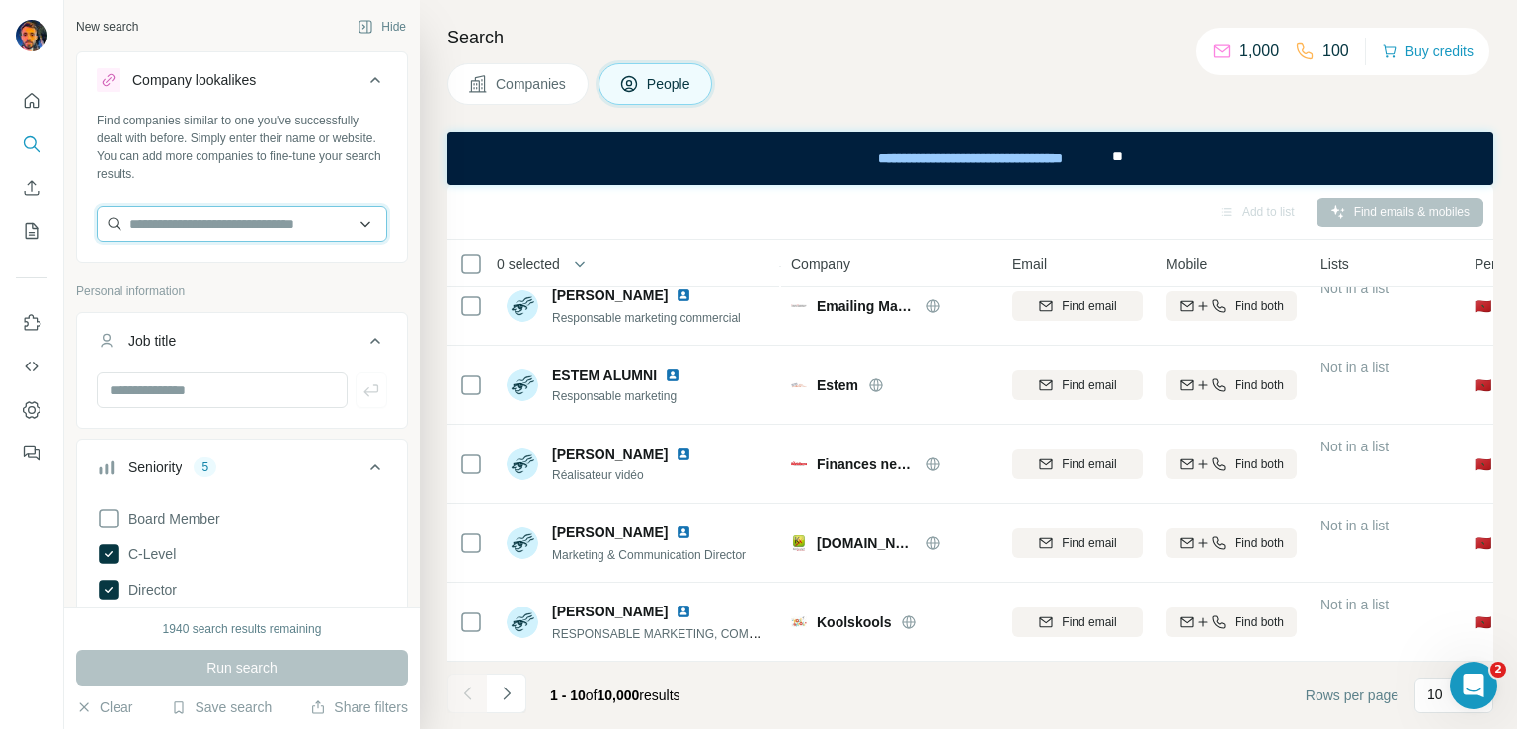
click at [336, 215] on input "text" at bounding box center [242, 224] width 290 height 36
click at [363, 77] on icon at bounding box center [375, 80] width 24 height 24
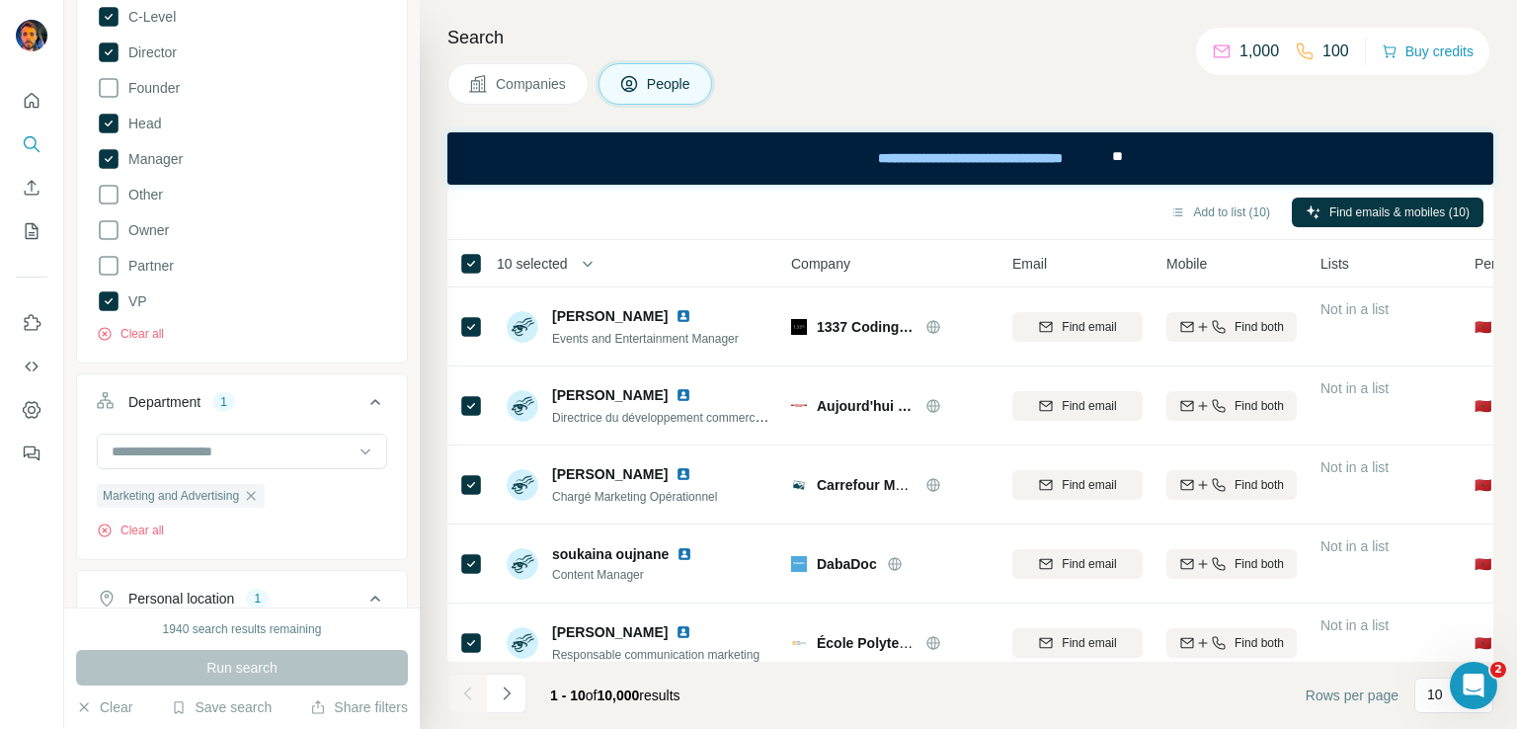
scroll to position [593, 0]
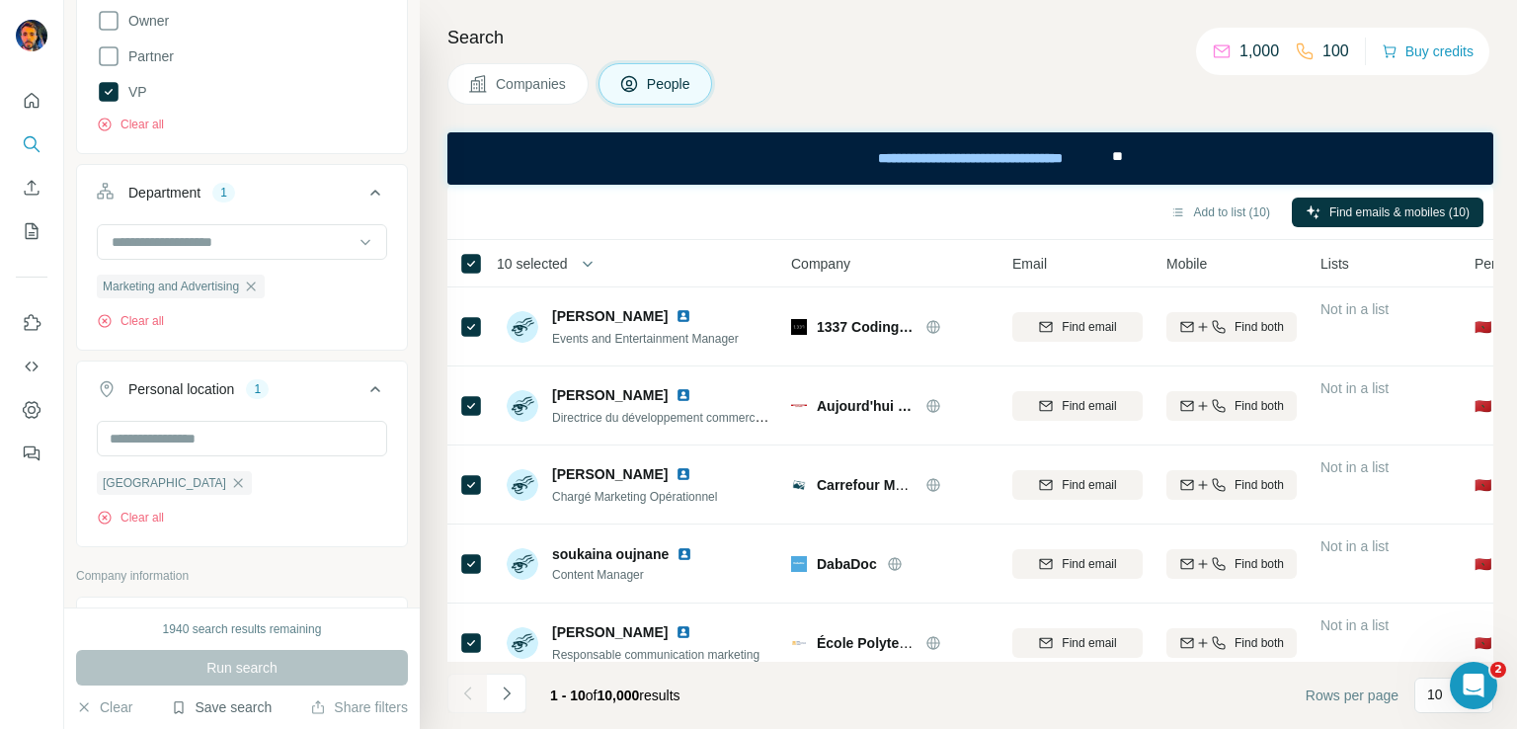
click at [209, 710] on button "Save search" at bounding box center [221, 707] width 101 height 20
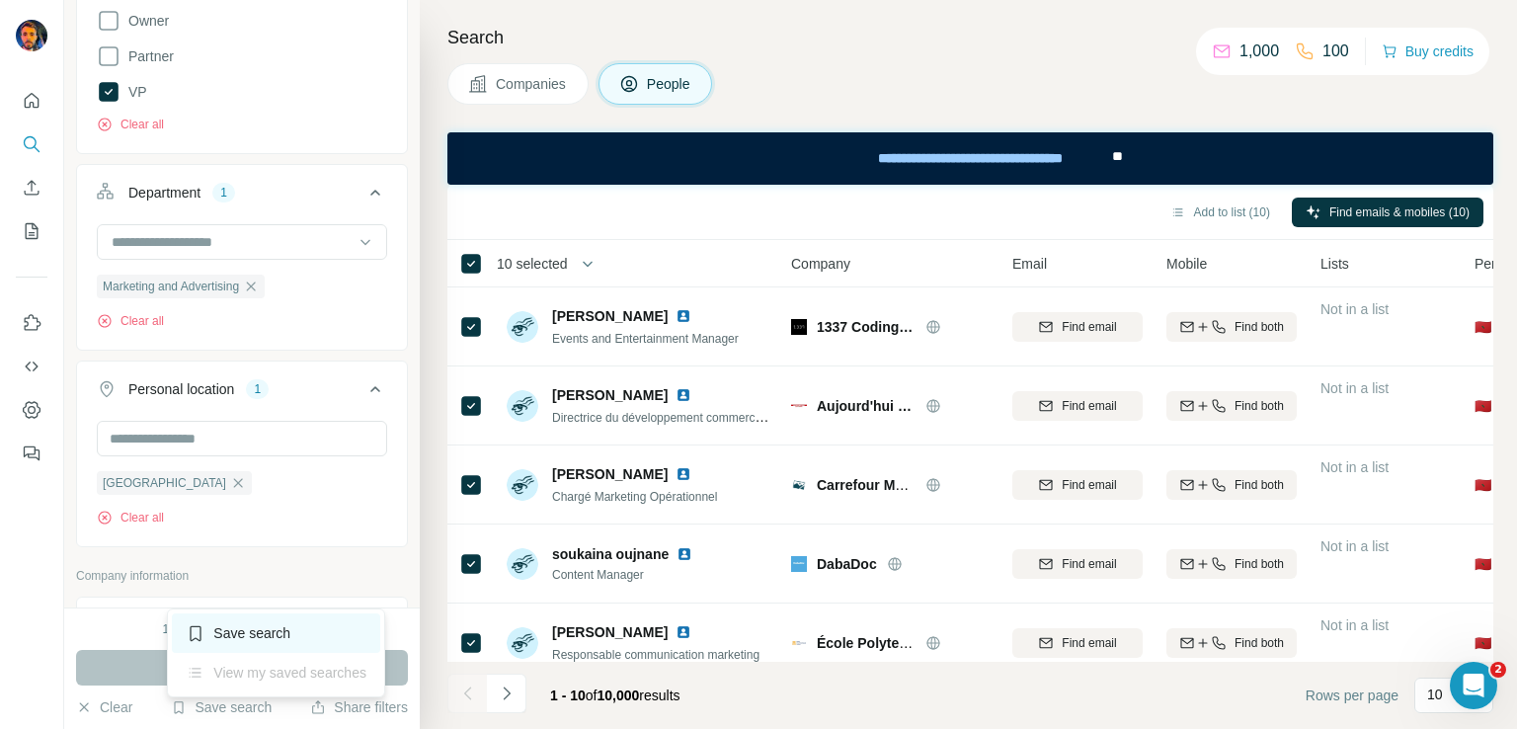
click at [245, 630] on div "Save search" at bounding box center [276, 633] width 208 height 40
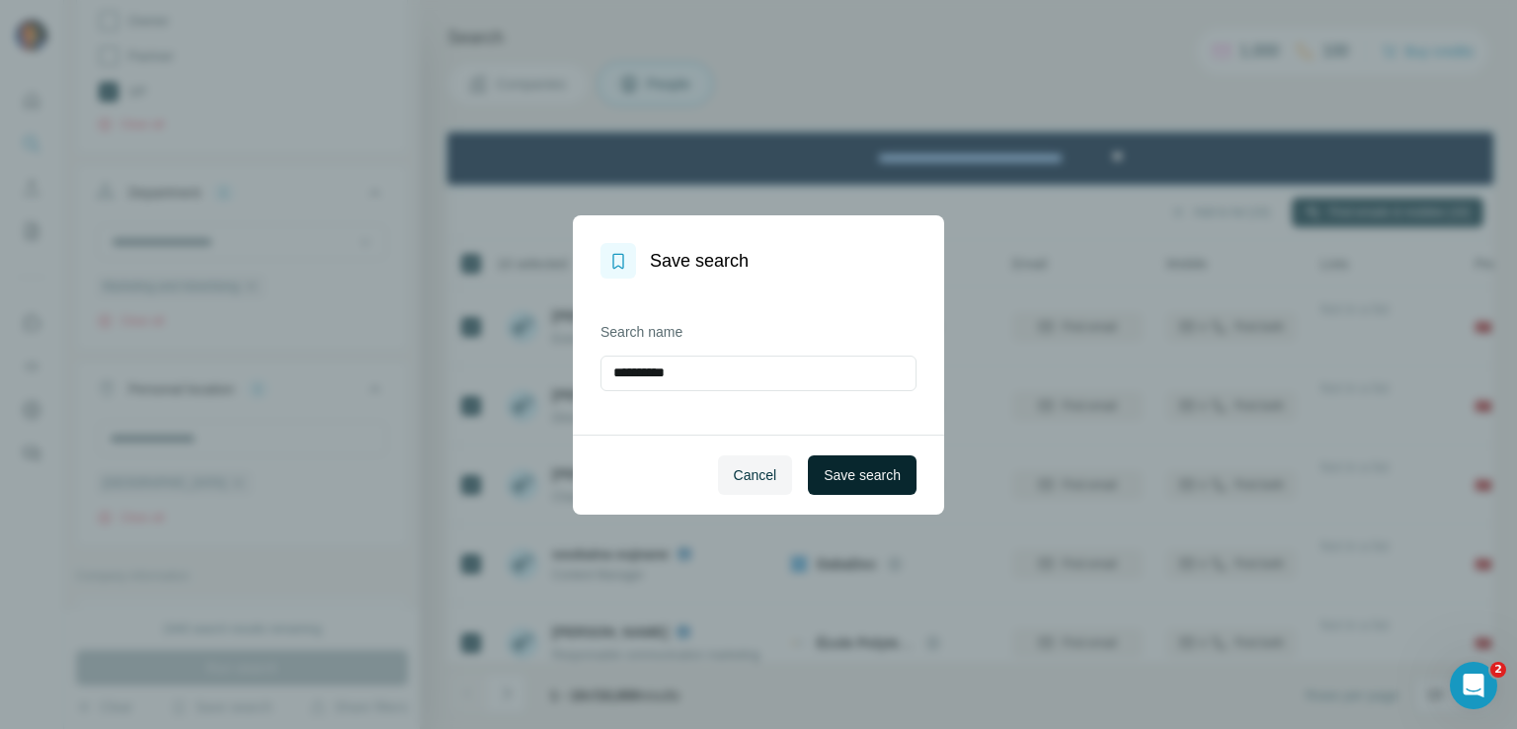
click at [882, 477] on span "Save search" at bounding box center [862, 475] width 77 height 20
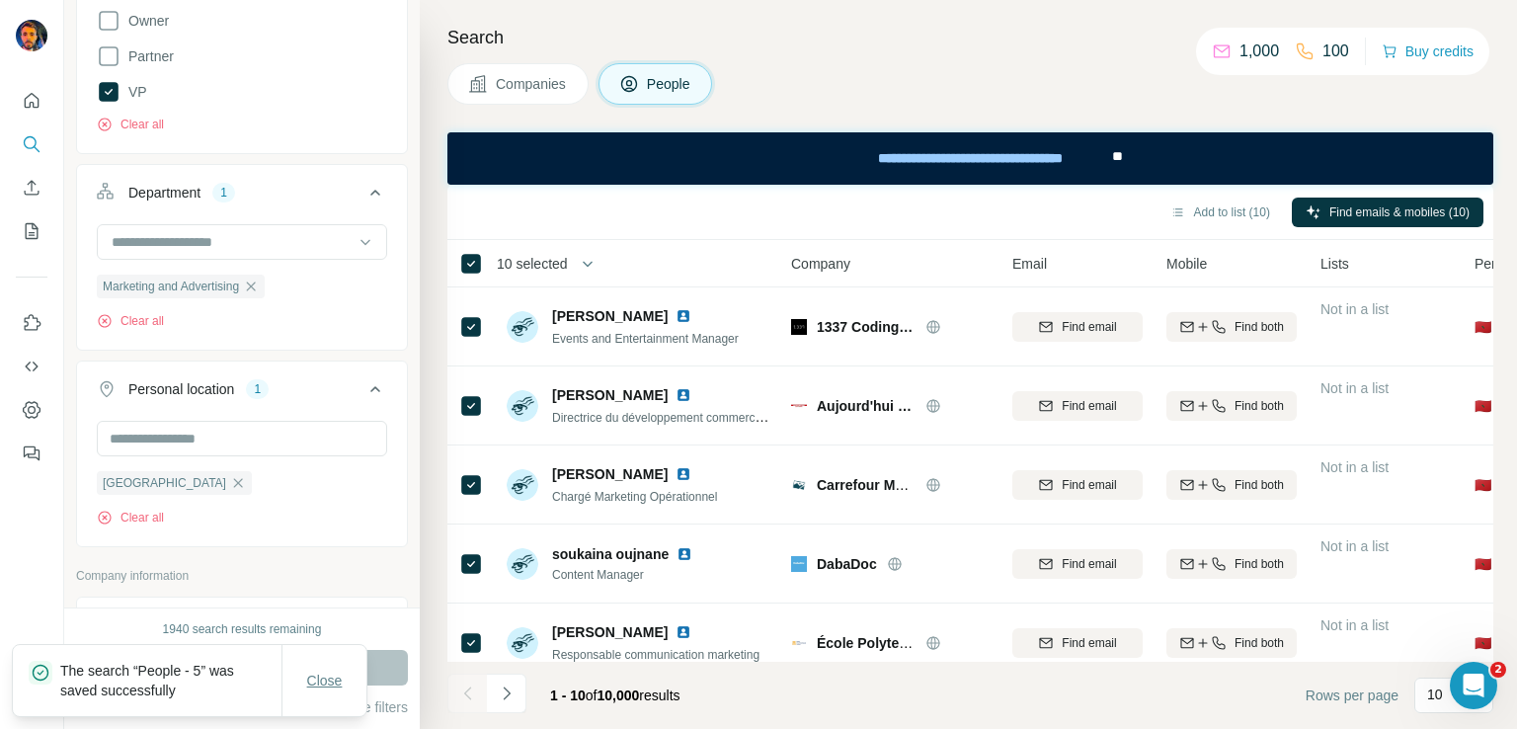
click at [328, 681] on span "Close" at bounding box center [325, 681] width 36 height 20
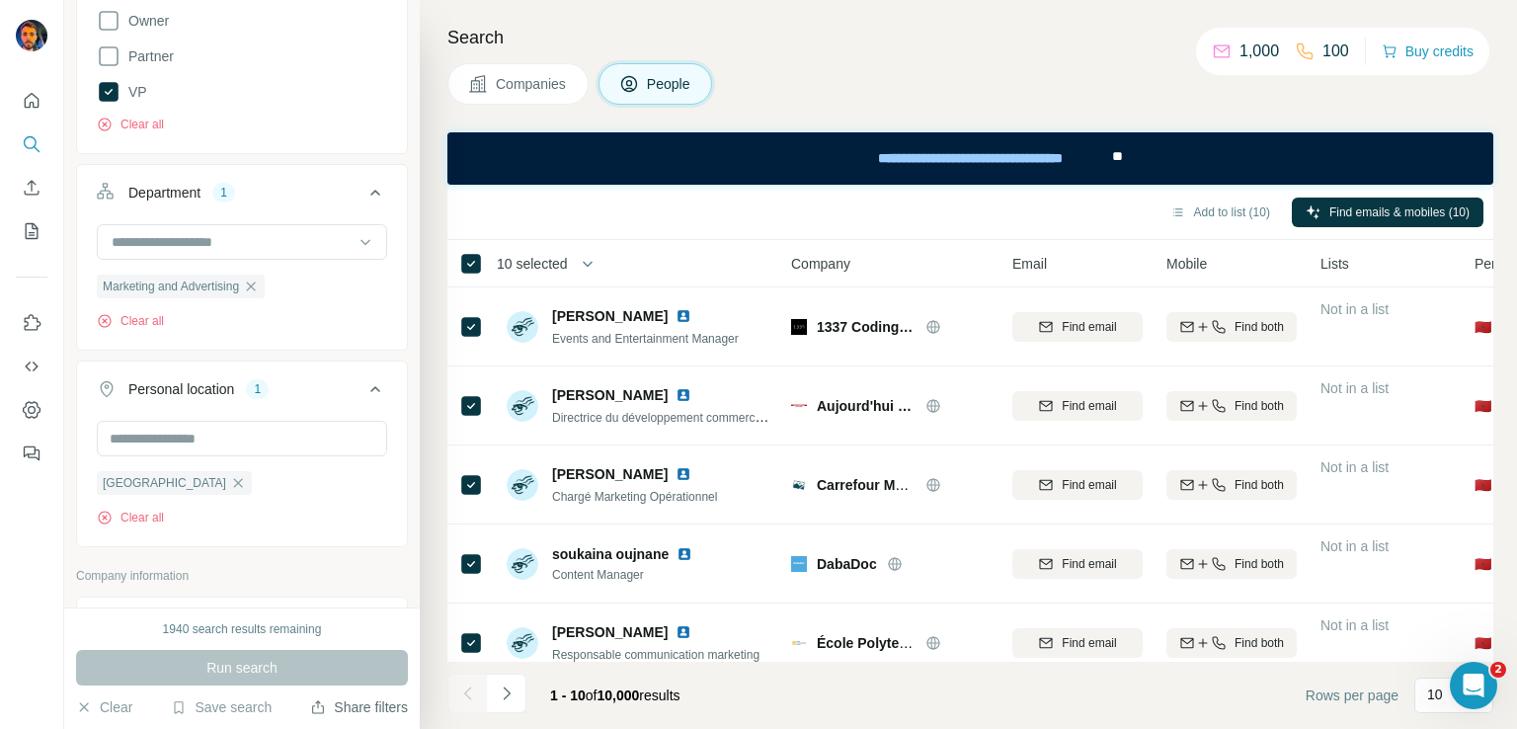
click at [360, 708] on button "Share filters" at bounding box center [359, 707] width 98 height 20
click at [366, 705] on button "Share filters" at bounding box center [359, 707] width 98 height 20
click at [28, 234] on icon "My lists" at bounding box center [32, 231] width 20 height 20
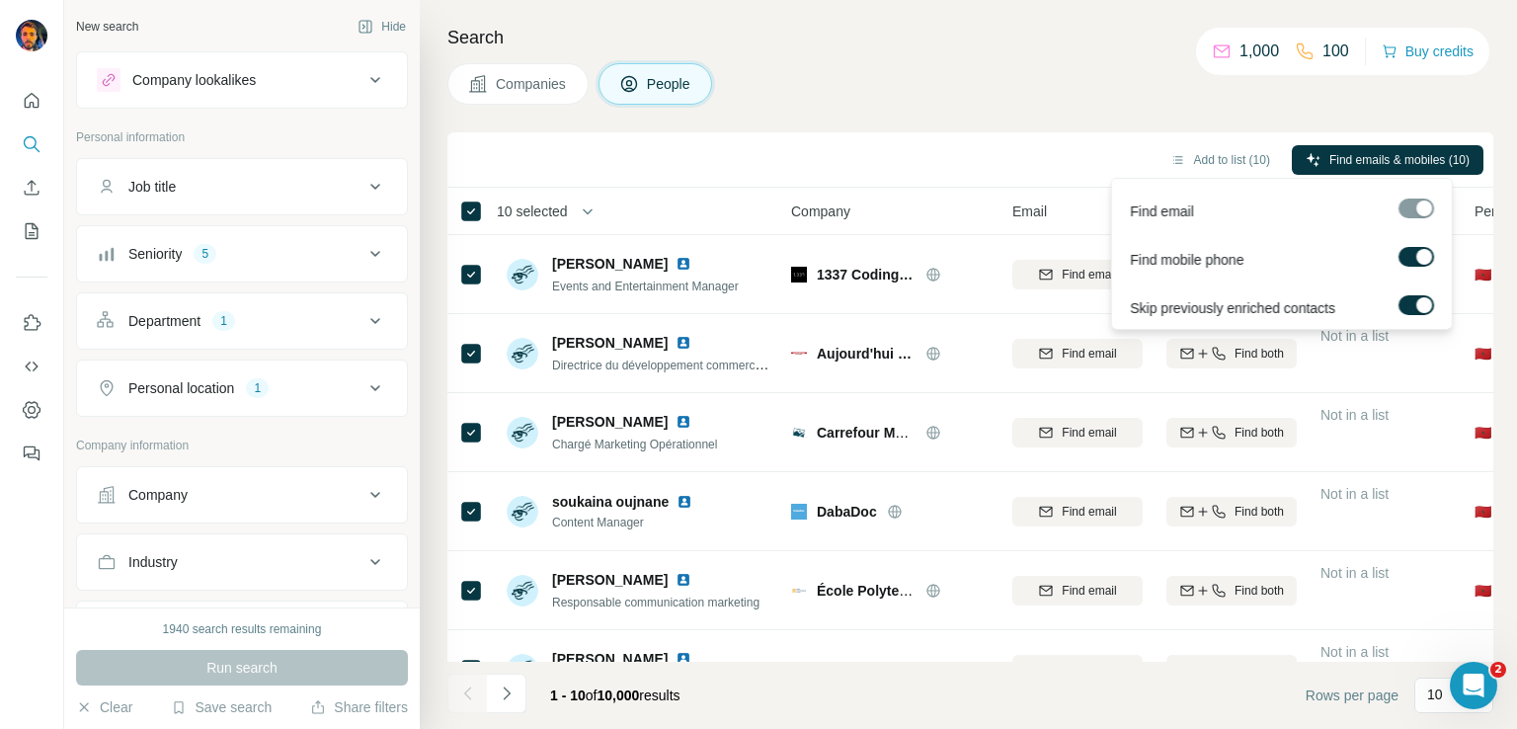
click at [1416, 254] on div at bounding box center [1424, 257] width 16 height 16
click at [1422, 155] on span "Find emails (10)" at bounding box center [1427, 160] width 85 height 18
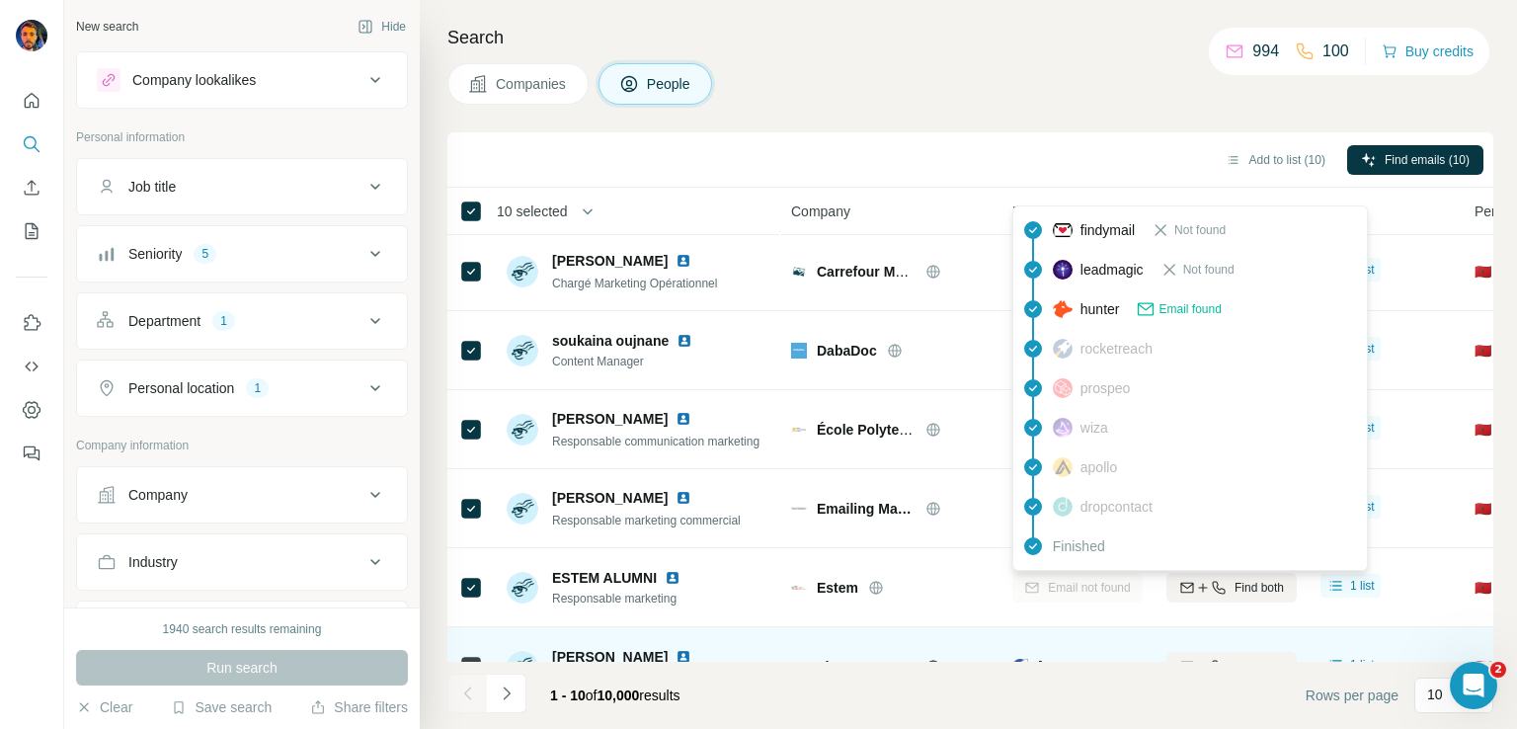
scroll to position [373, 0]
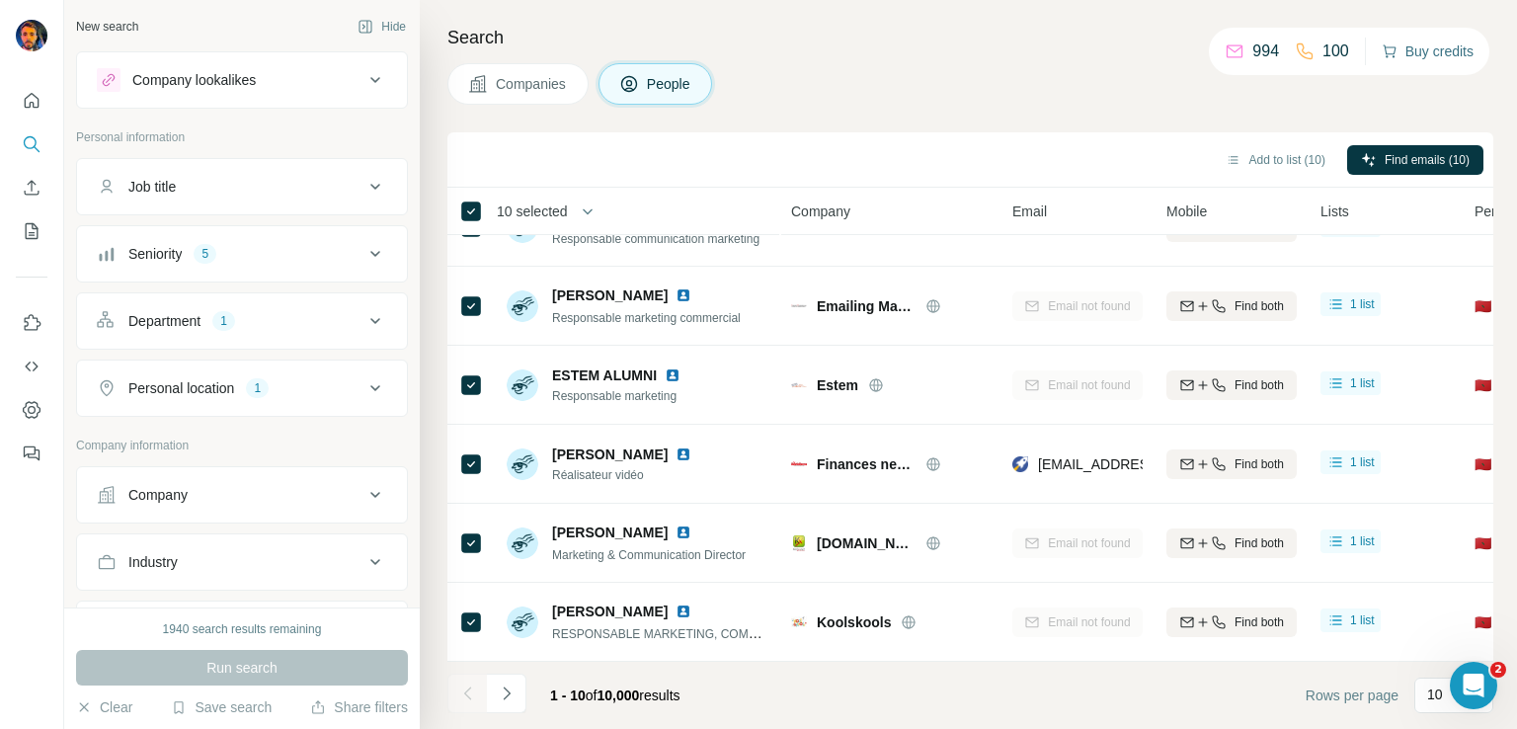
click at [1446, 48] on button "Buy credits" at bounding box center [1428, 52] width 92 height 28
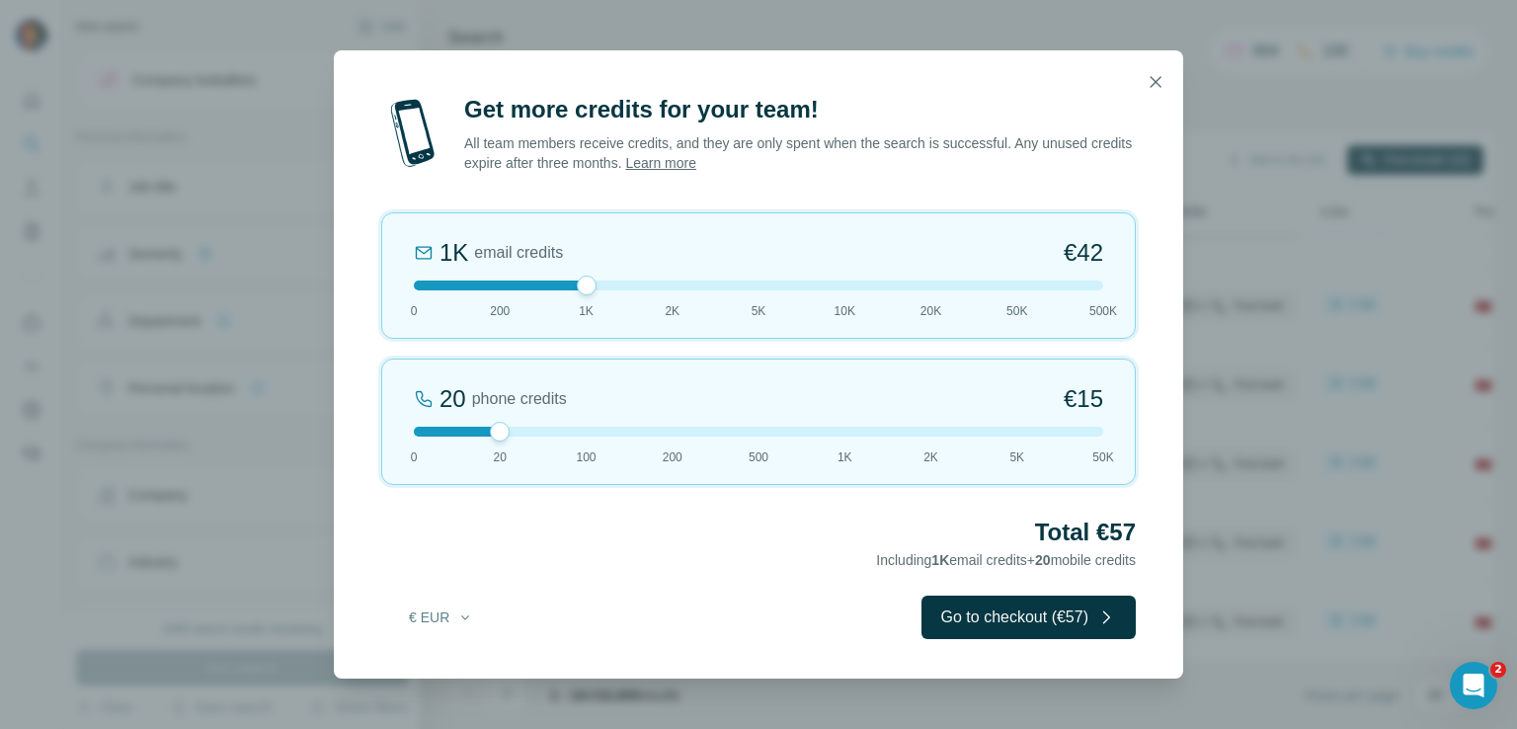
drag, startPoint x: 505, startPoint y: 281, endPoint x: 585, endPoint y: 279, distance: 80.1
click at [585, 279] on div at bounding box center [587, 286] width 20 height 20
drag, startPoint x: 501, startPoint y: 433, endPoint x: 333, endPoint y: 442, distance: 168.2
click at [334, 442] on div "Get more credits for your team! All team members receive credits, and they are …" at bounding box center [758, 386] width 849 height 585
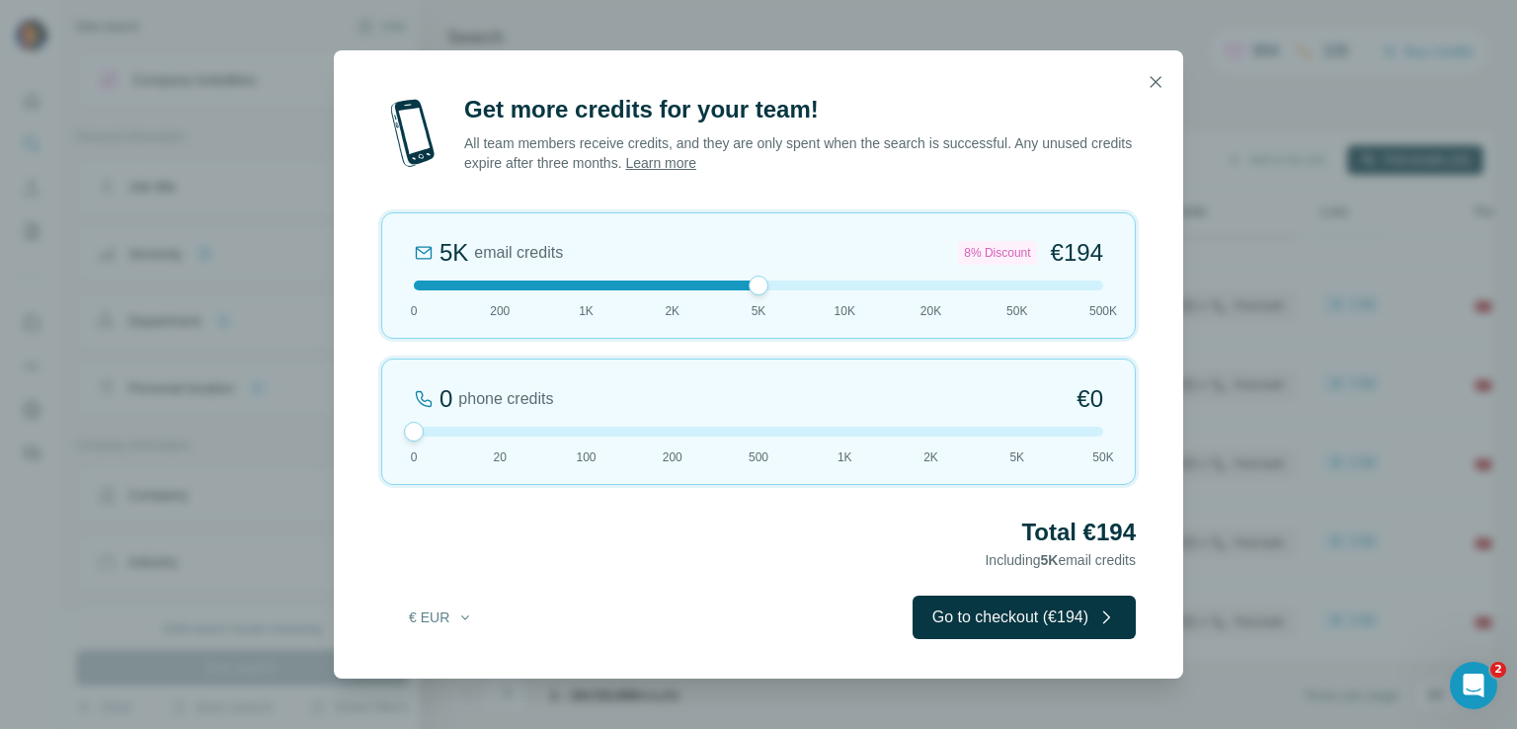
drag, startPoint x: 585, startPoint y: 289, endPoint x: 791, endPoint y: 285, distance: 206.5
click at [791, 285] on div at bounding box center [758, 286] width 689 height 10
click at [1157, 87] on icon "button" at bounding box center [1156, 82] width 20 height 20
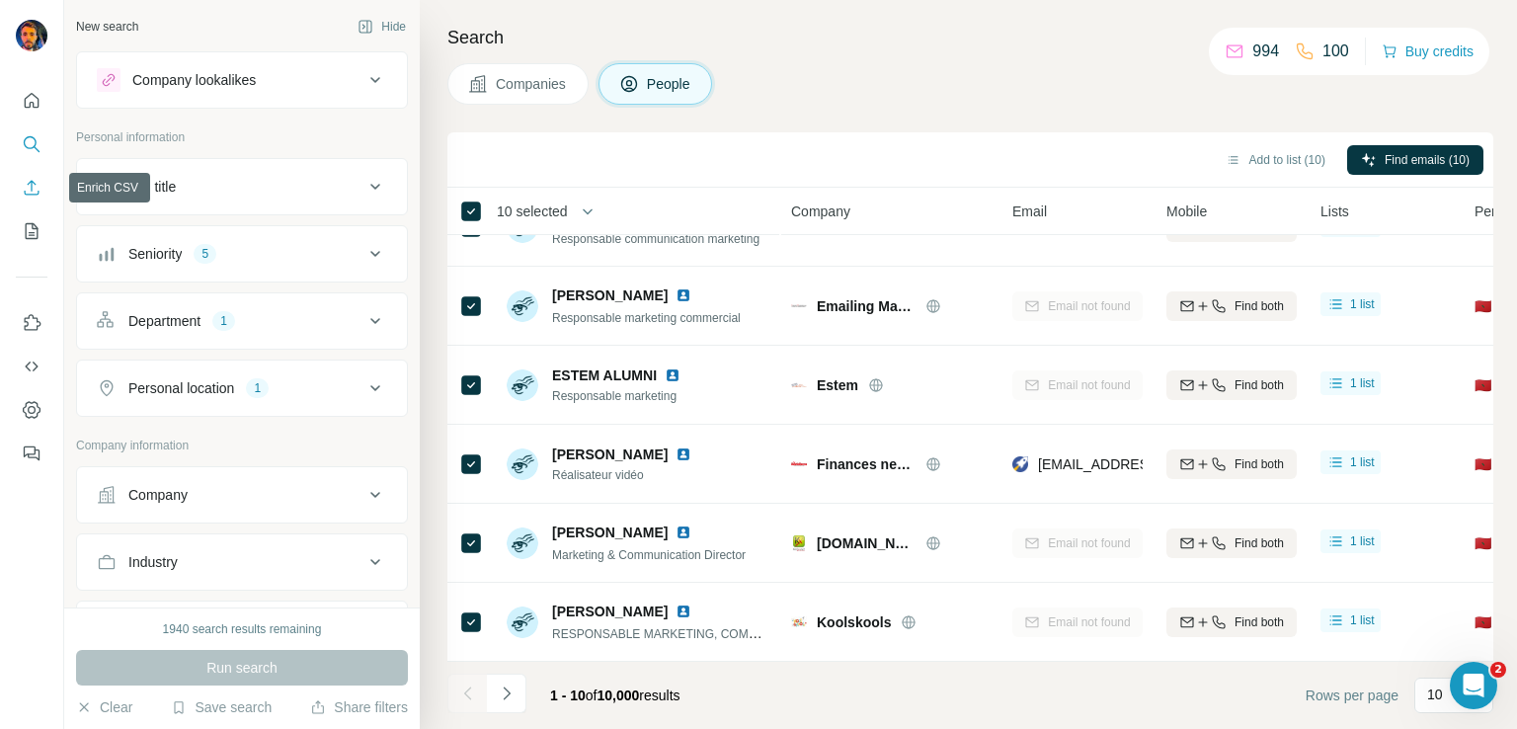
click at [32, 196] on icon "Enrich CSV" at bounding box center [32, 188] width 20 height 20
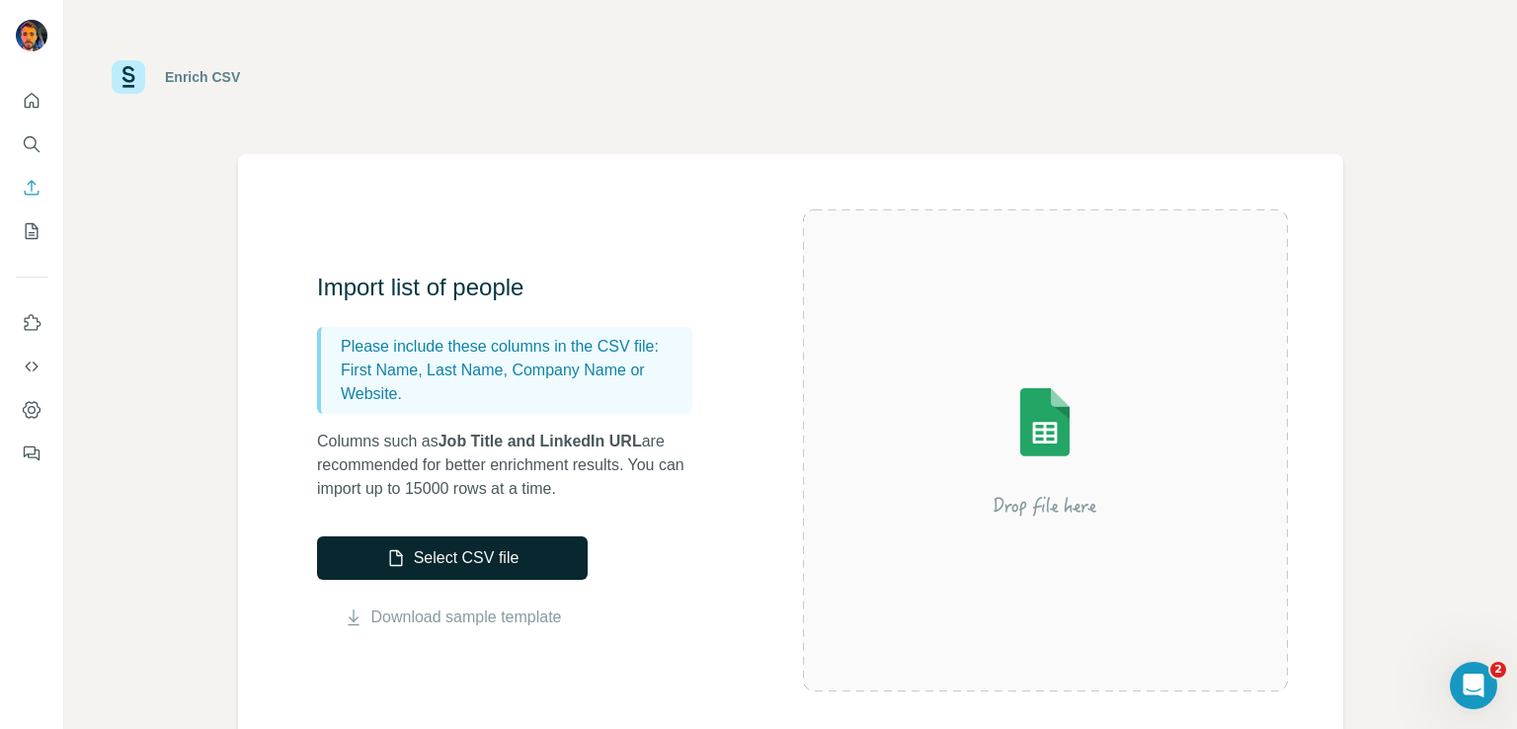
click at [490, 563] on button "Select CSV file" at bounding box center [452, 557] width 271 height 43
click at [449, 559] on button "Select CSV file" at bounding box center [452, 557] width 271 height 43
click at [496, 559] on button "Select CSV file" at bounding box center [452, 557] width 271 height 43
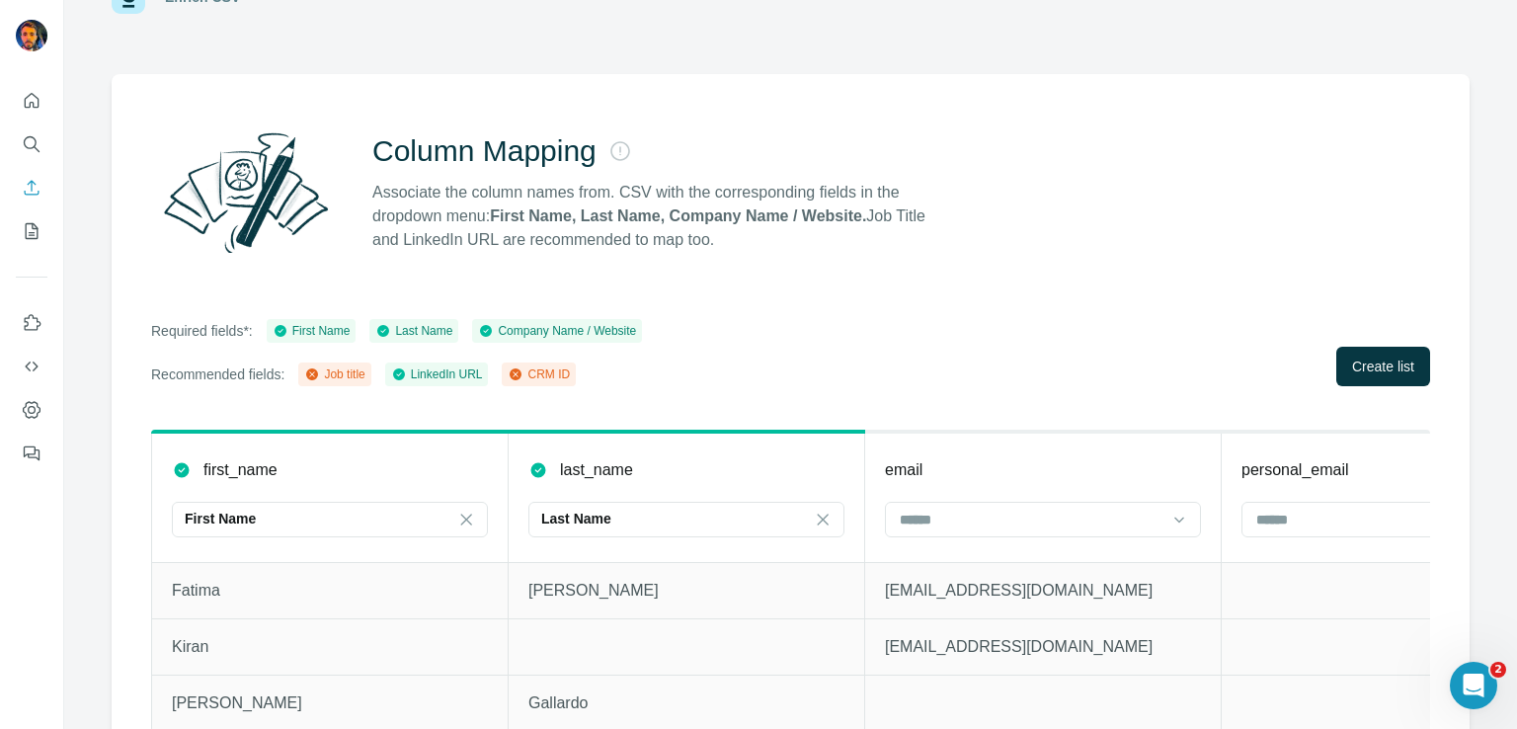
scroll to position [132, 0]
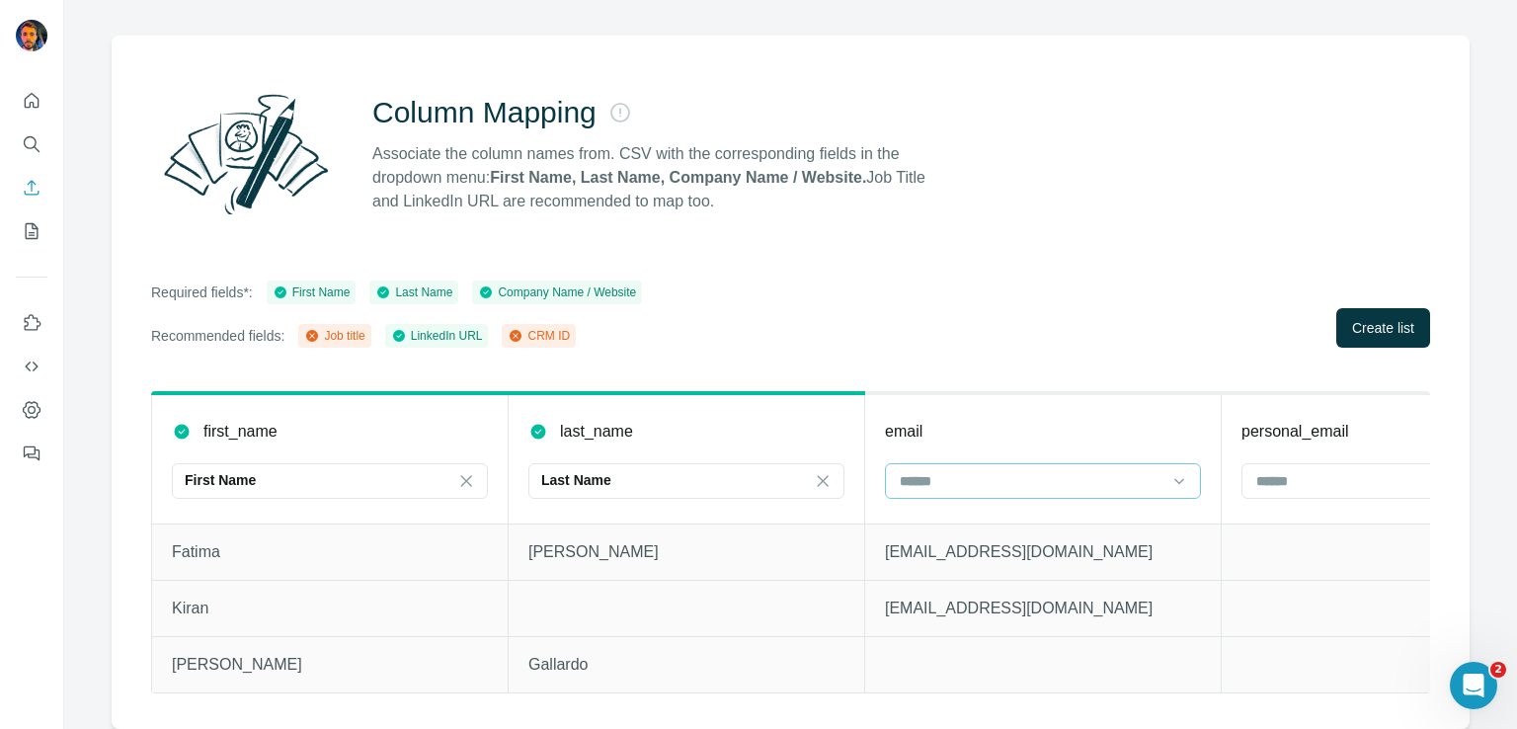
click at [1083, 470] on input at bounding box center [1031, 481] width 267 height 22
click at [1083, 400] on th "email" at bounding box center [1043, 458] width 357 height 130
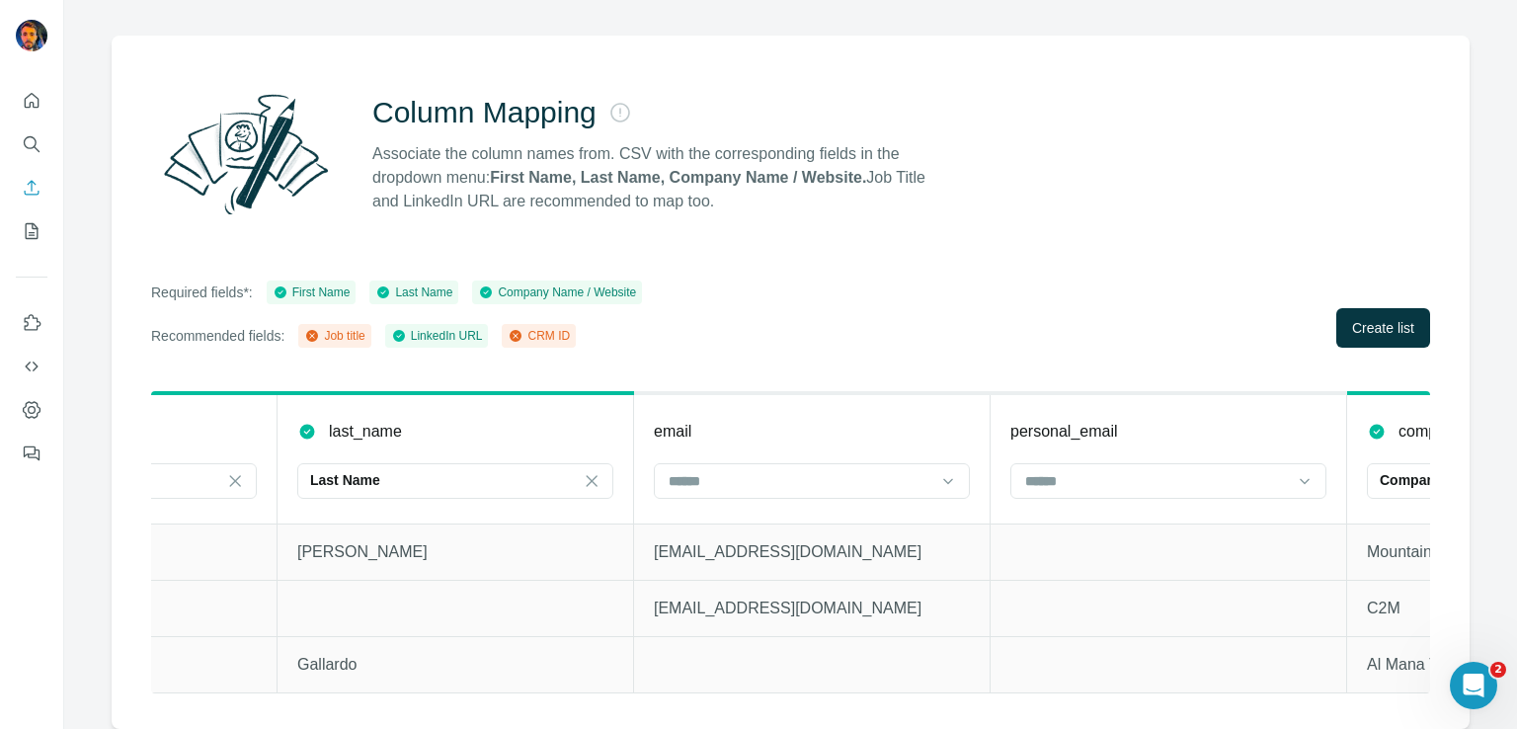
scroll to position [0, 359]
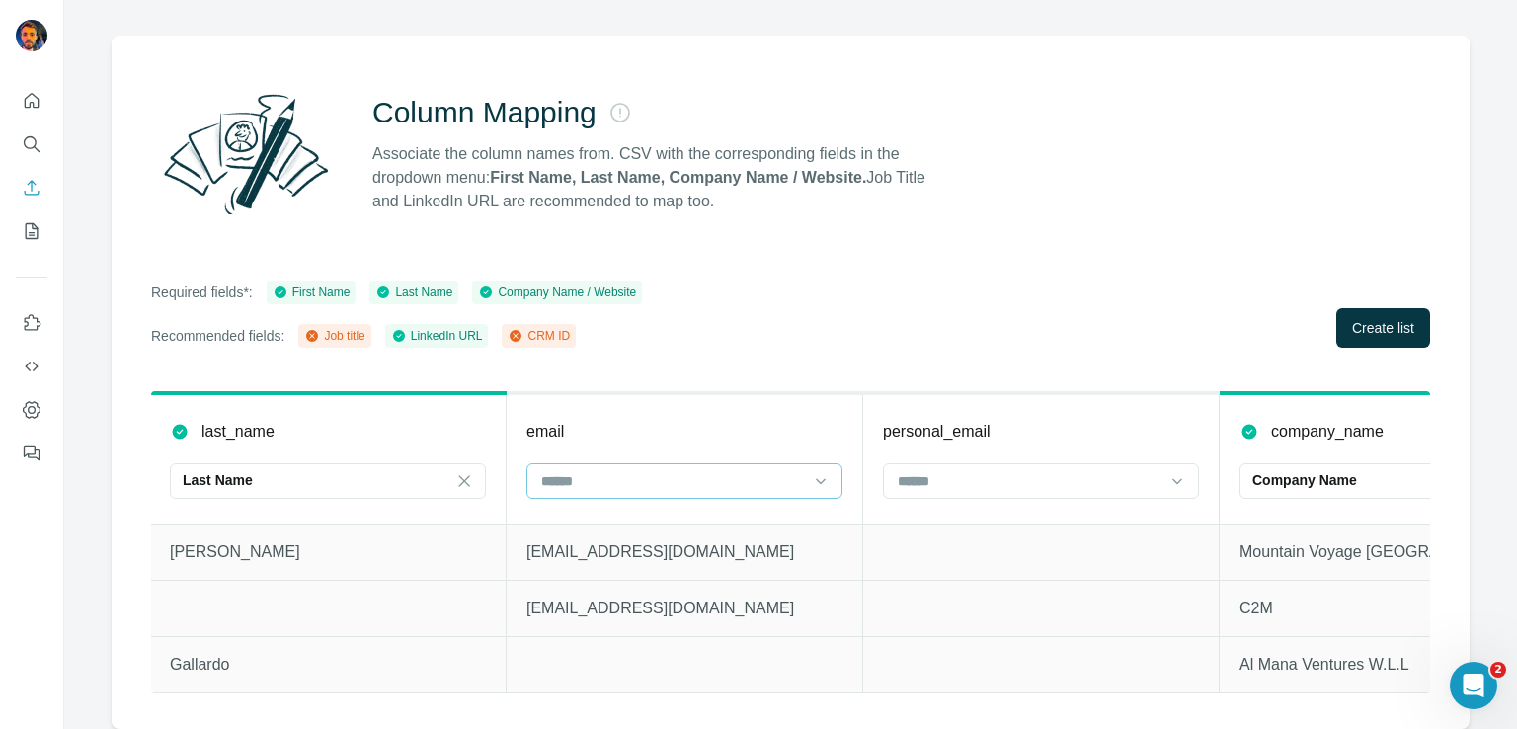
click at [792, 470] on input at bounding box center [672, 481] width 267 height 22
drag, startPoint x: 1063, startPoint y: 293, endPoint x: 1104, endPoint y: 289, distance: 41.7
drag, startPoint x: 1009, startPoint y: 566, endPoint x: 956, endPoint y: 572, distance: 53.7
click at [956, 580] on td at bounding box center [1041, 608] width 357 height 56
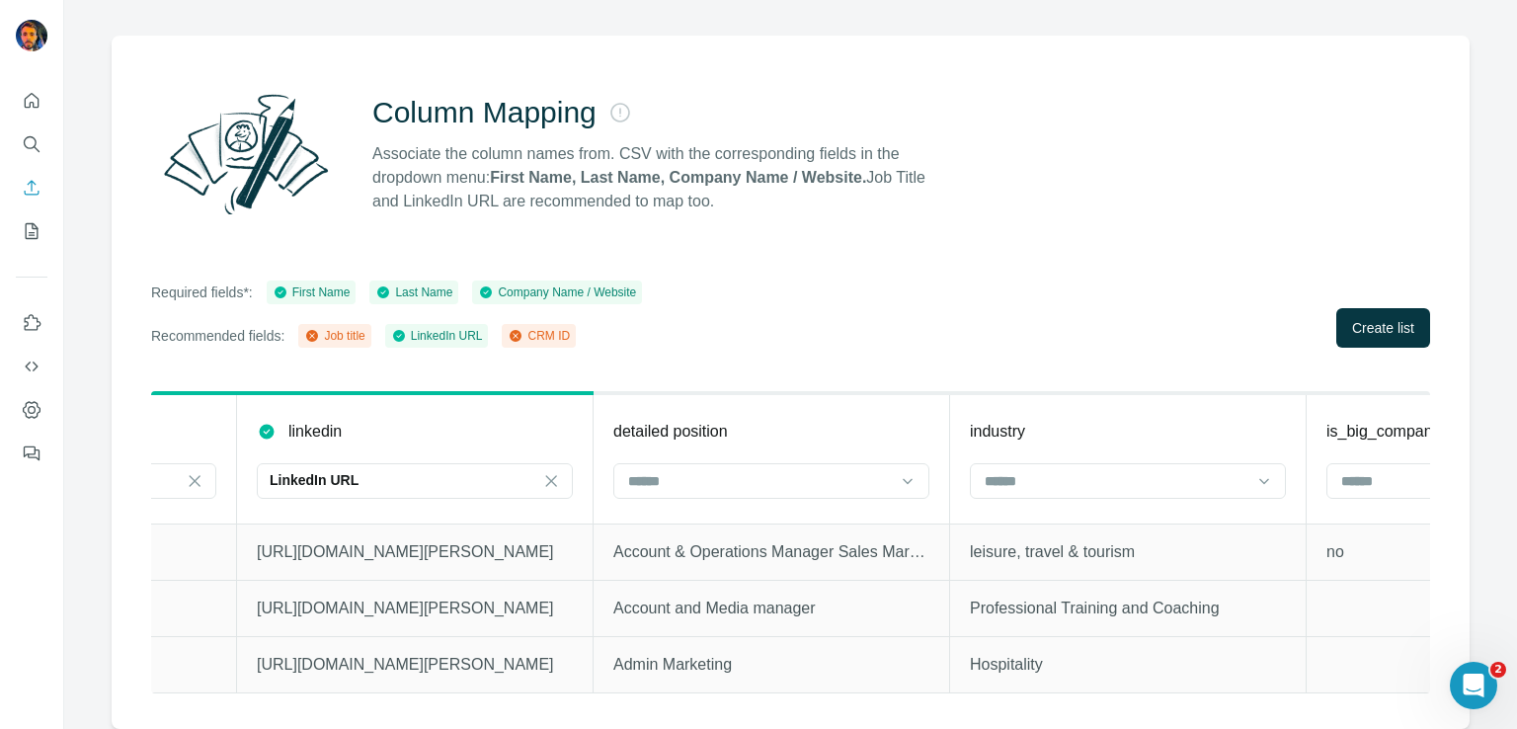
scroll to position [0, 2067]
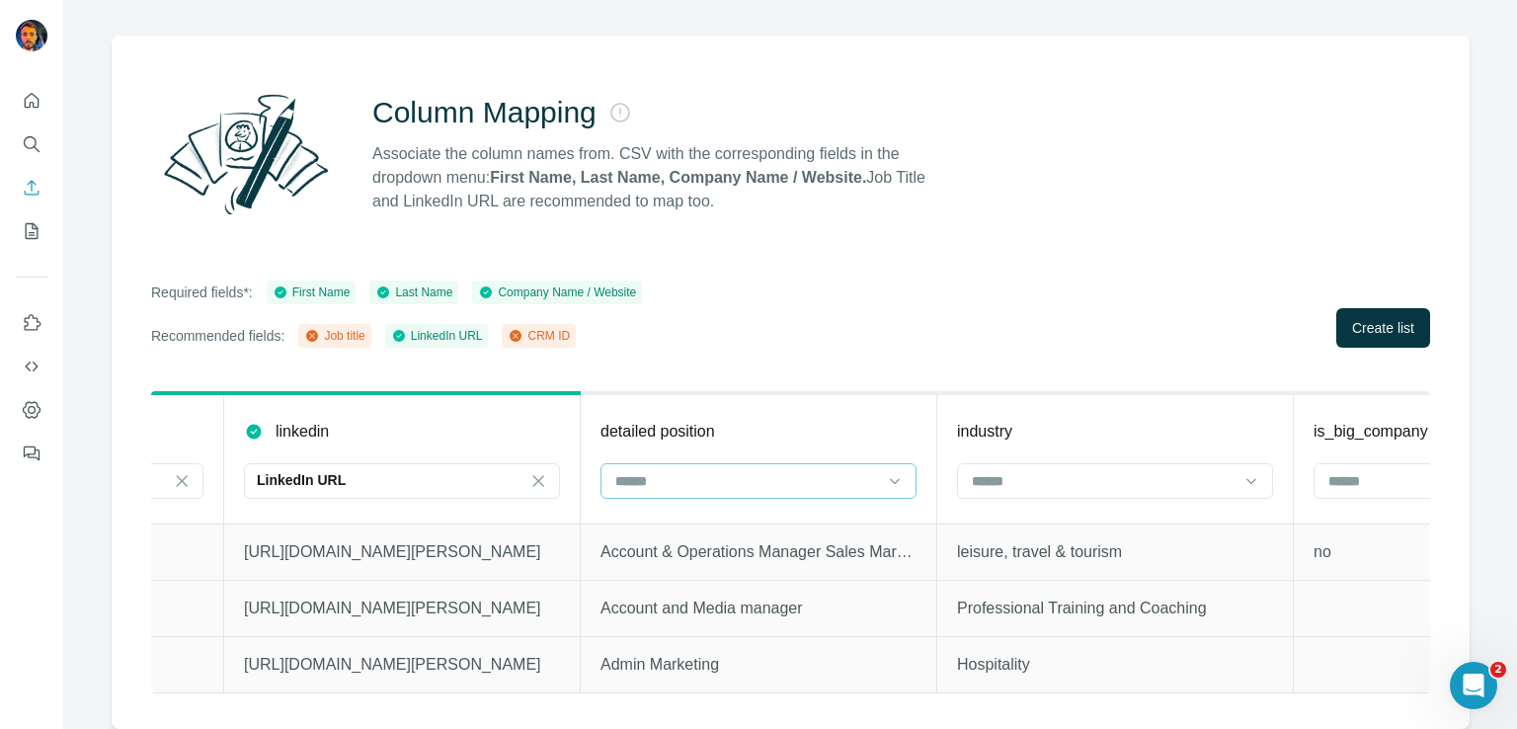
click at [785, 471] on input at bounding box center [746, 481] width 267 height 22
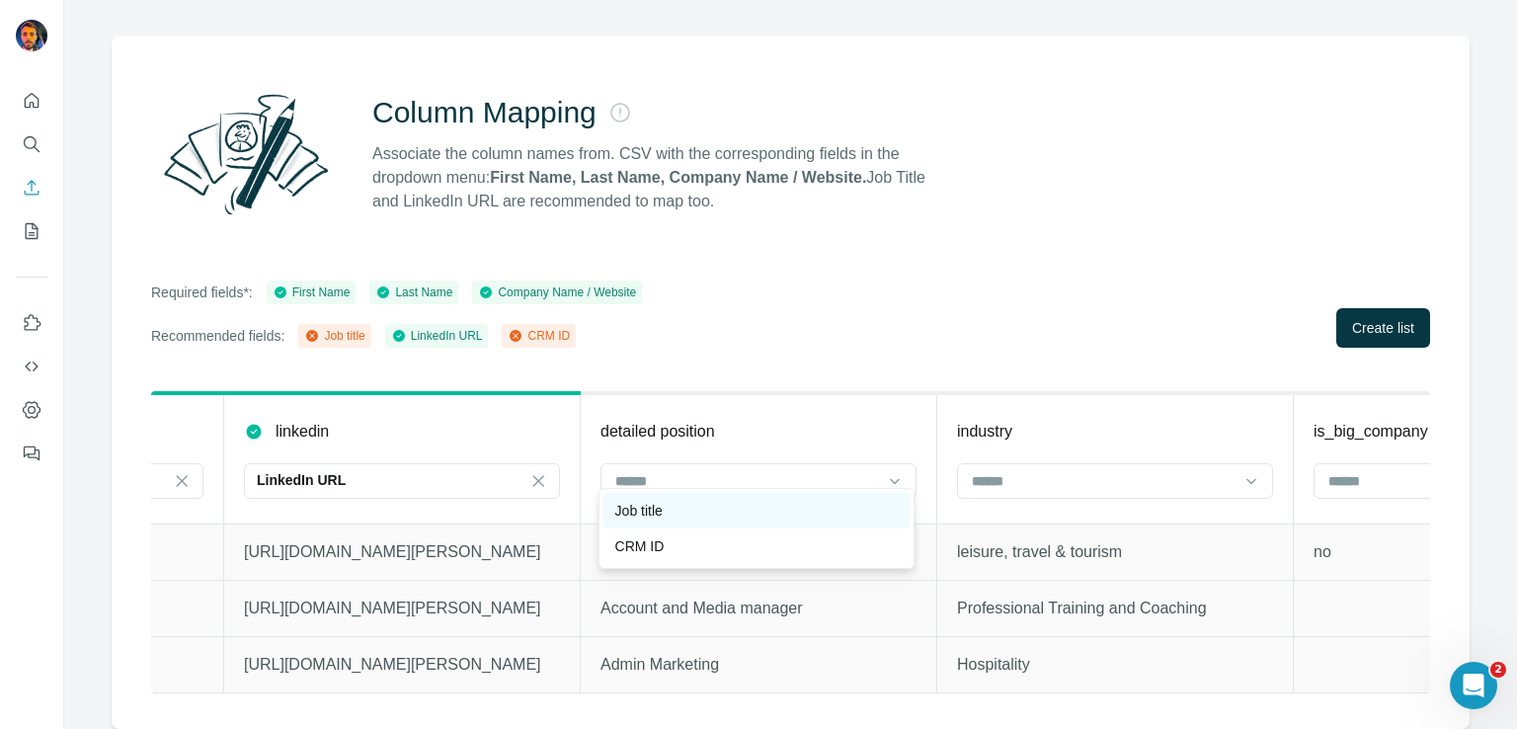
click at [735, 518] on div "Job title" at bounding box center [756, 511] width 282 height 20
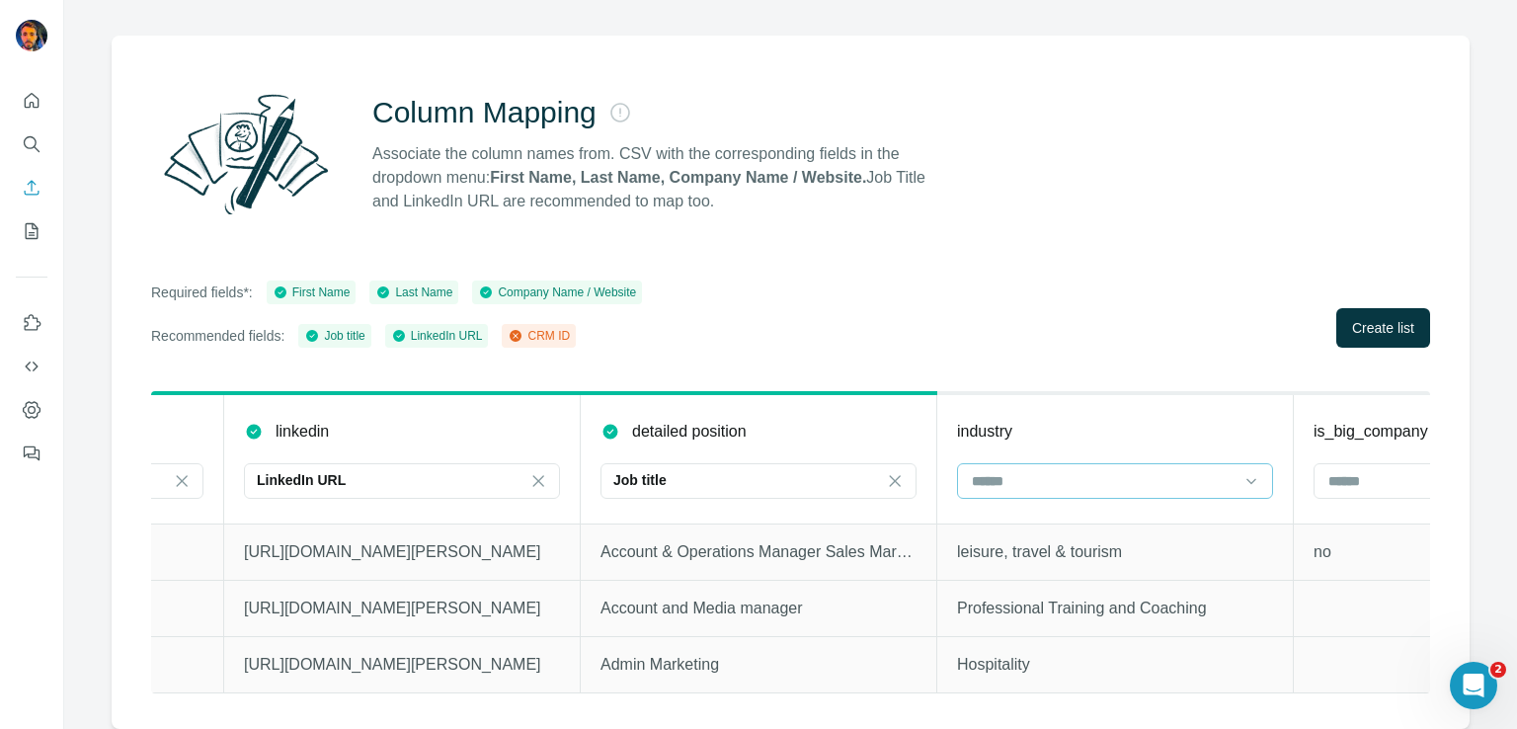
click at [1052, 476] on input at bounding box center [1103, 481] width 267 height 22
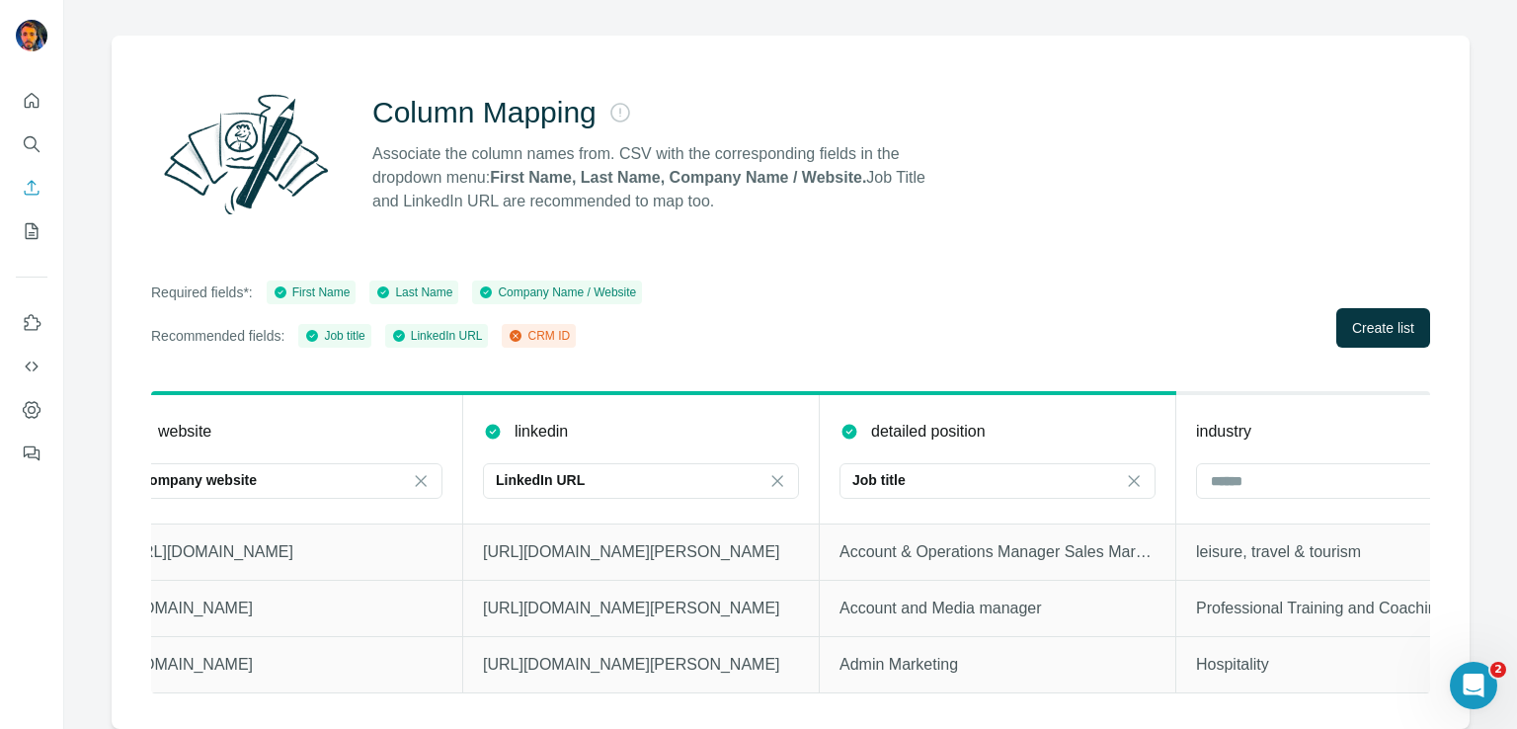
scroll to position [0, 2023]
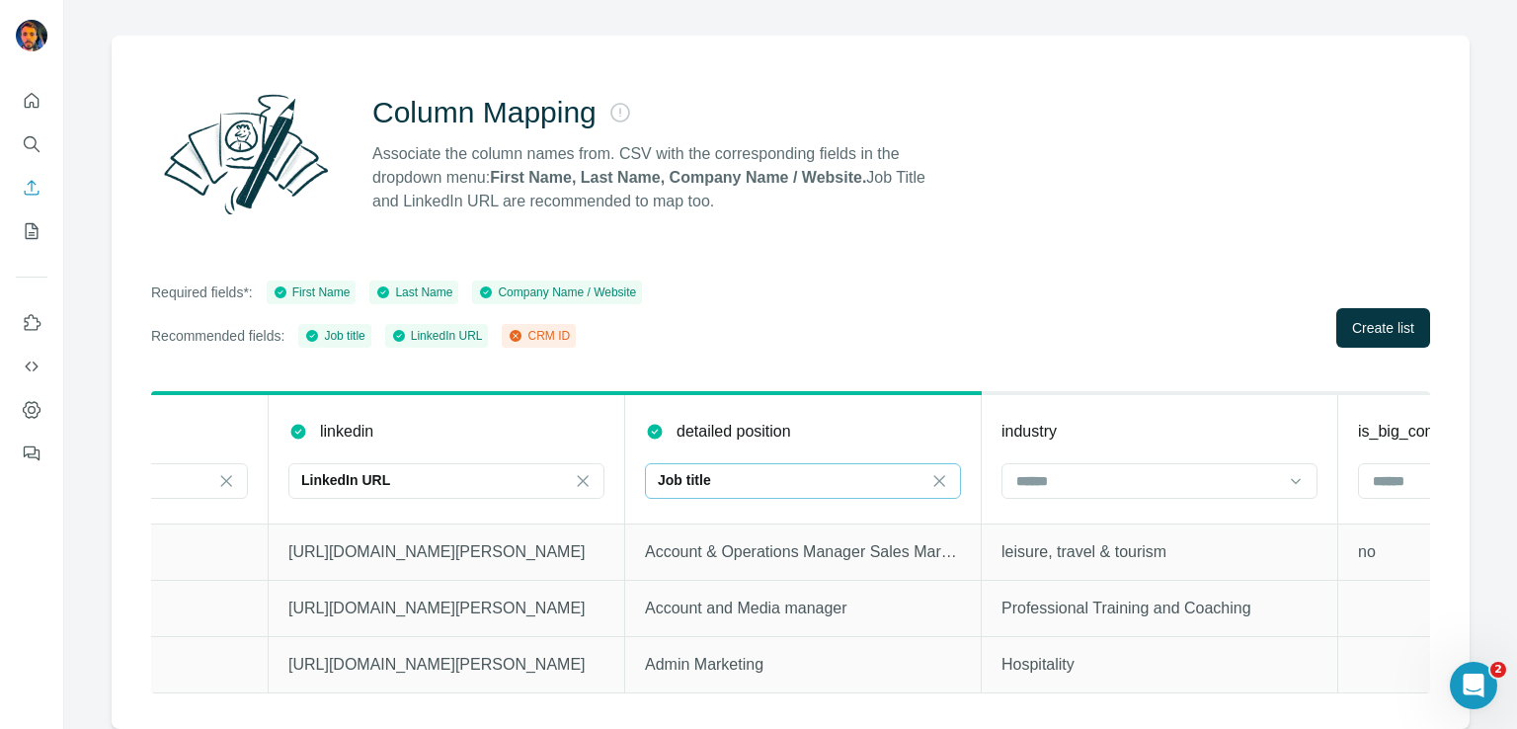
click at [894, 470] on div "Job title" at bounding box center [791, 480] width 267 height 20
click at [894, 470] on input at bounding box center [791, 481] width 267 height 22
click at [932, 471] on icon at bounding box center [939, 481] width 20 height 20
click at [1008, 302] on div "Required fields*: First Name Last Name Company Name / Website Recommended field…" at bounding box center [790, 314] width 1279 height 67
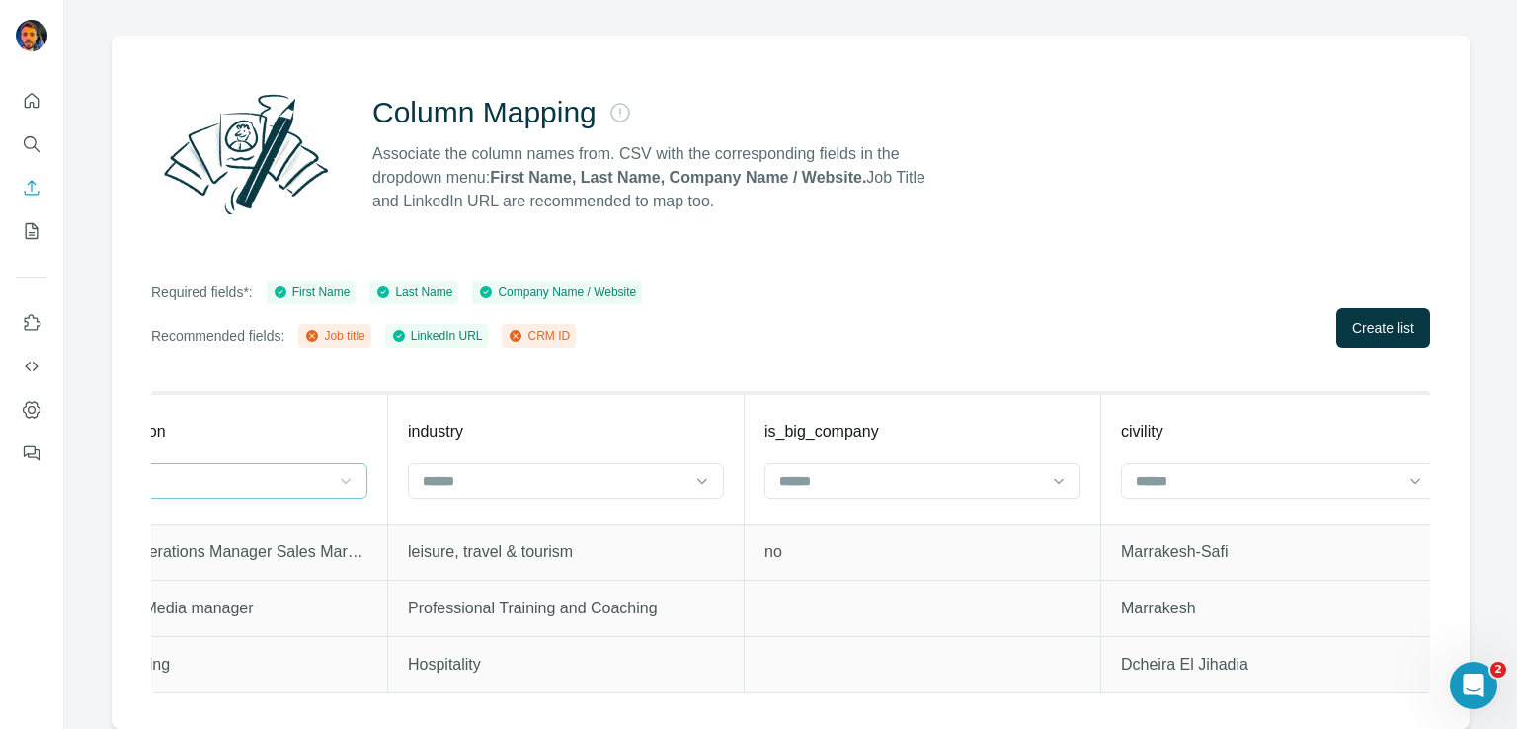
scroll to position [0, 1985]
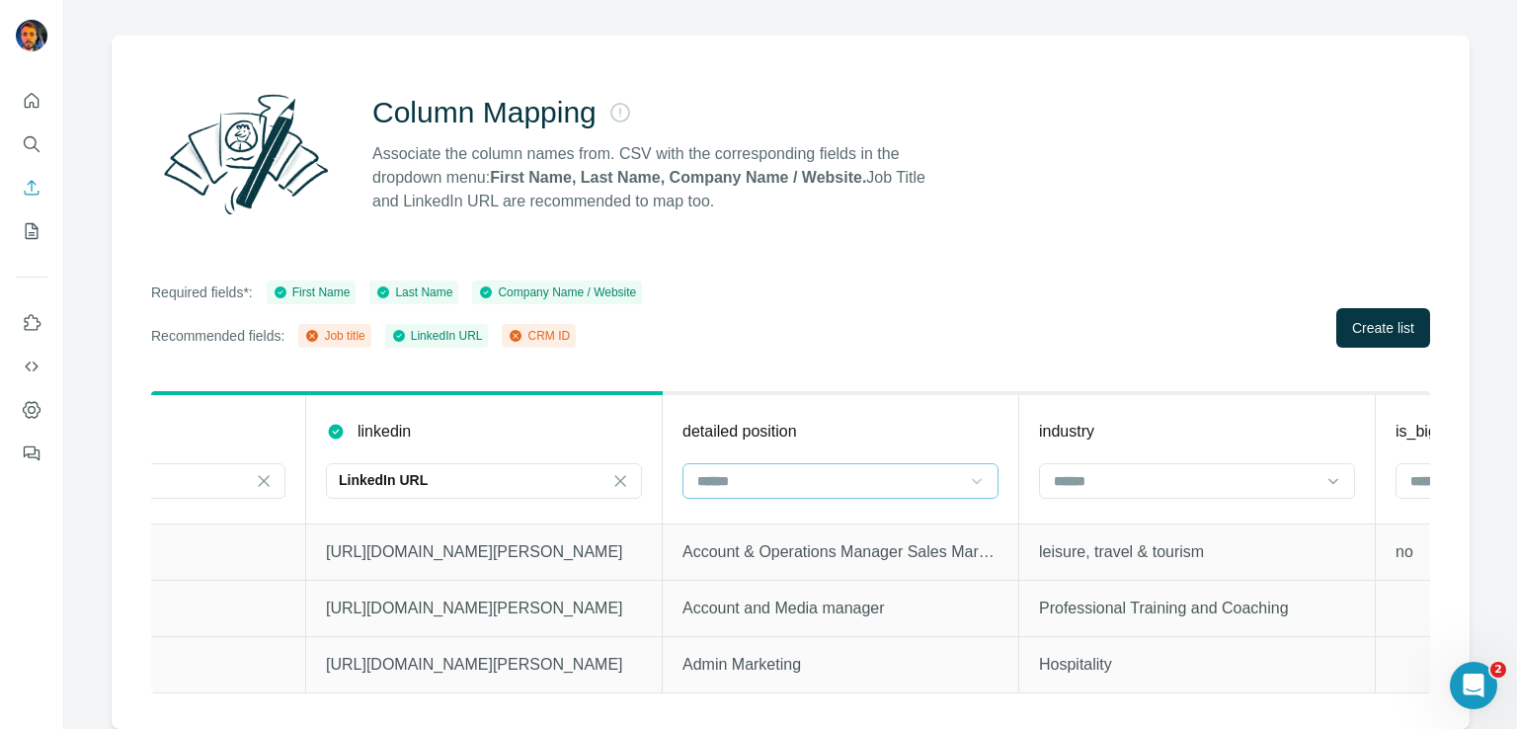
click at [793, 473] on input at bounding box center [828, 481] width 267 height 22
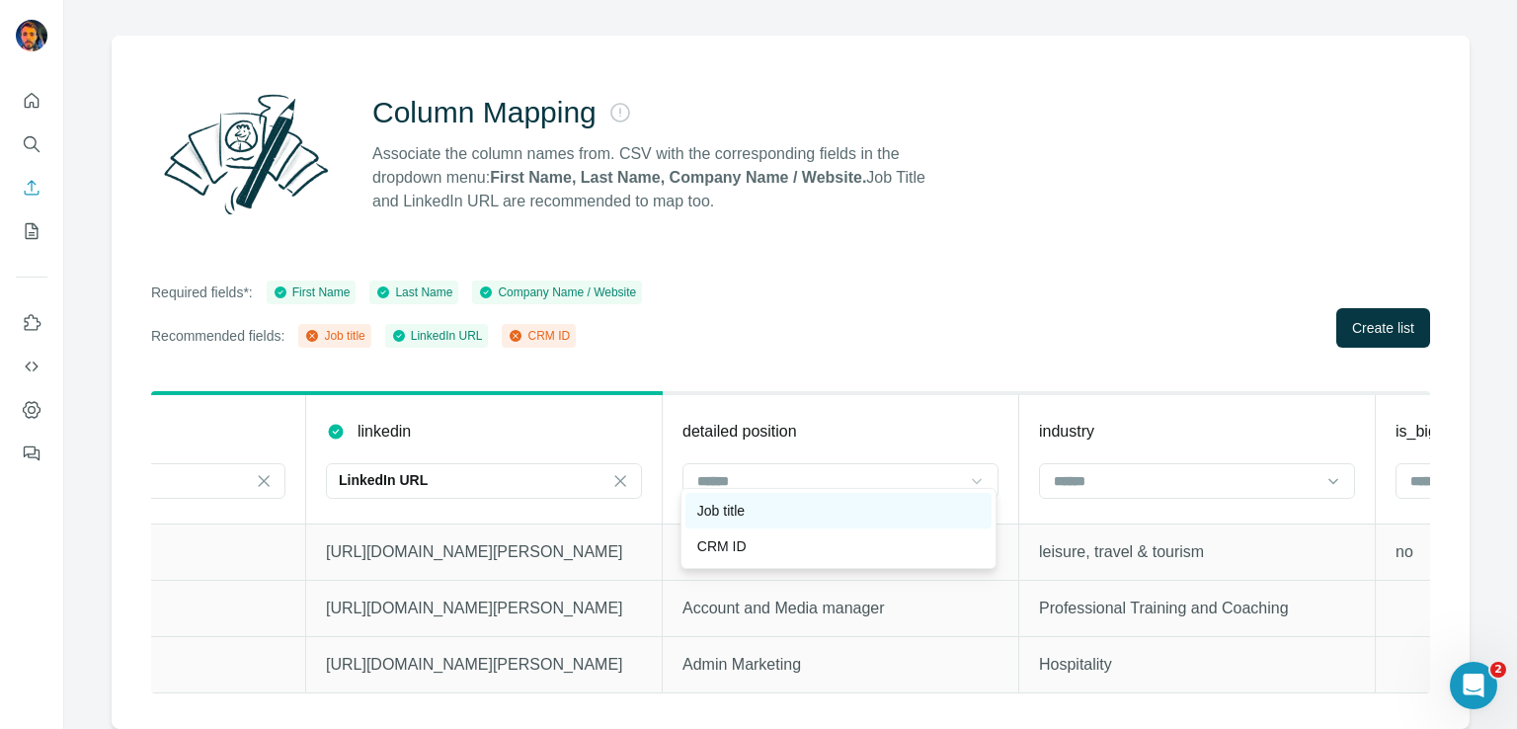
click at [773, 508] on div "Job title" at bounding box center [838, 511] width 282 height 20
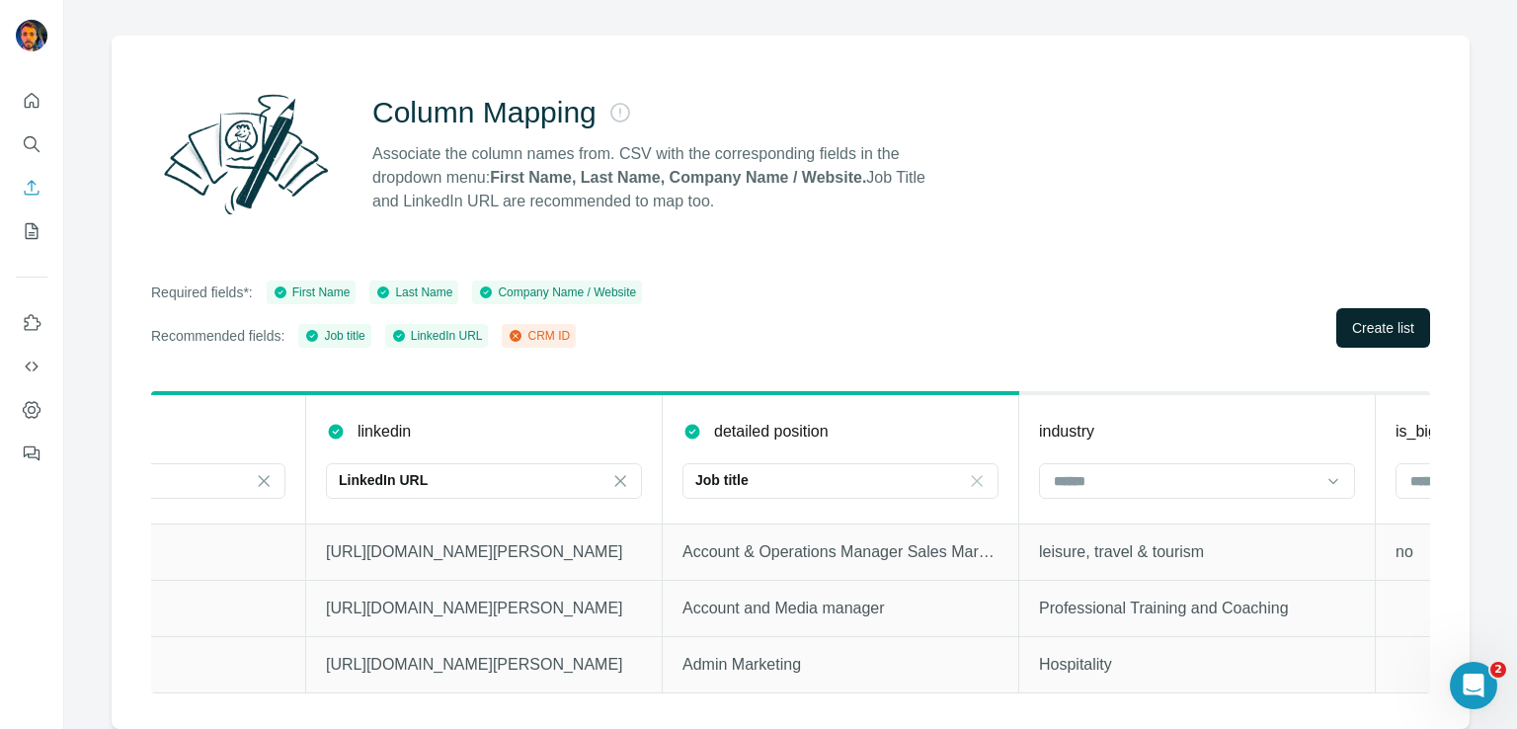
click at [1363, 318] on span "Create list" at bounding box center [1383, 328] width 62 height 20
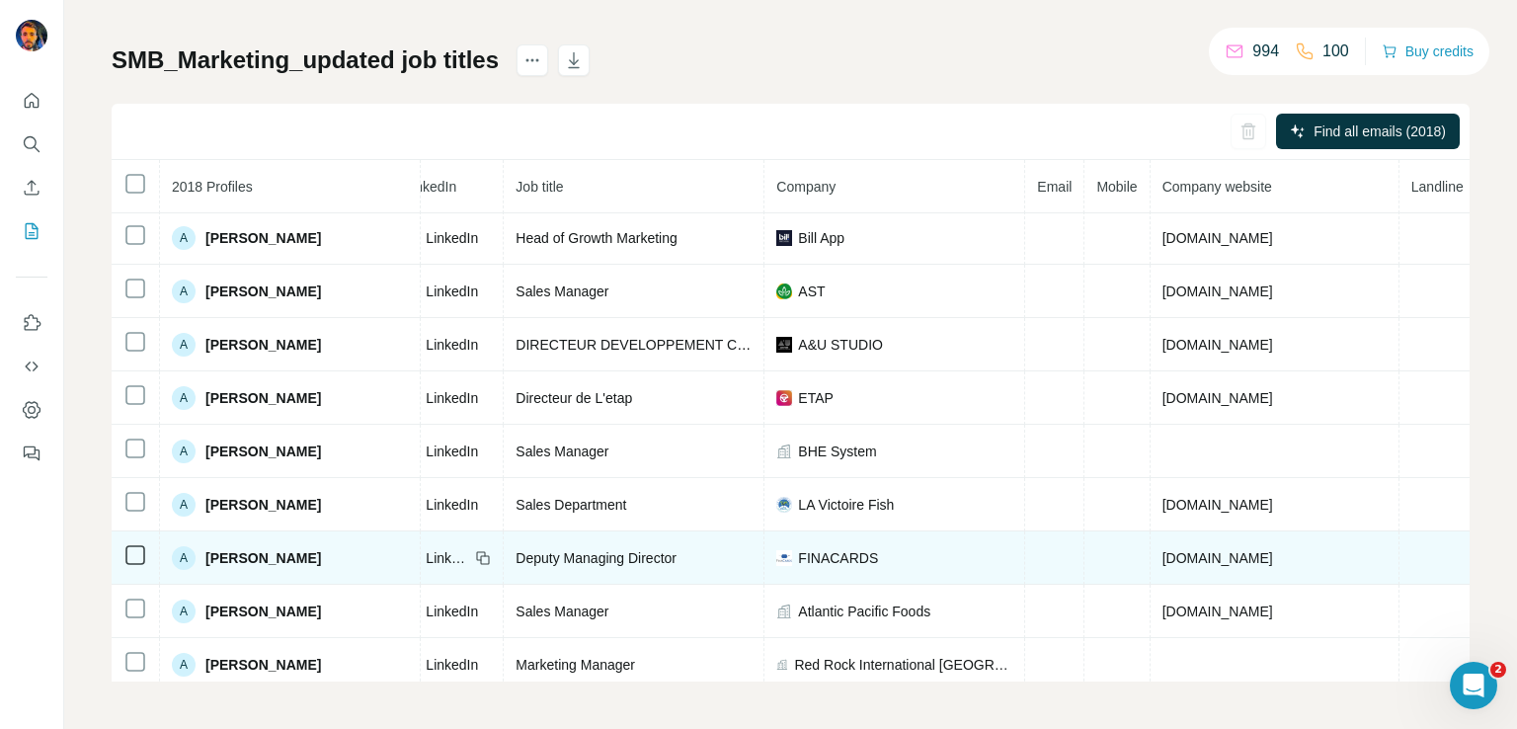
scroll to position [2189, 190]
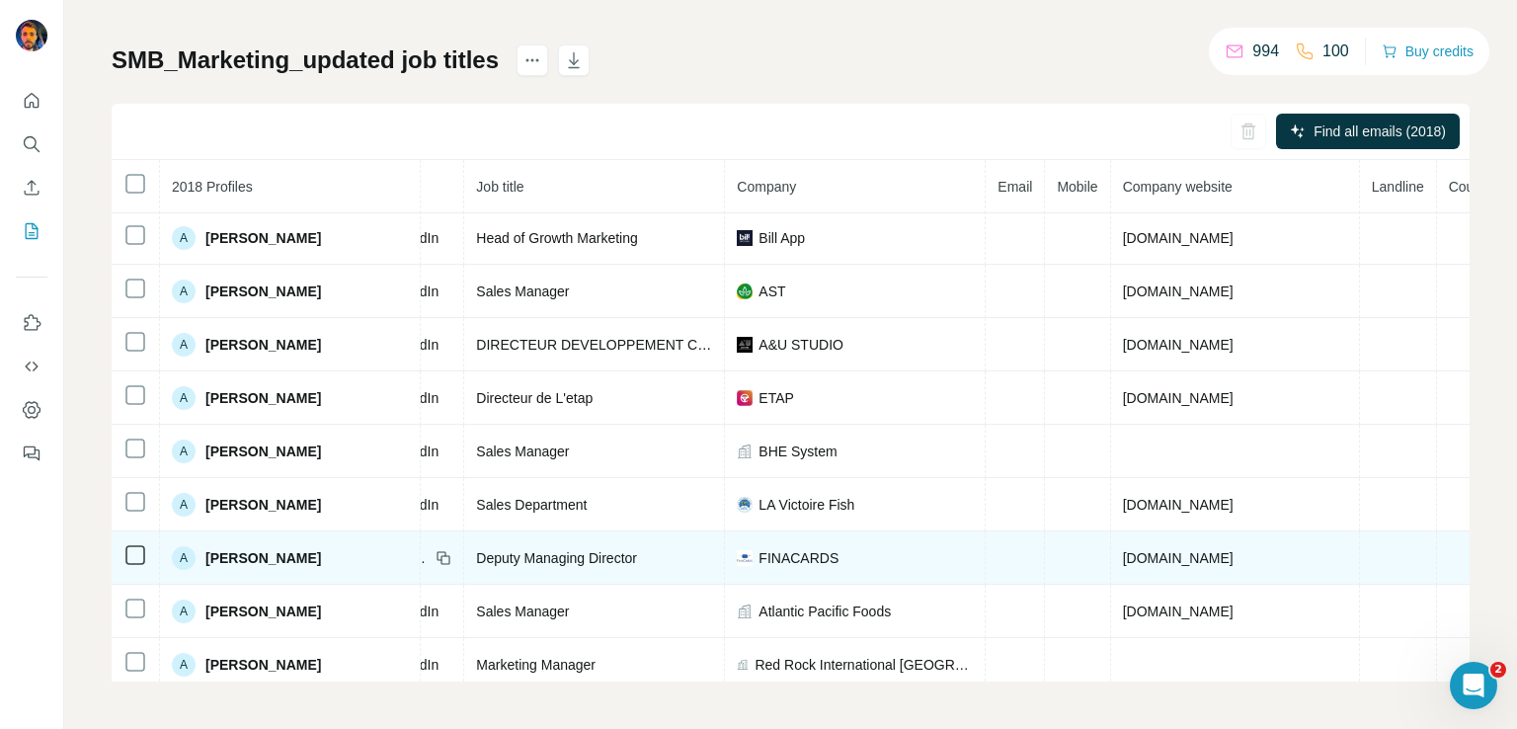
drag, startPoint x: 995, startPoint y: 573, endPoint x: 1176, endPoint y: 555, distance: 182.6
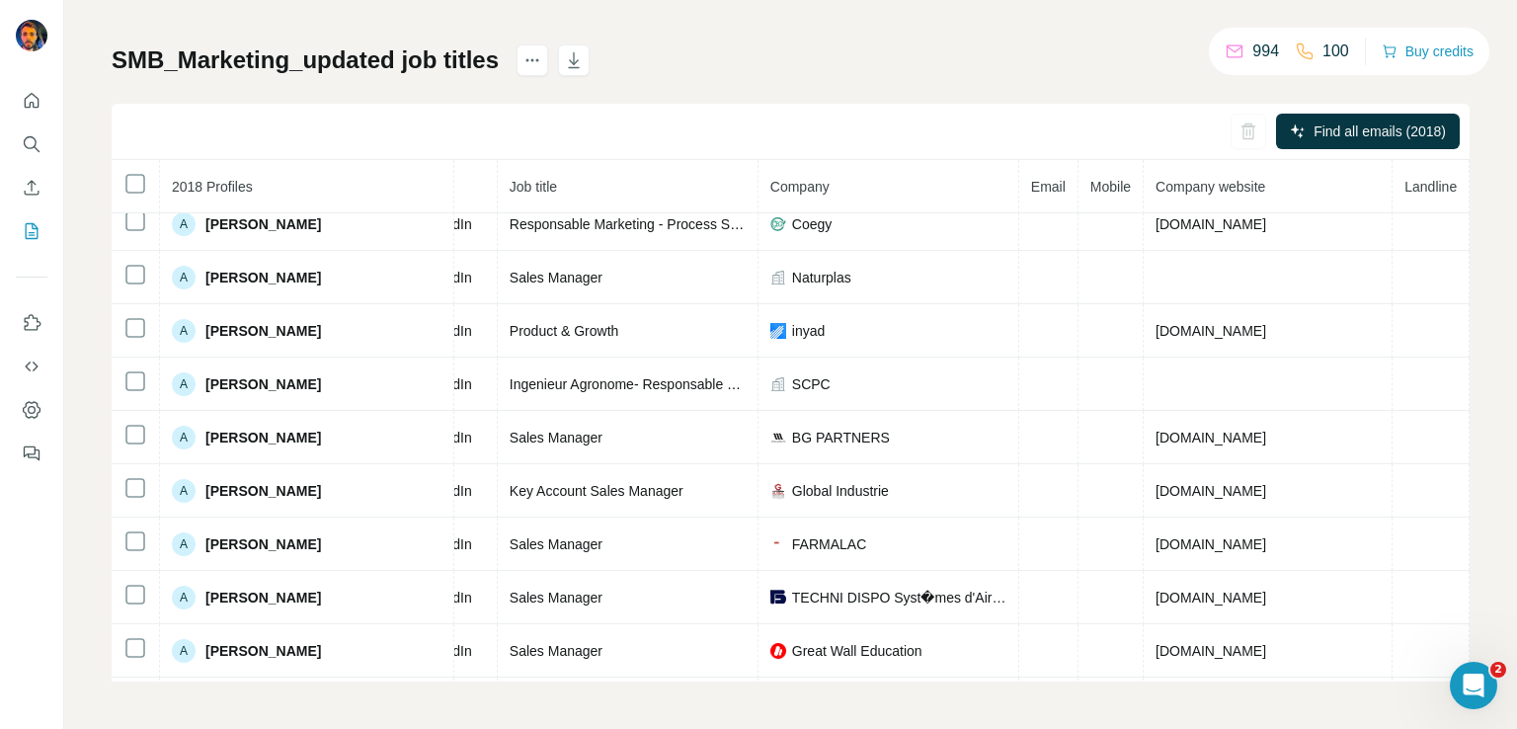
scroll to position [0, 190]
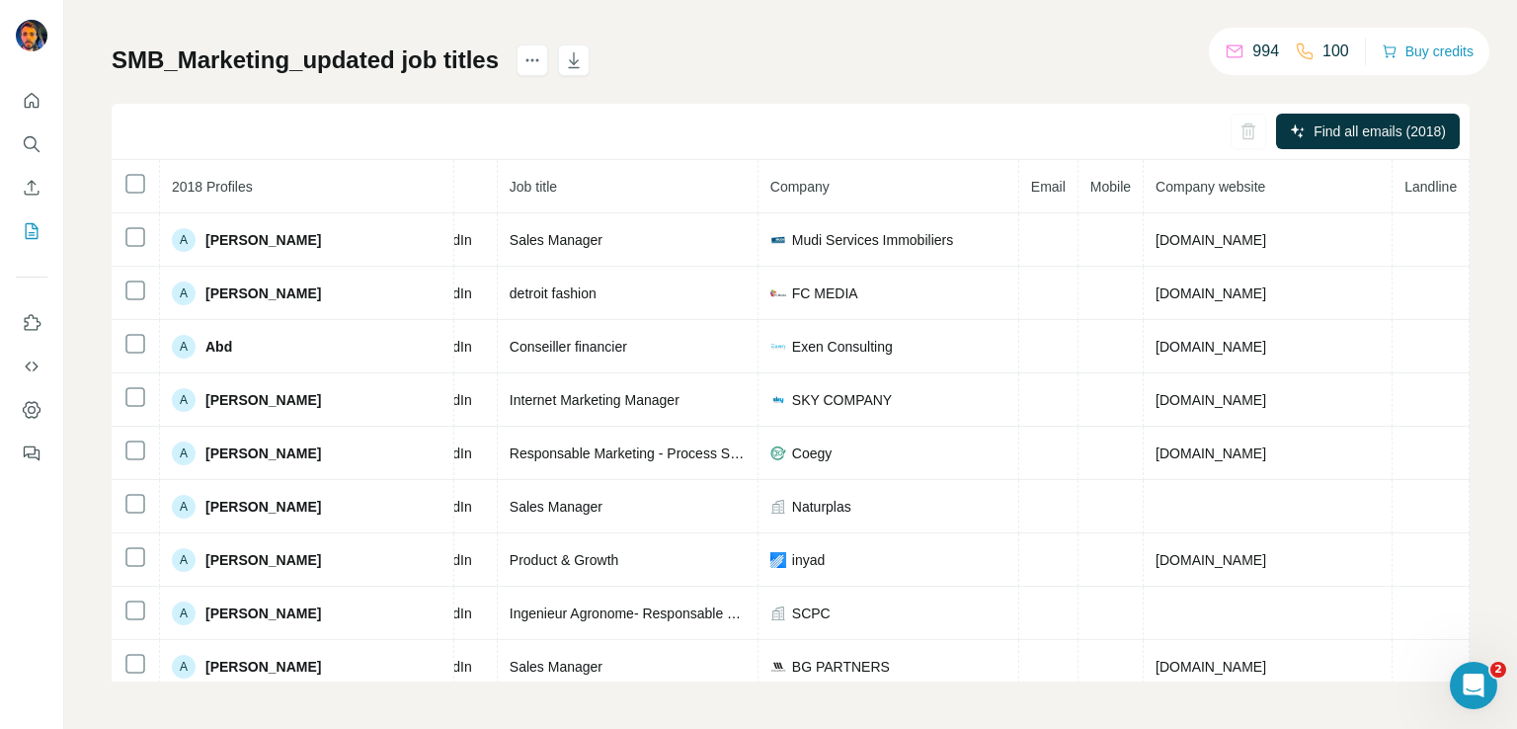
drag, startPoint x: 1039, startPoint y: 559, endPoint x: 1039, endPoint y: 328, distance: 231.1
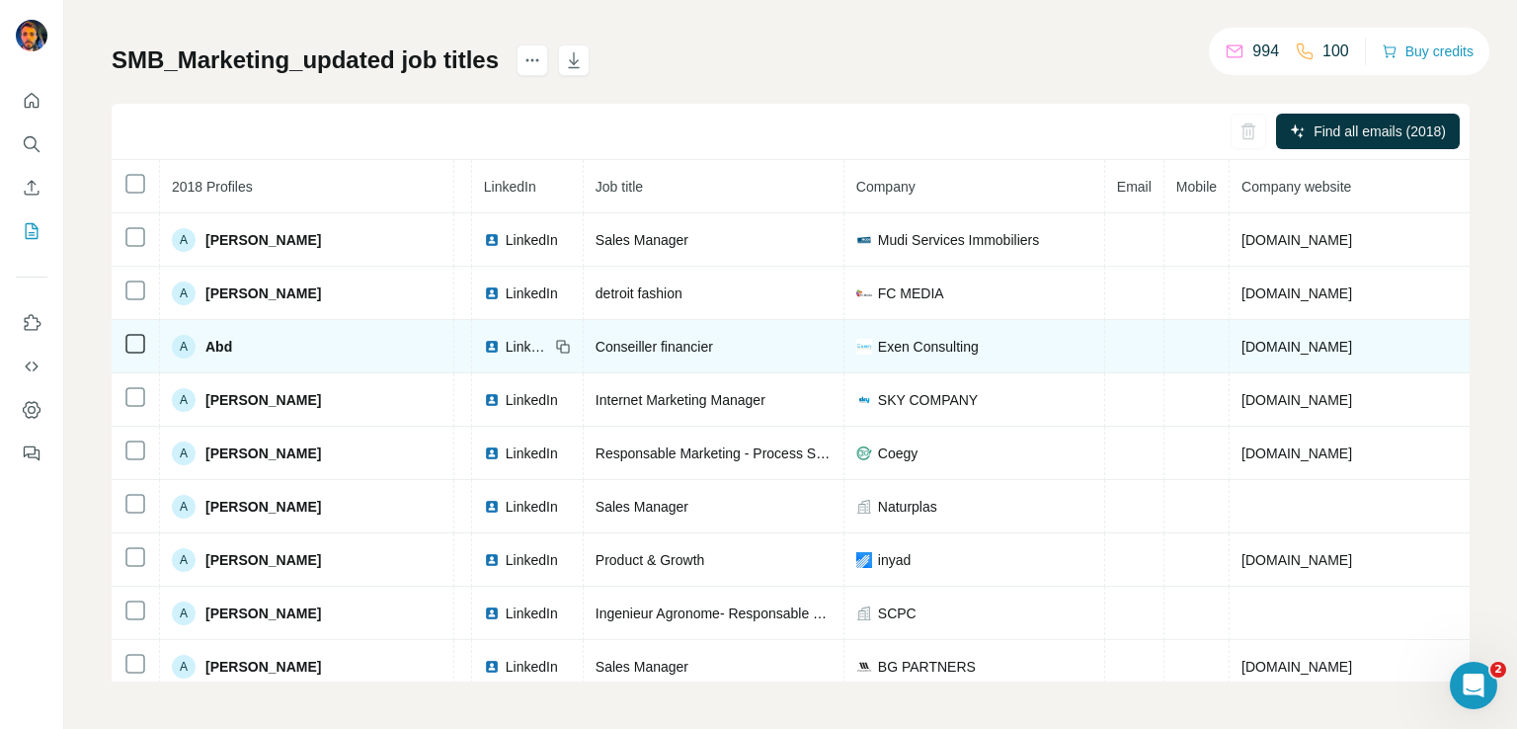
scroll to position [0, 0]
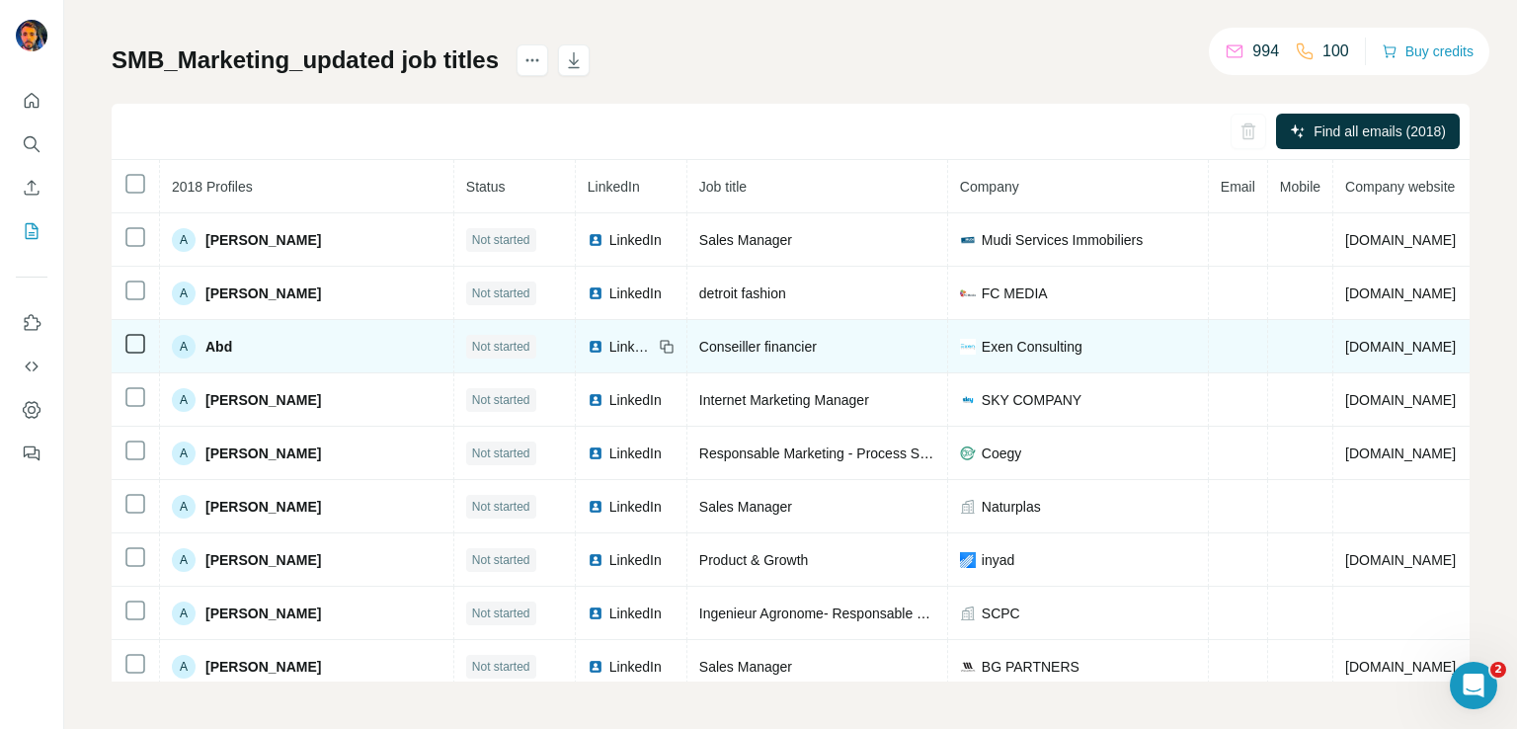
drag, startPoint x: 991, startPoint y: 360, endPoint x: 671, endPoint y: 363, distance: 320.0
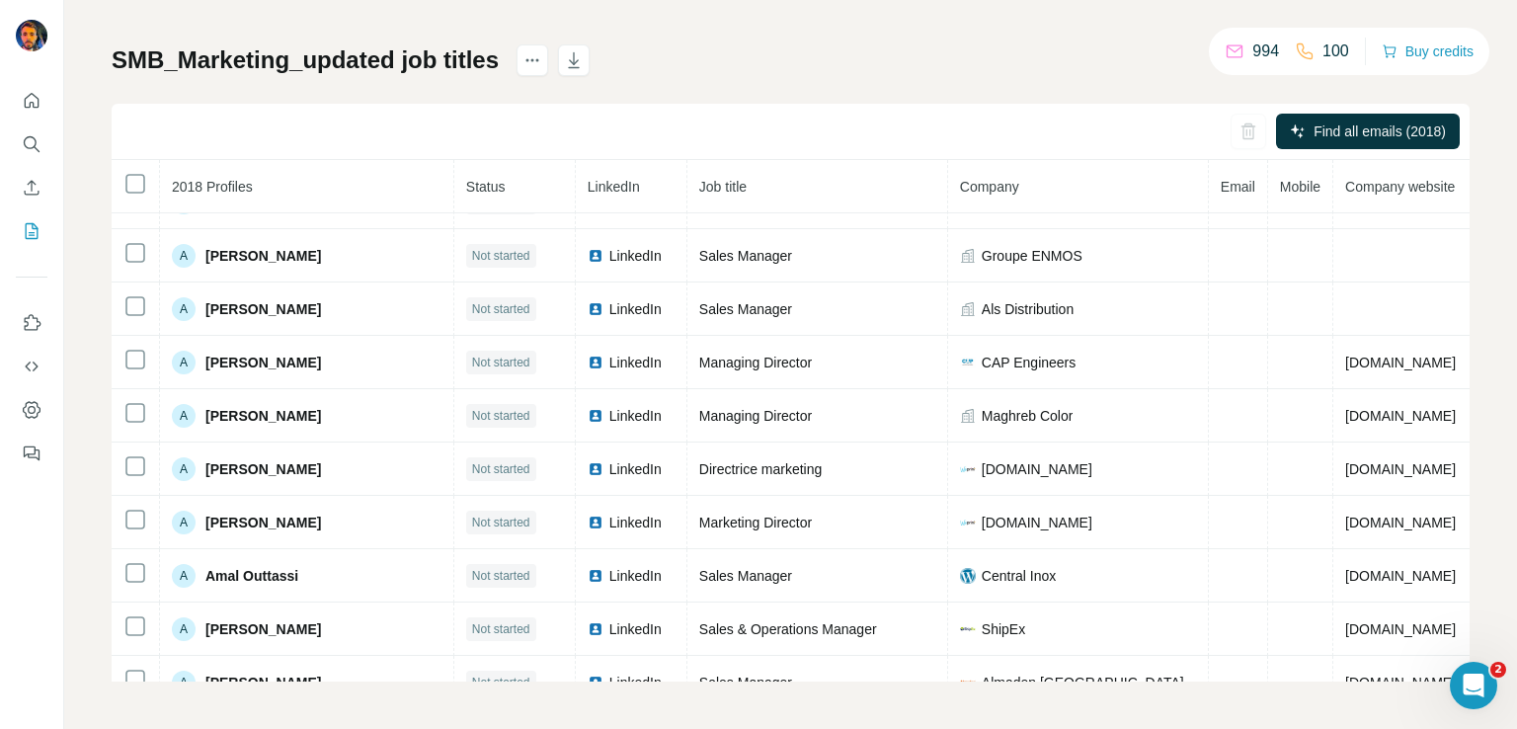
scroll to position [8012, 0]
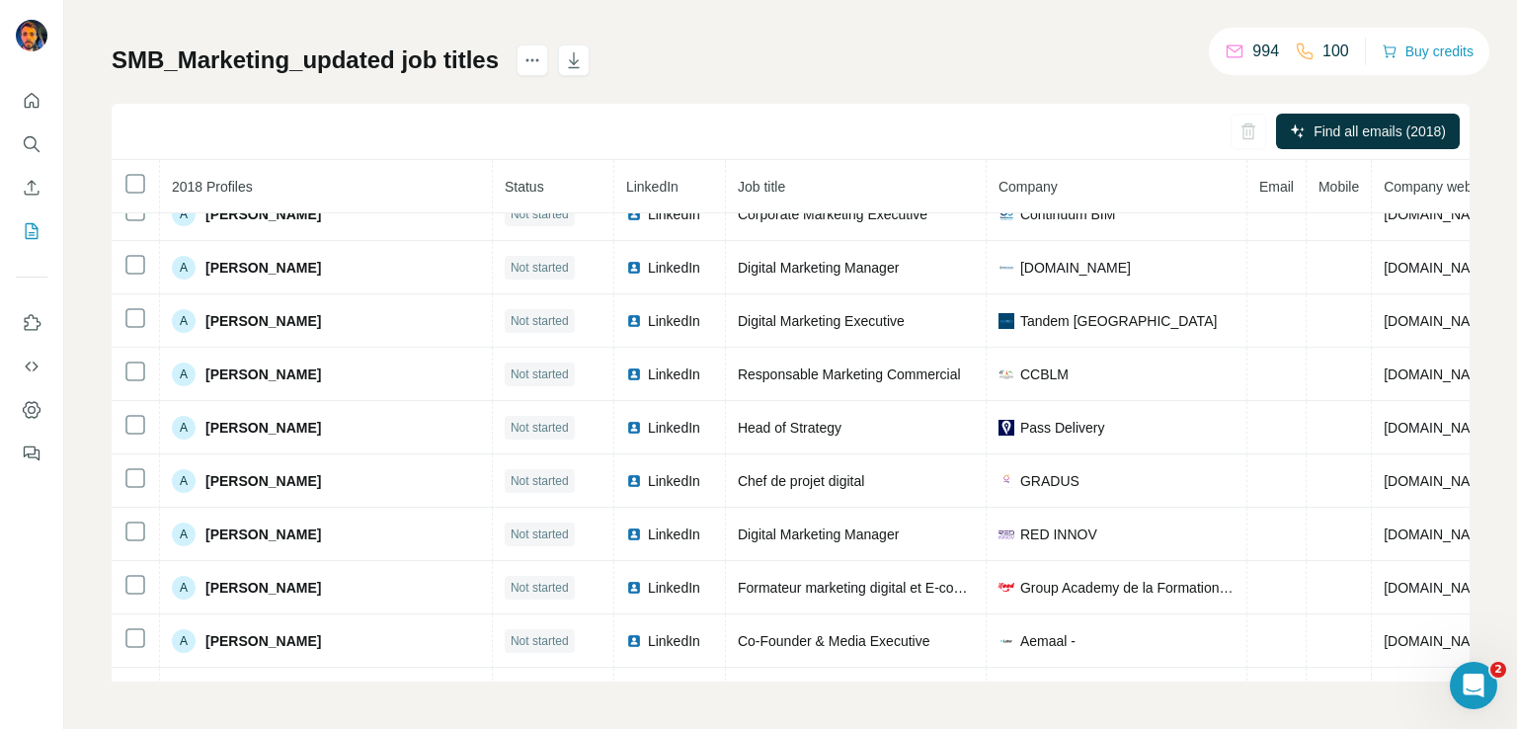
scroll to position [13835, 0]
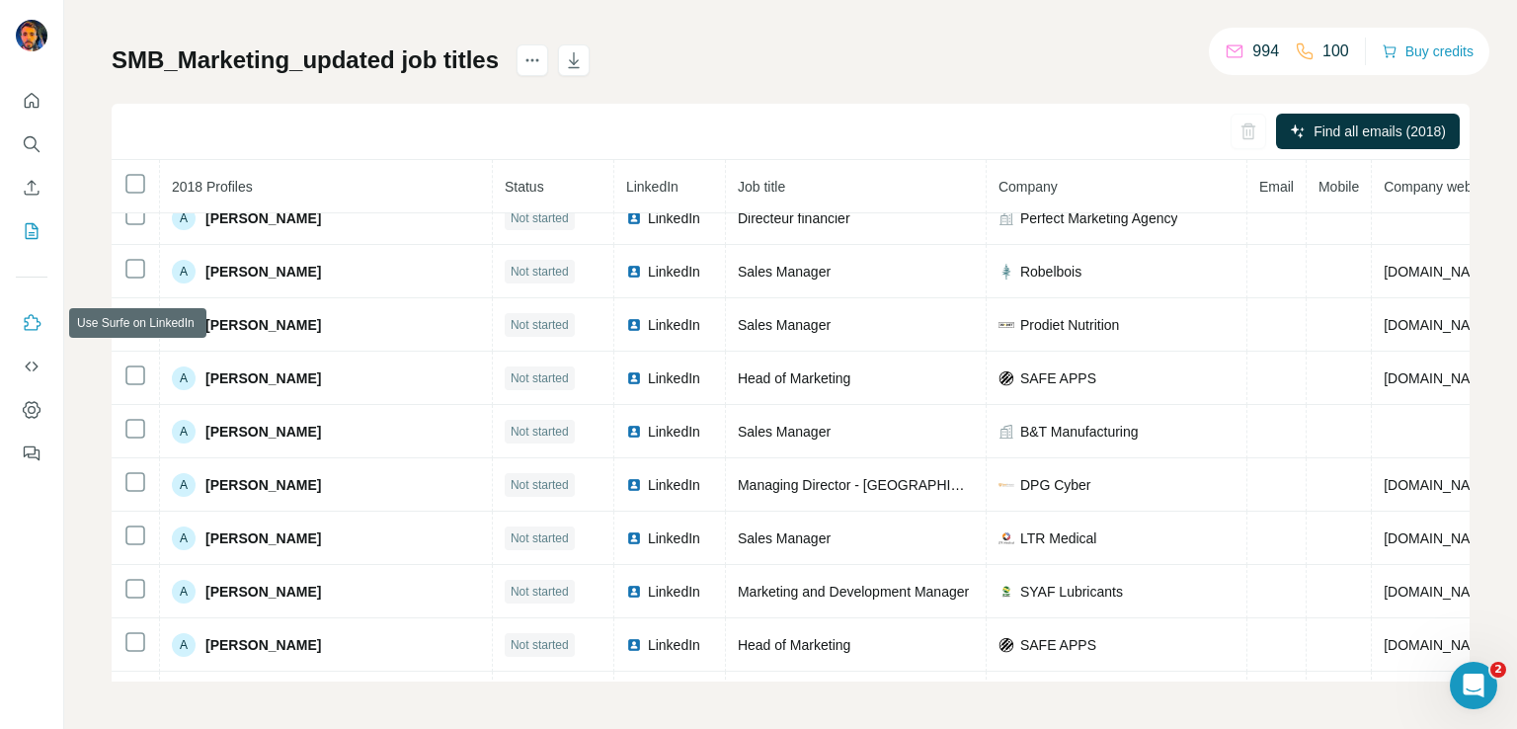
click at [28, 331] on icon "Use Surfe on LinkedIn" at bounding box center [32, 323] width 20 height 20
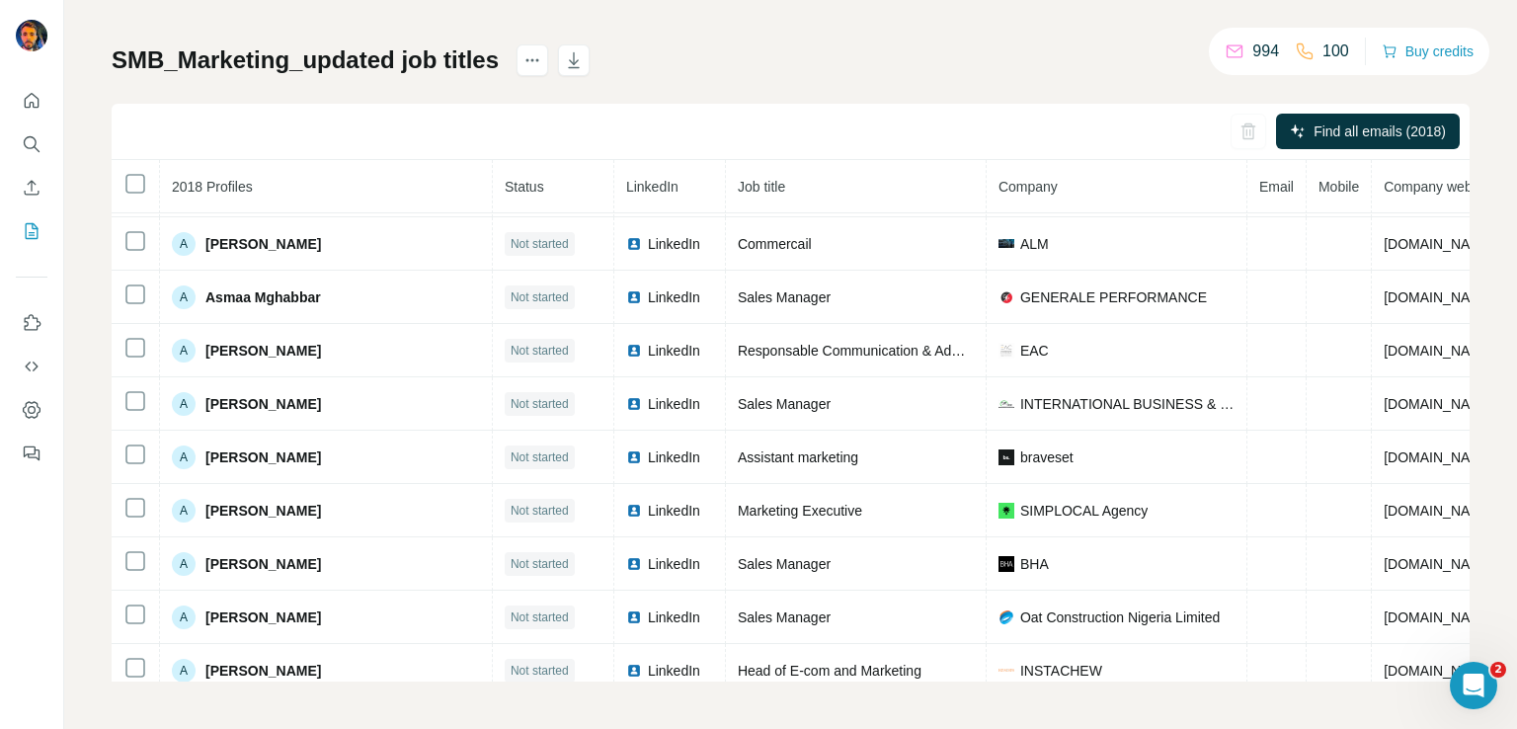
scroll to position [12453, 0]
